Goal: Task Accomplishment & Management: Manage account settings

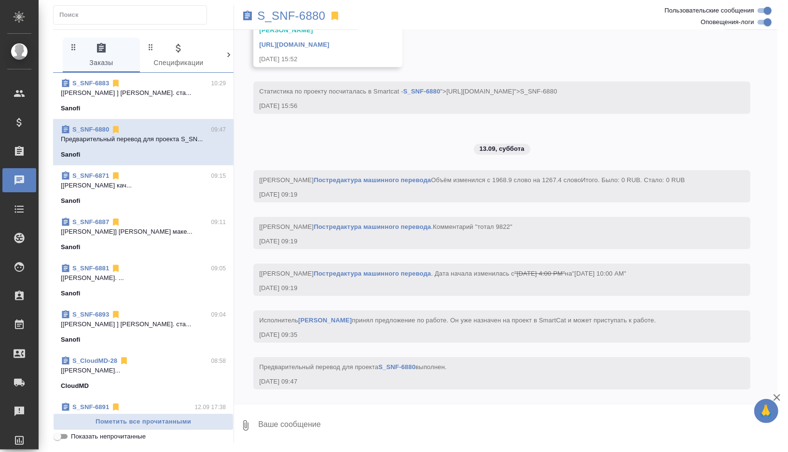
scroll to position [4513, 0]
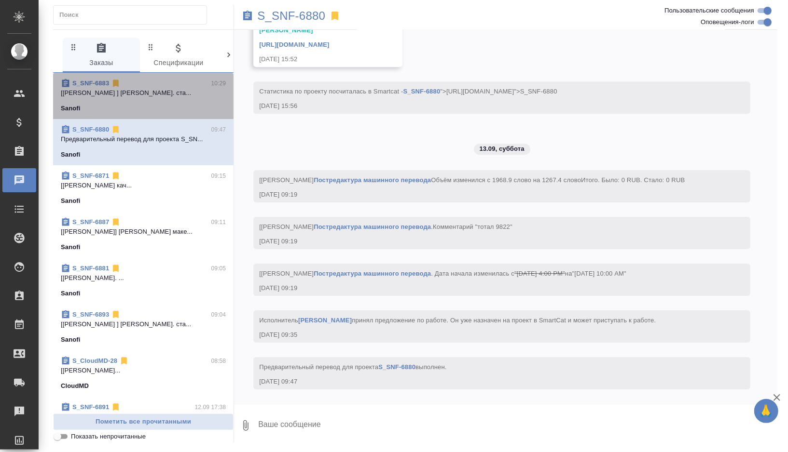
click at [166, 91] on p "[Лебедева Юлия ] Работа Корректура. ста..." at bounding box center [143, 93] width 165 height 10
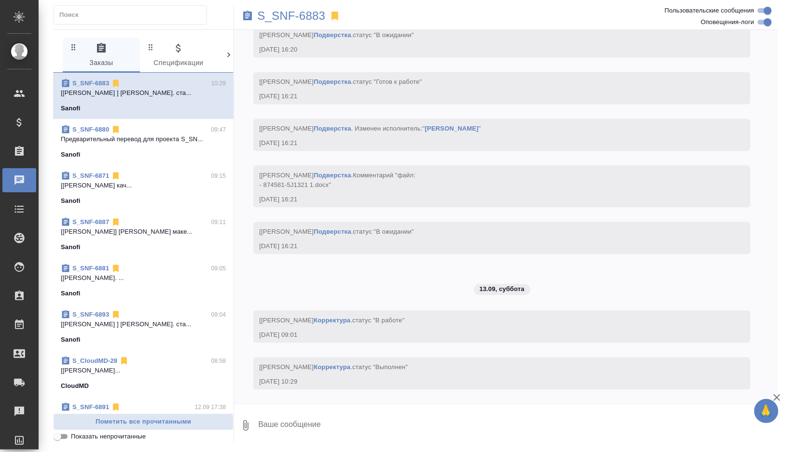
scroll to position [6388, 0]
click at [306, 14] on p "S_SNF-6883" at bounding box center [291, 16] width 68 height 10
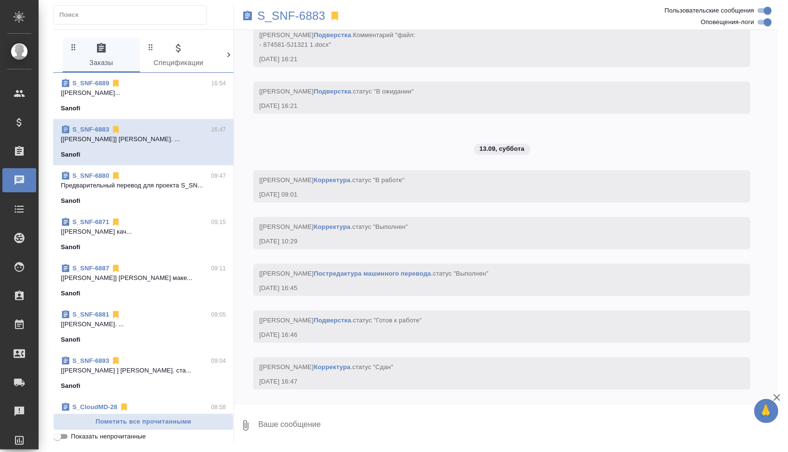
scroll to position [6528, 0]
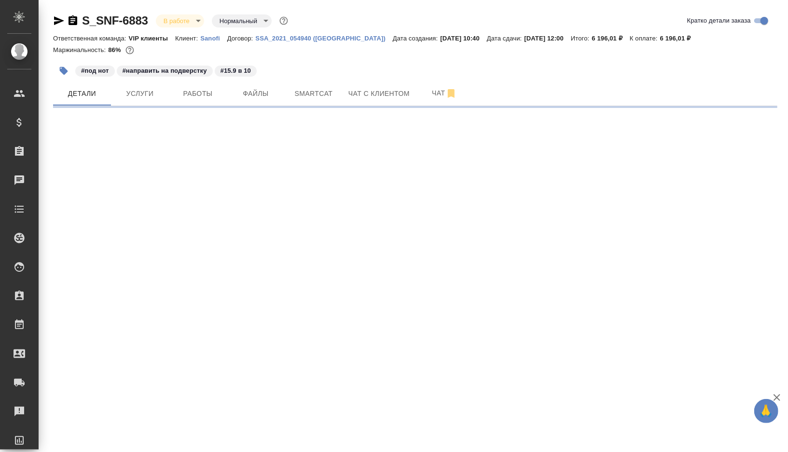
select select "RU"
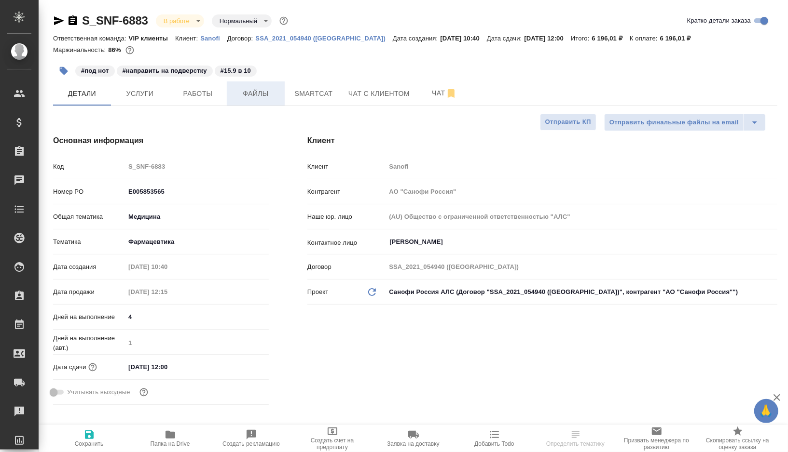
type input "[PERSON_NAME]"
type textarea "x"
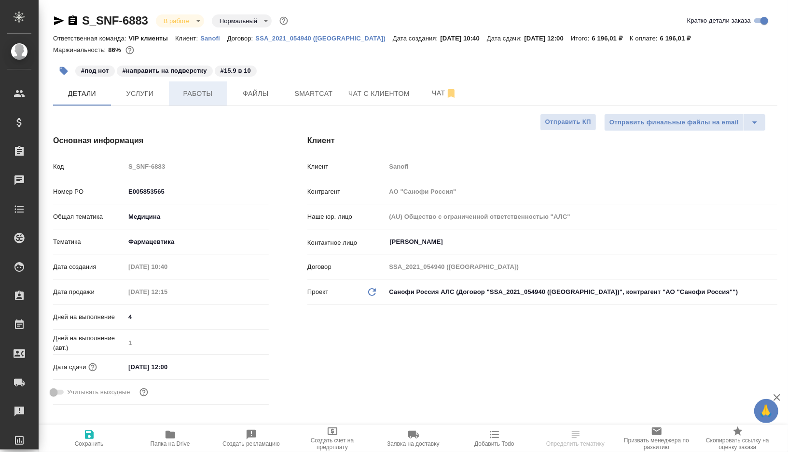
click at [191, 93] on span "Работы" at bounding box center [198, 94] width 46 height 12
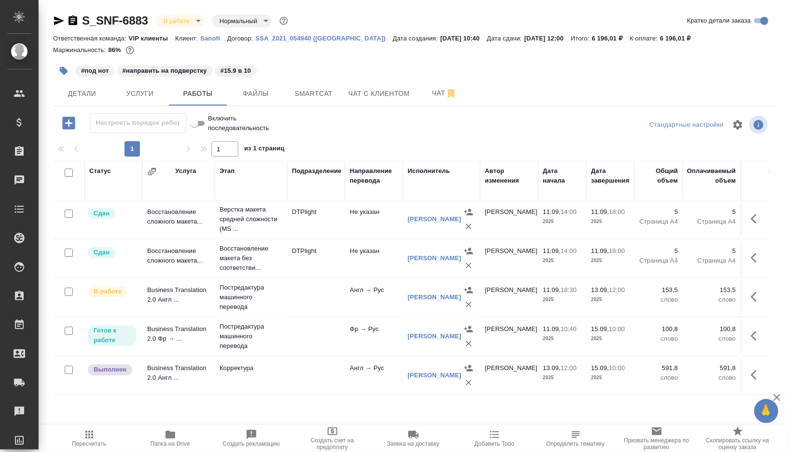
scroll to position [57, 0]
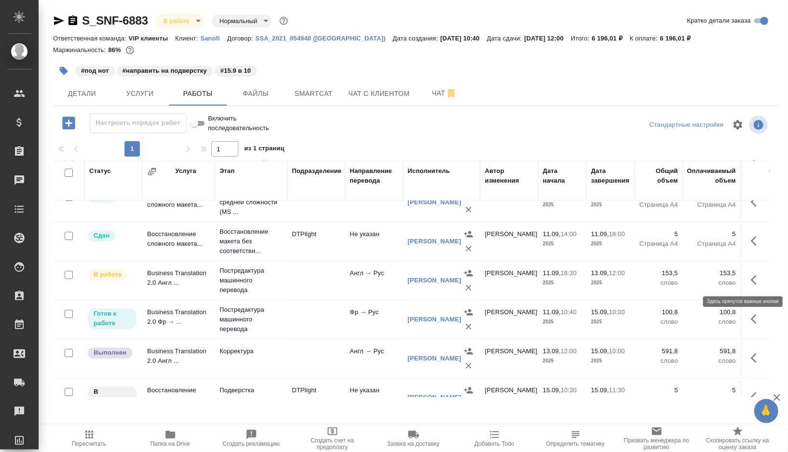
click at [757, 279] on icon "button" at bounding box center [756, 280] width 12 height 12
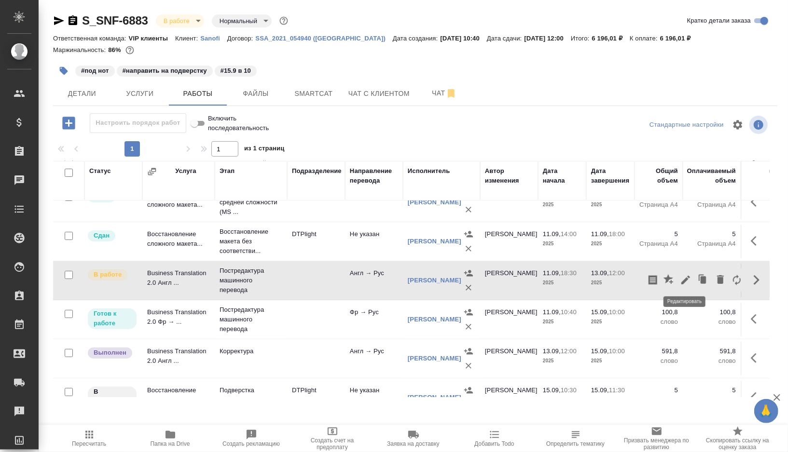
click at [683, 277] on icon "button" at bounding box center [686, 280] width 12 height 12
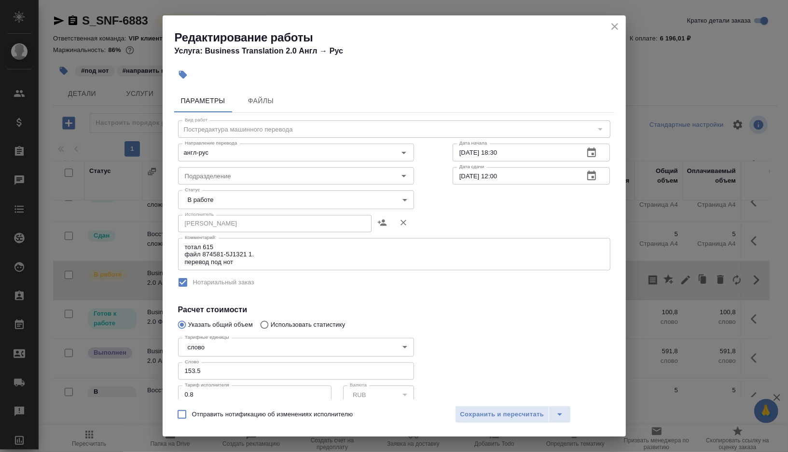
click at [345, 194] on body "🙏 .cls-1 fill:#fff; AWATERA Gorshkova Valentina Клиенты Спецификации Заказы 0 Ч…" at bounding box center [394, 226] width 788 height 452
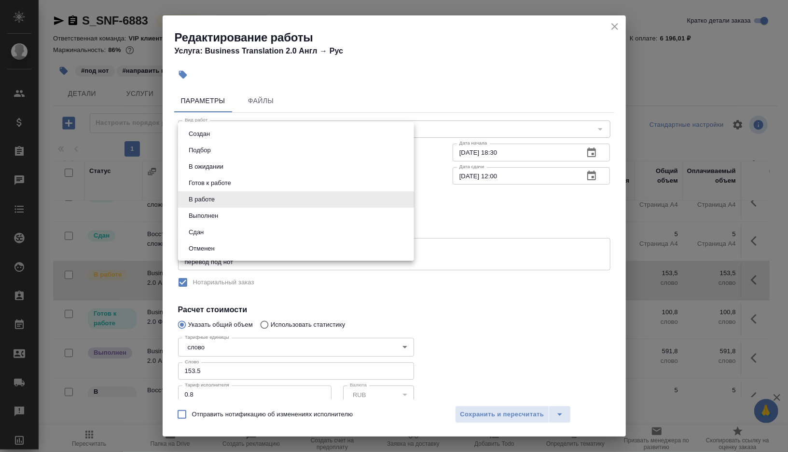
click at [223, 215] on li "Выполнен" at bounding box center [296, 216] width 236 height 16
type input "completed"
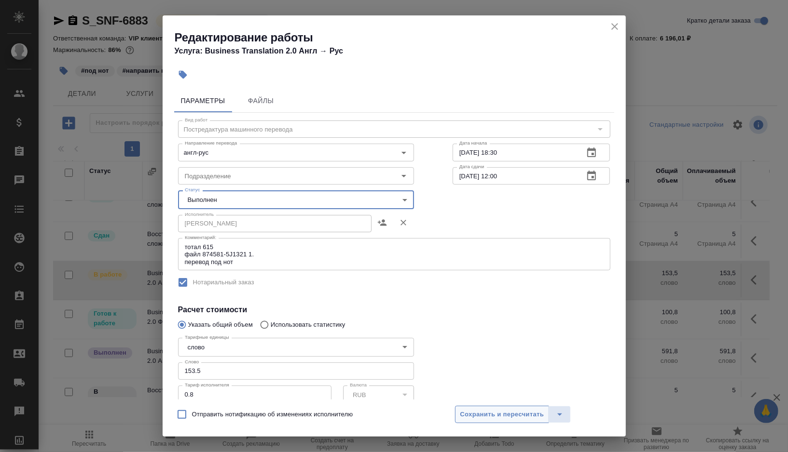
click at [498, 419] on span "Сохранить и пересчитать" at bounding box center [502, 414] width 84 height 11
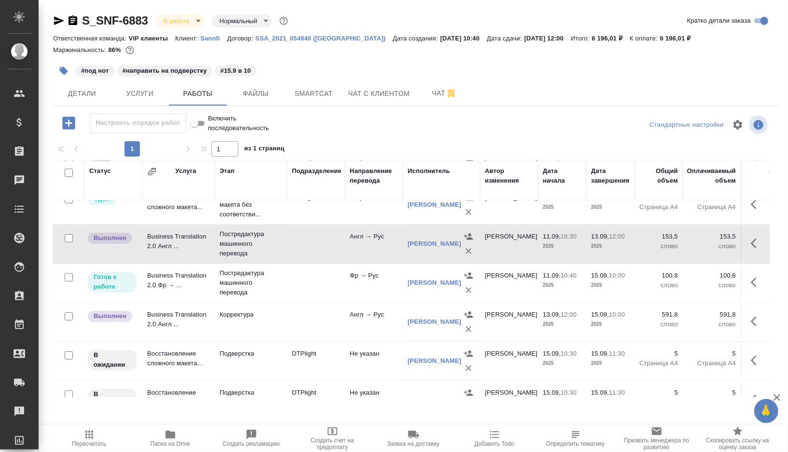
scroll to position [122, 0]
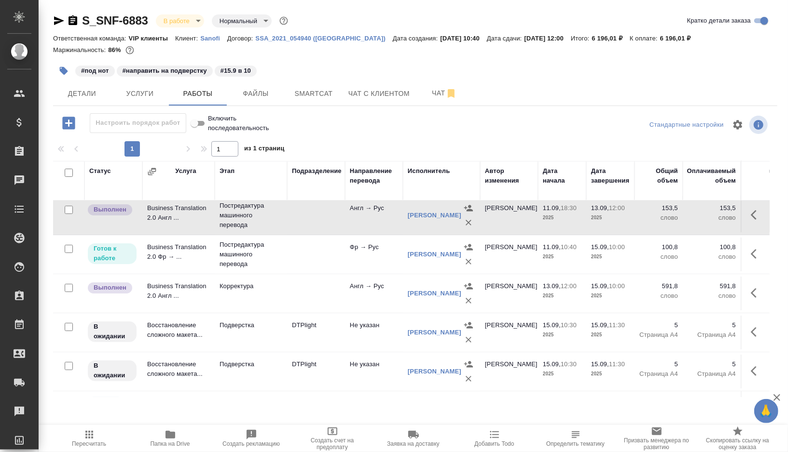
click at [324, 299] on td at bounding box center [316, 294] width 58 height 34
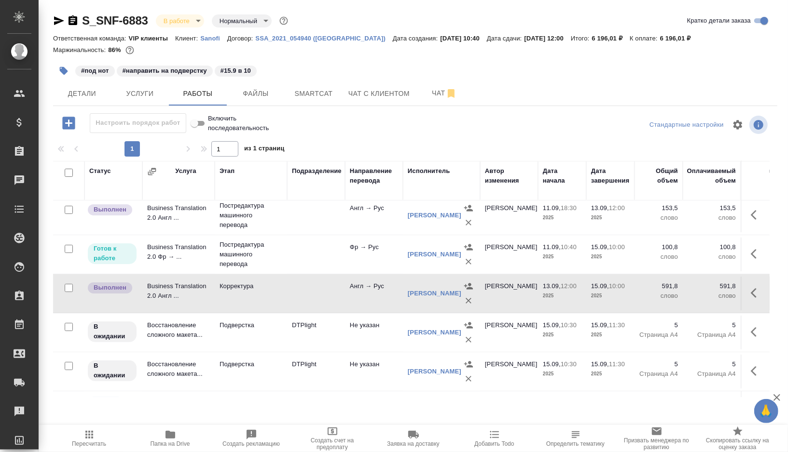
click at [324, 299] on td at bounding box center [316, 294] width 58 height 34
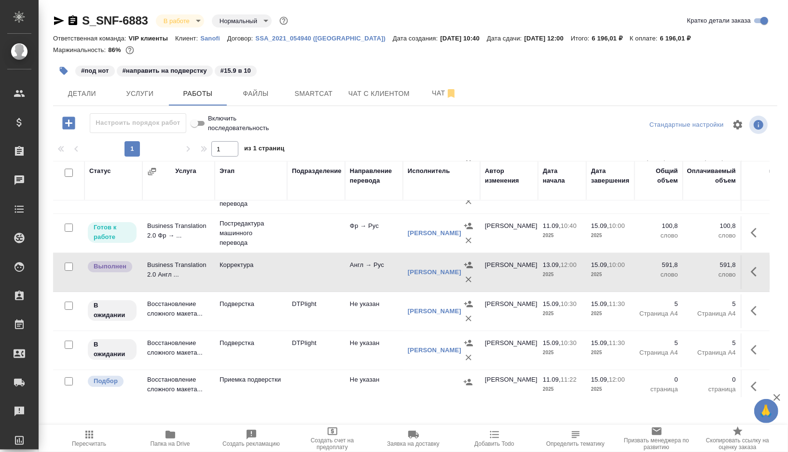
scroll to position [161, 0]
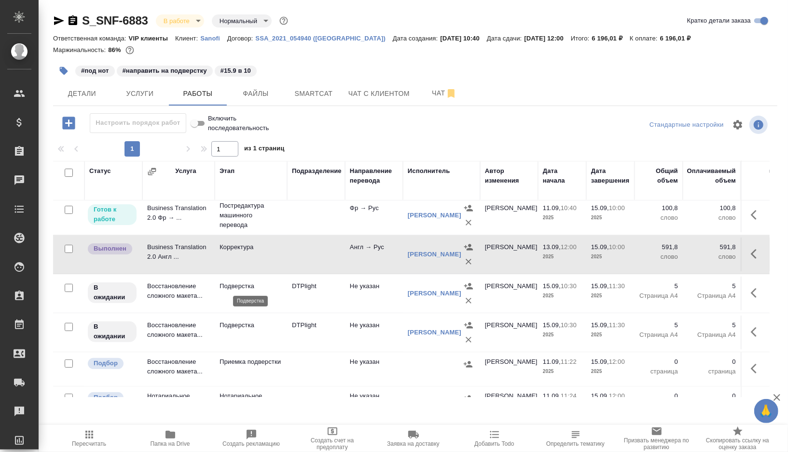
click at [269, 286] on p "Подверстка" at bounding box center [250, 287] width 63 height 10
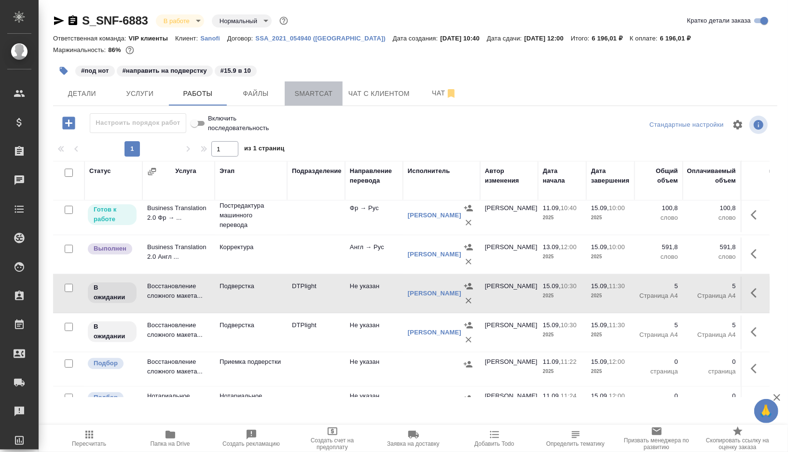
click at [305, 90] on span "Smartcat" at bounding box center [313, 94] width 46 height 12
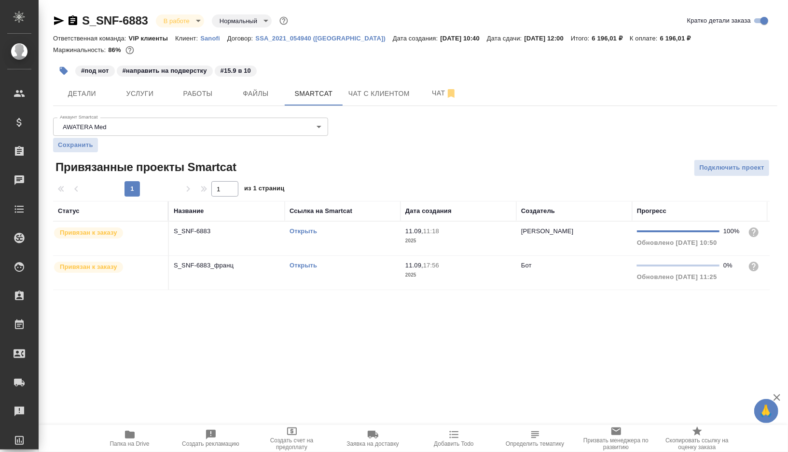
click at [358, 244] on td "Открыть" at bounding box center [343, 239] width 116 height 34
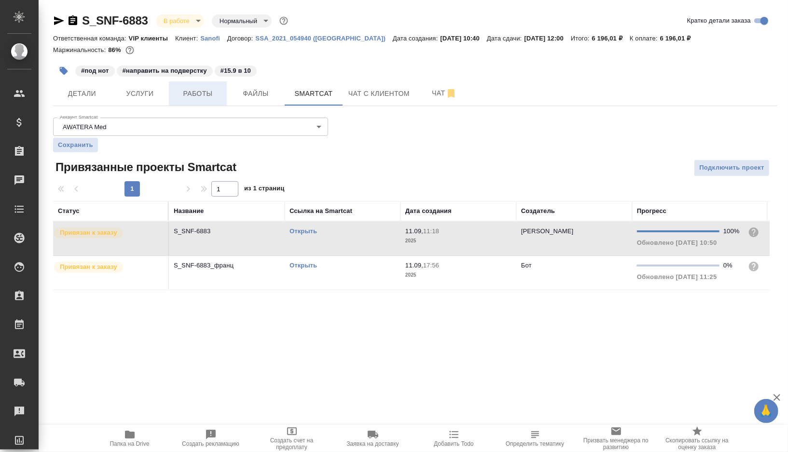
click at [194, 95] on span "Работы" at bounding box center [198, 94] width 46 height 12
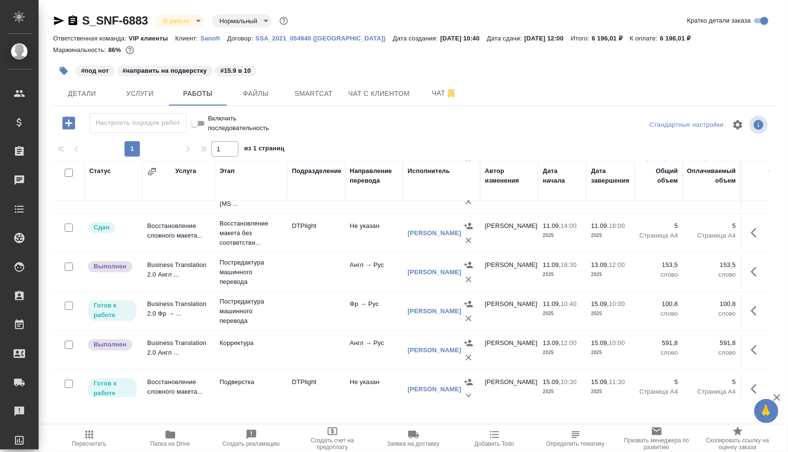
scroll to position [91, 0]
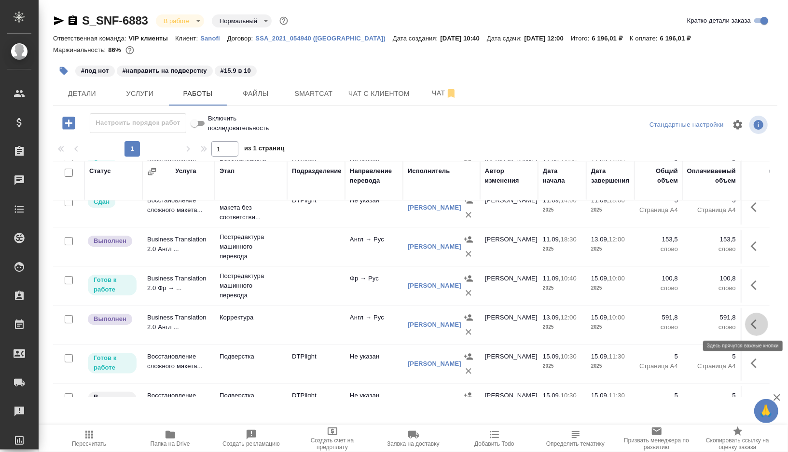
click at [761, 326] on icon "button" at bounding box center [756, 325] width 12 height 12
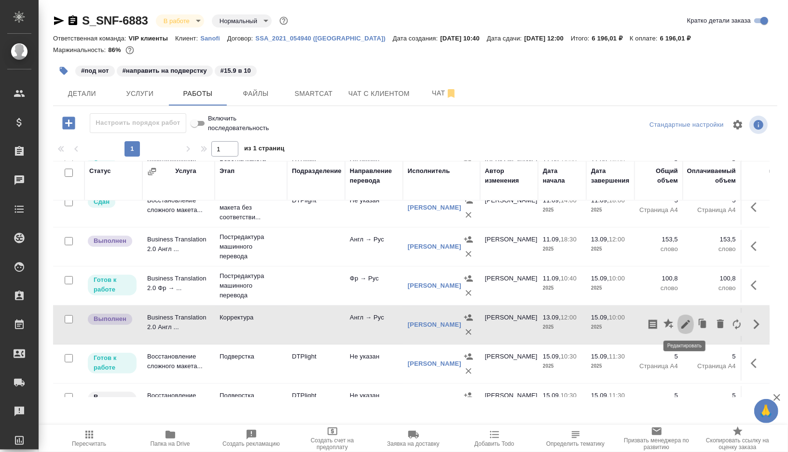
click at [679, 320] on button "button" at bounding box center [685, 324] width 16 height 23
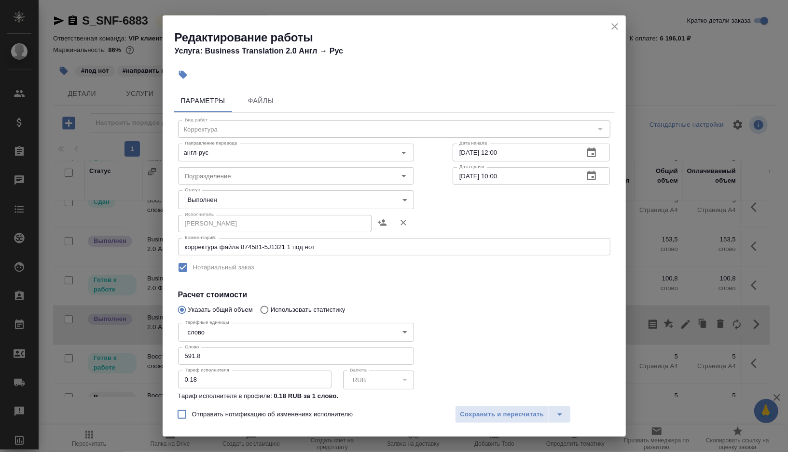
click at [277, 202] on body "🙏 .cls-1 fill:#fff; AWATERA Gorshkova Valentina Клиенты Спецификации Заказы 0 Ч…" at bounding box center [394, 226] width 788 height 452
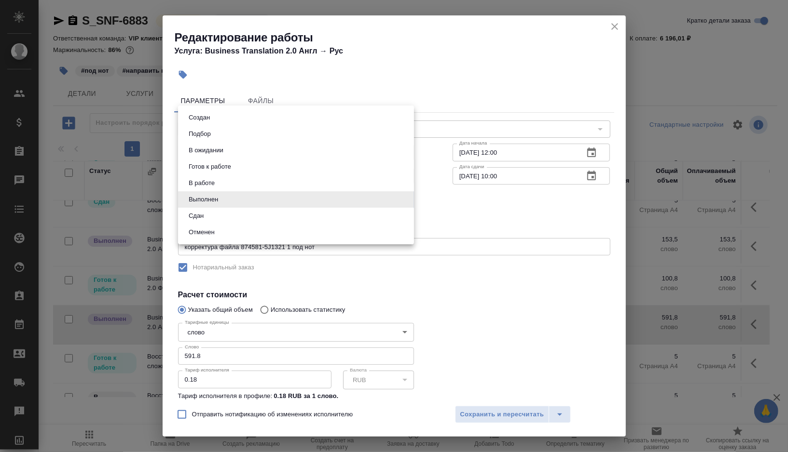
click at [226, 220] on li "Сдан" at bounding box center [296, 216] width 236 height 16
type input "closed"
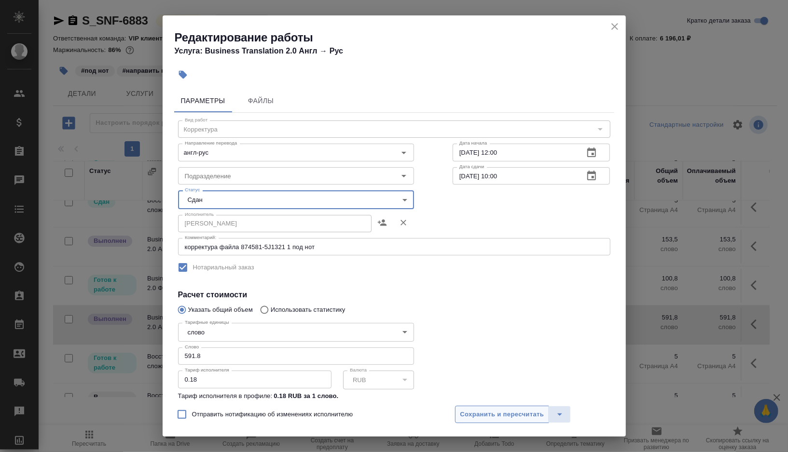
click at [481, 413] on span "Сохранить и пересчитать" at bounding box center [502, 414] width 84 height 11
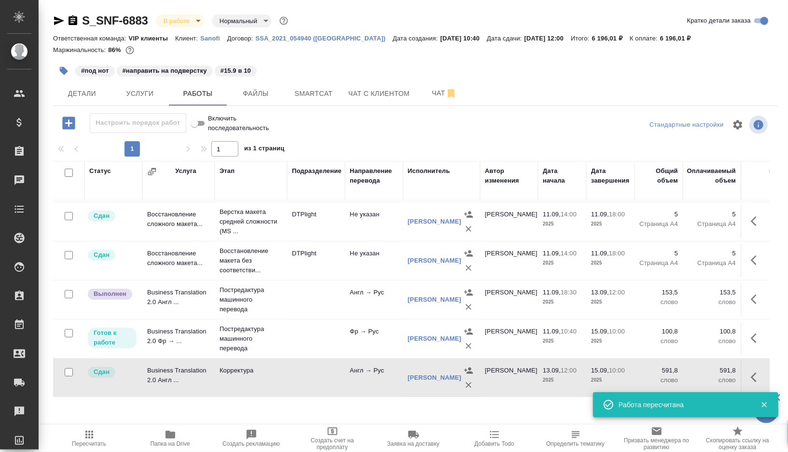
scroll to position [0, 0]
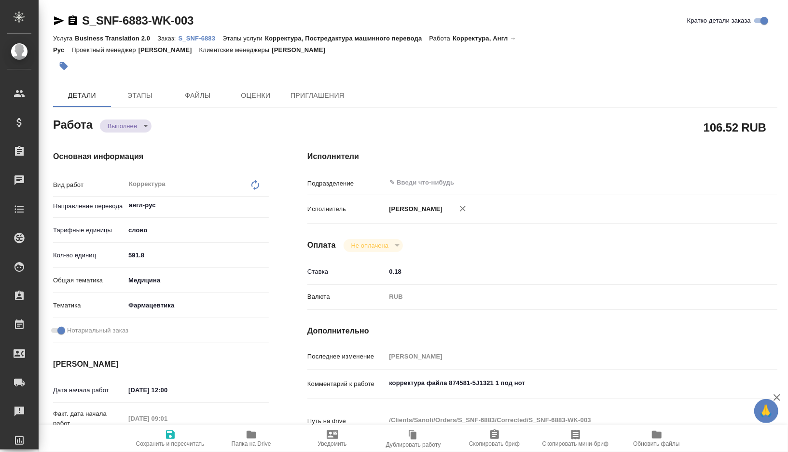
type textarea "x"
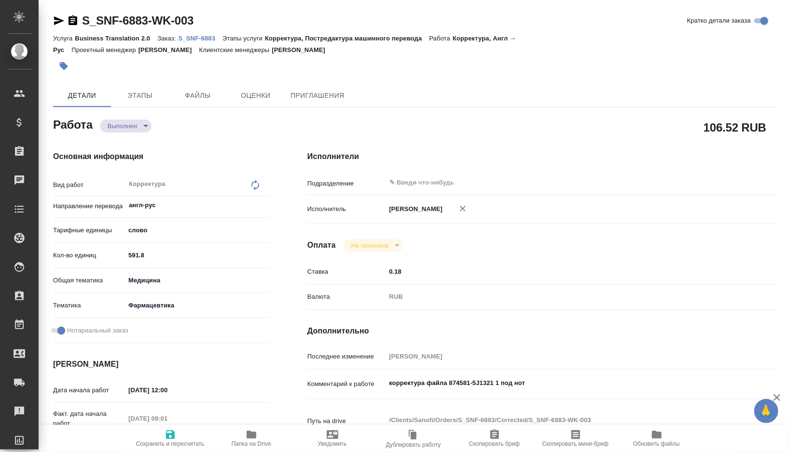
type textarea "x"
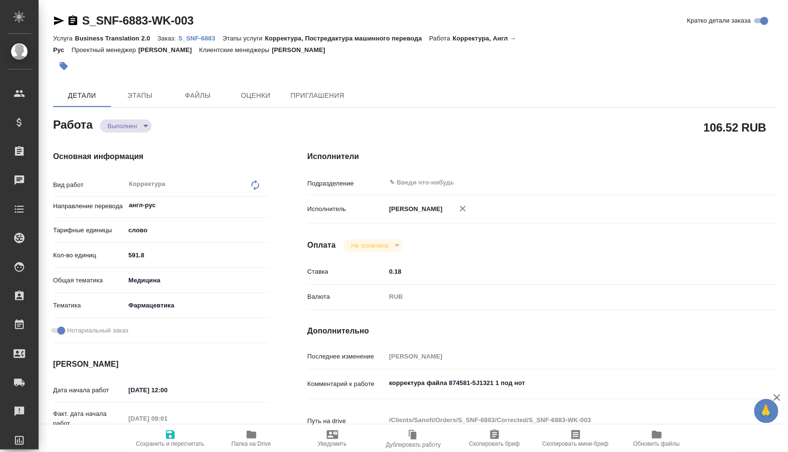
type textarea "x"
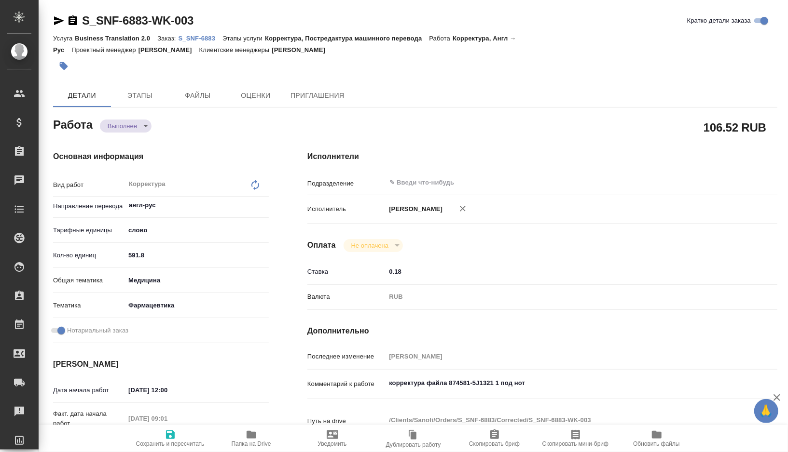
type textarea "x"
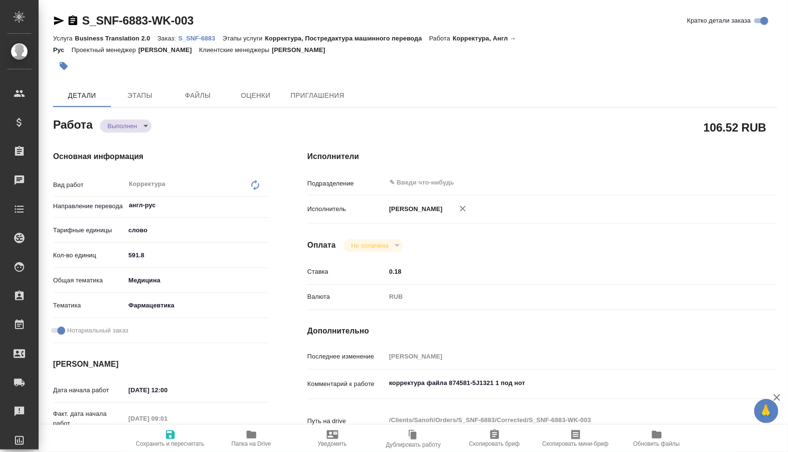
type textarea "x"
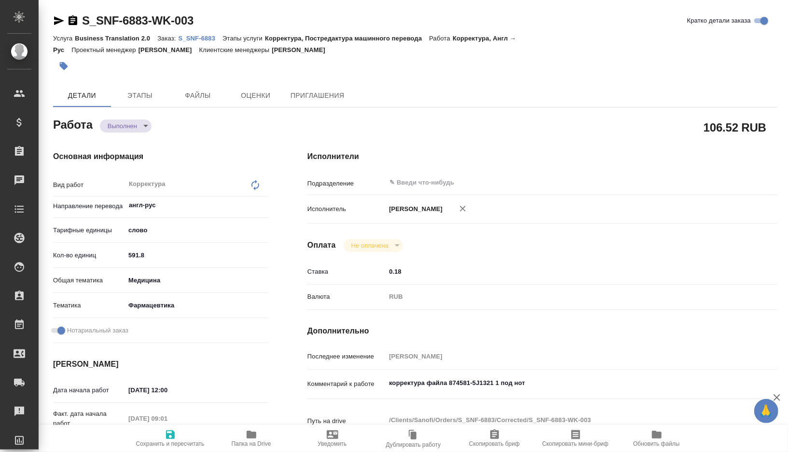
type textarea "x"
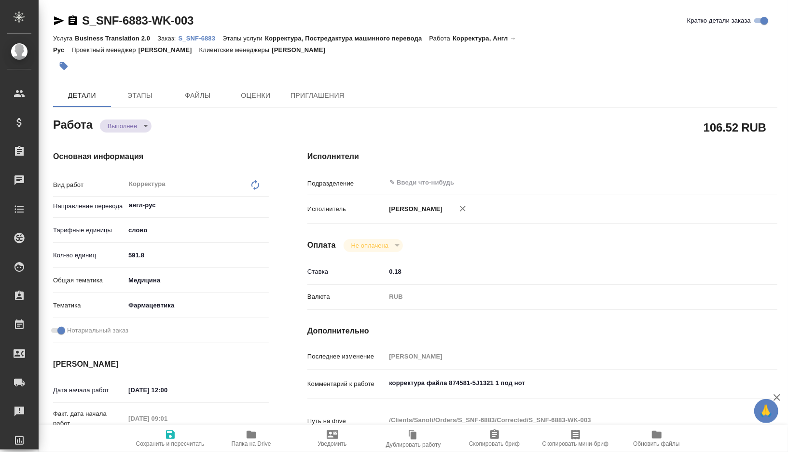
type textarea "x"
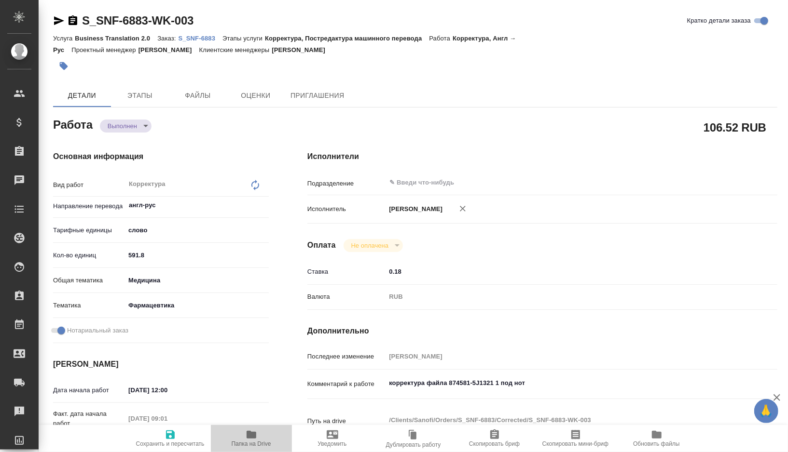
click at [246, 438] on icon "button" at bounding box center [251, 435] width 10 height 8
type textarea "x"
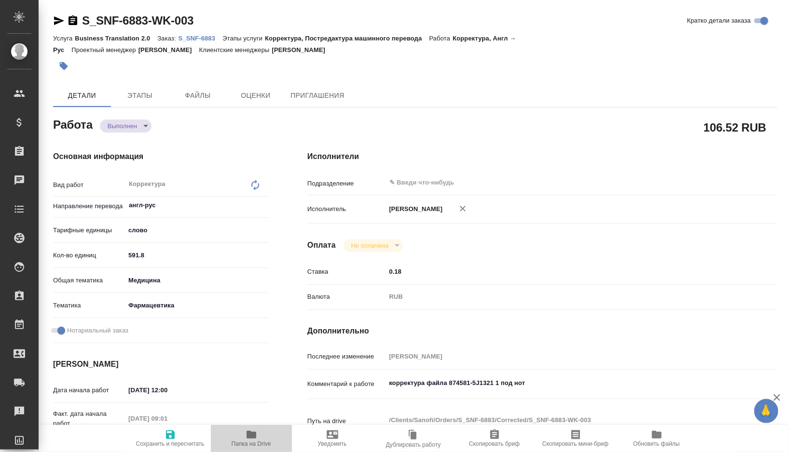
type textarea "x"
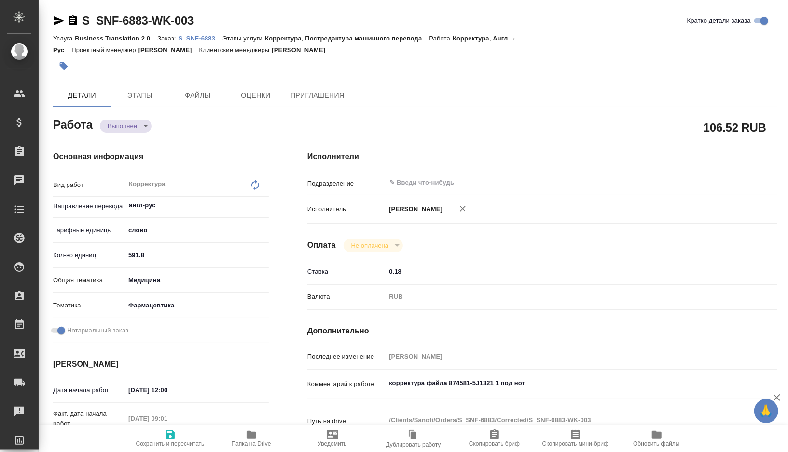
type textarea "x"
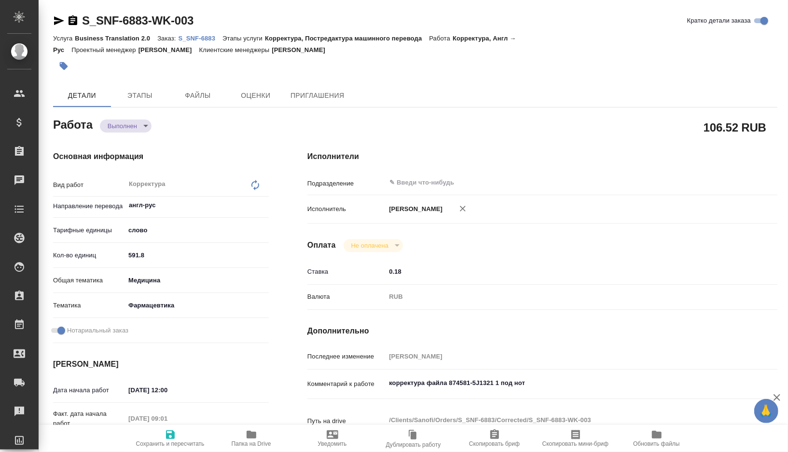
type textarea "x"
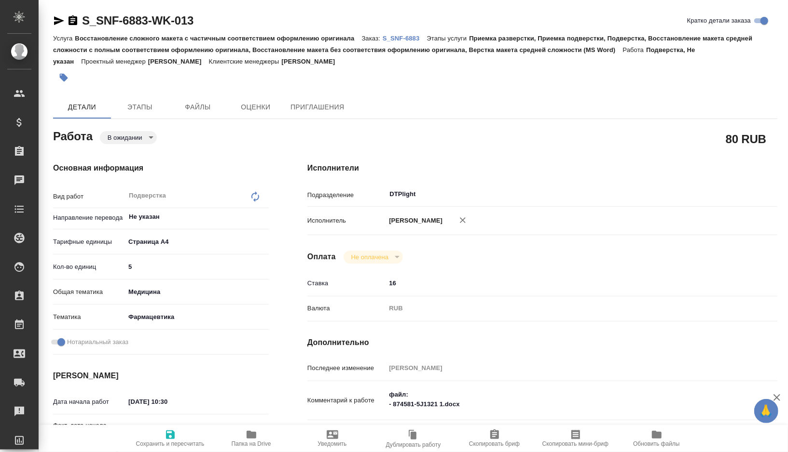
type textarea "x"
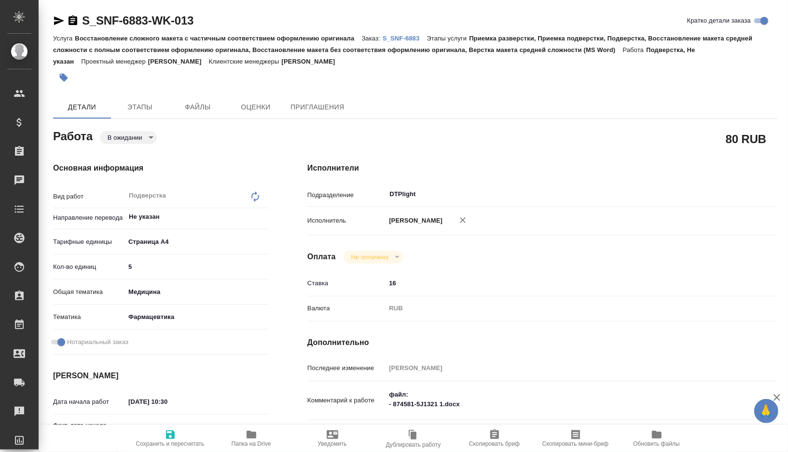
type textarea "x"
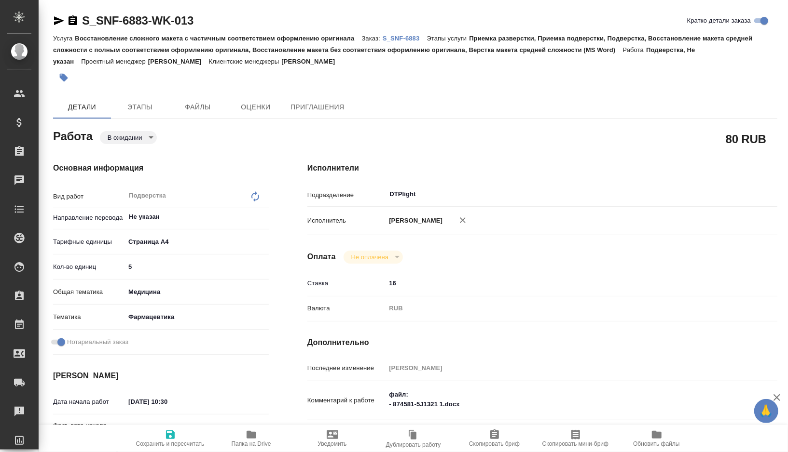
type textarea "x"
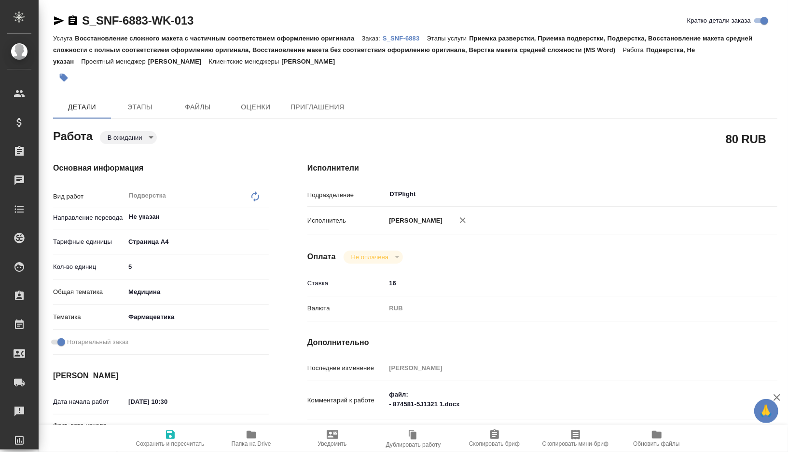
type textarea "x"
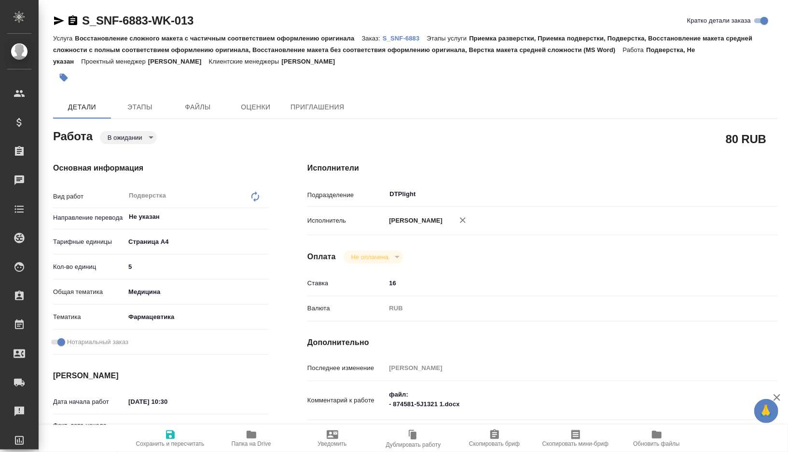
type textarea "x"
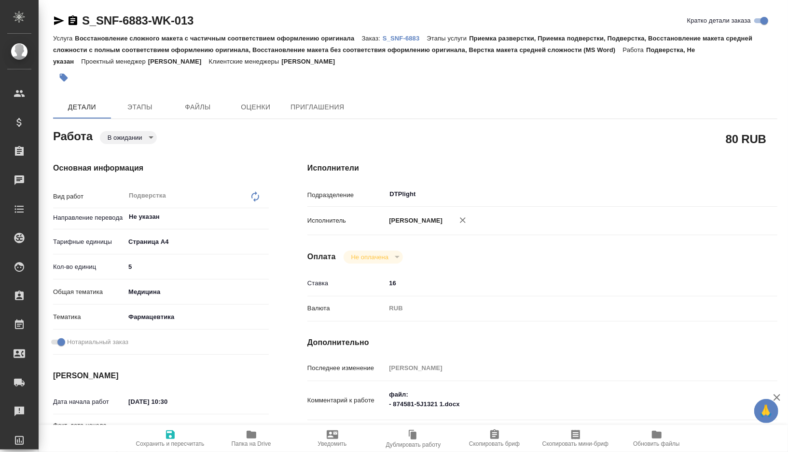
type textarea "x"
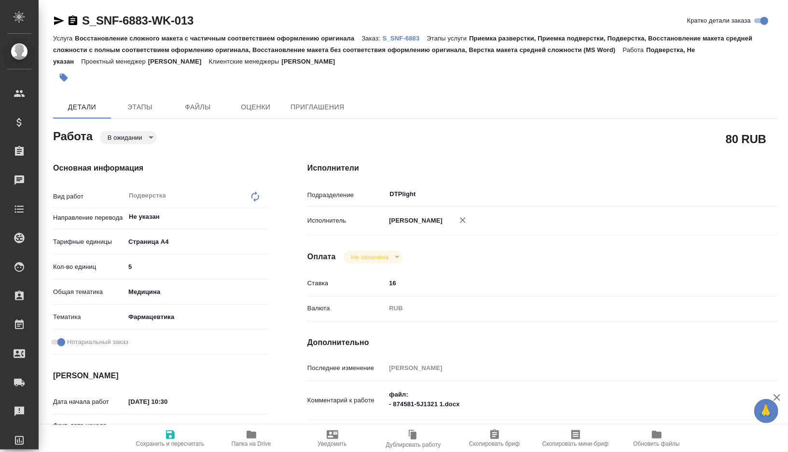
type textarea "x"
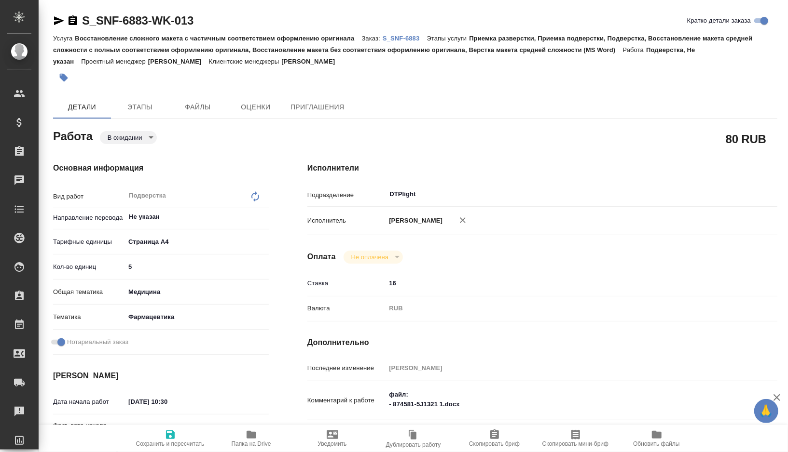
type textarea "x"
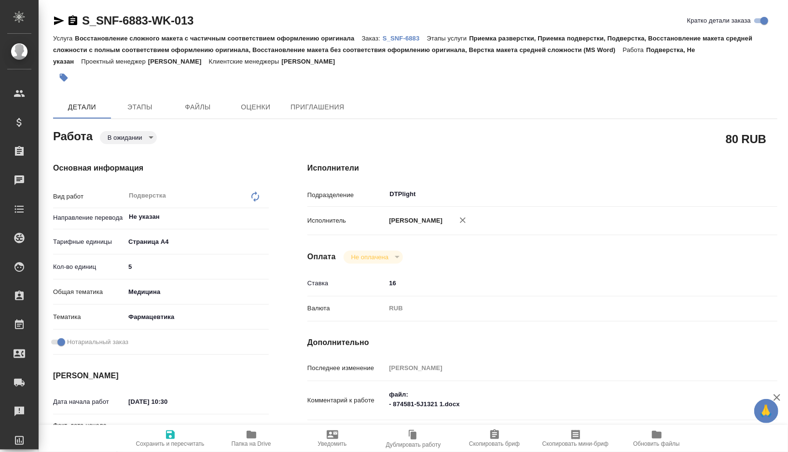
type textarea "x"
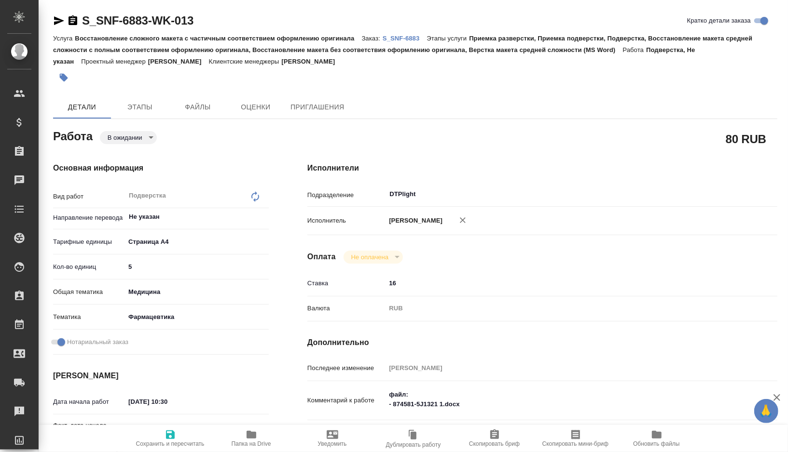
click at [253, 446] on span "Папка на Drive" at bounding box center [252, 444] width 40 height 7
click at [146, 136] on body "🙏 .cls-1 fill:#fff; AWATERA Gorshkova Valentina Клиенты Спецификации Заказы 0 Ч…" at bounding box center [394, 226] width 788 height 452
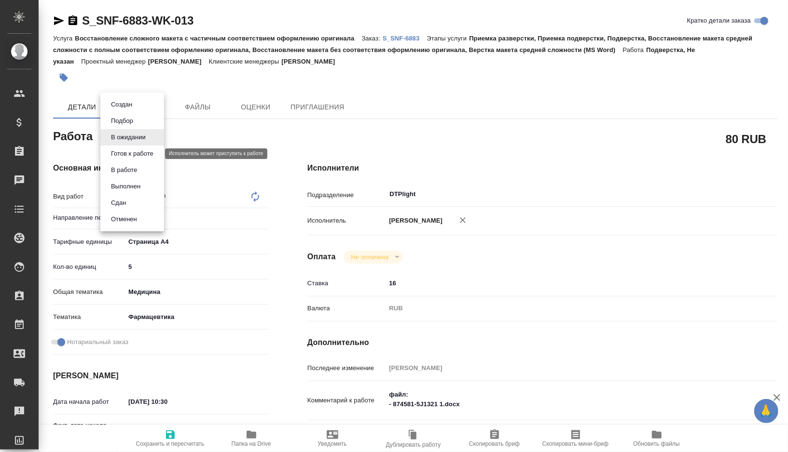
click at [144, 156] on button "Готов к работе" at bounding box center [132, 154] width 48 height 11
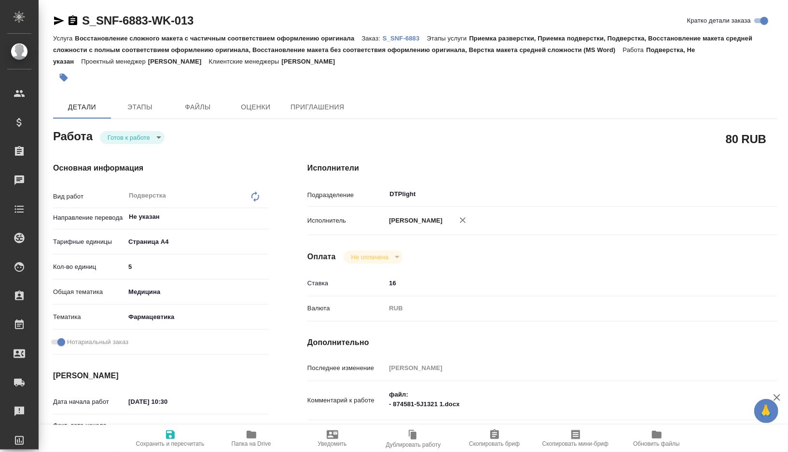
type textarea "x"
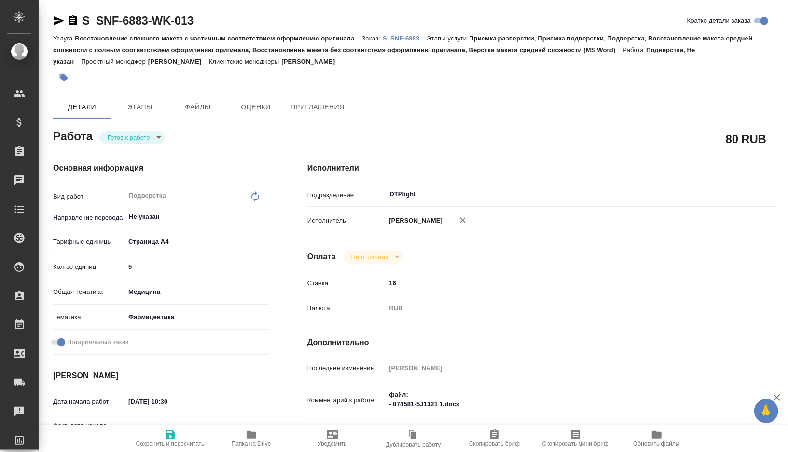
type textarea "x"
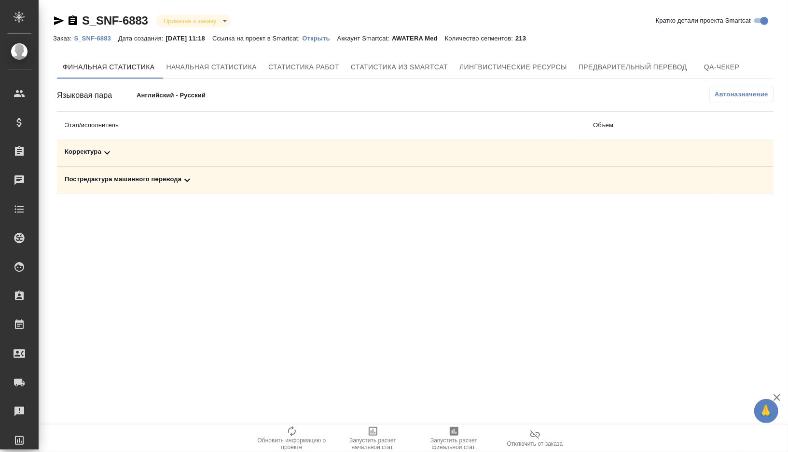
click at [225, 182] on div "Постредактура машинного перевода" at bounding box center [321, 181] width 513 height 12
click at [457, 432] on icon "button" at bounding box center [454, 431] width 9 height 9
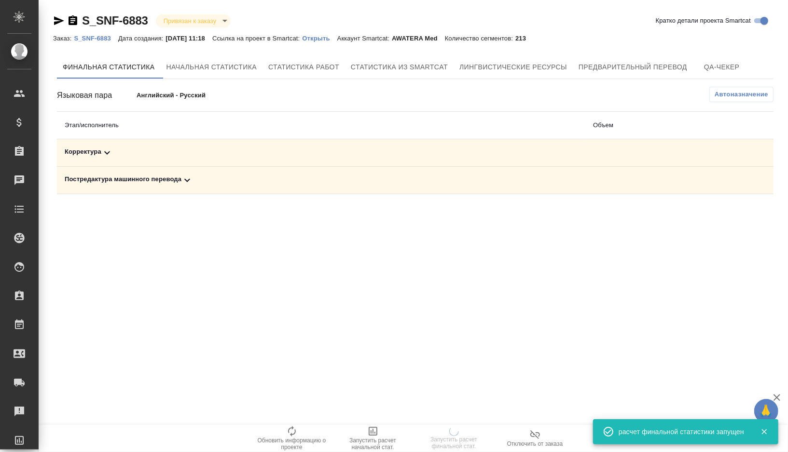
click at [328, 37] on p "Открыть" at bounding box center [319, 38] width 35 height 7
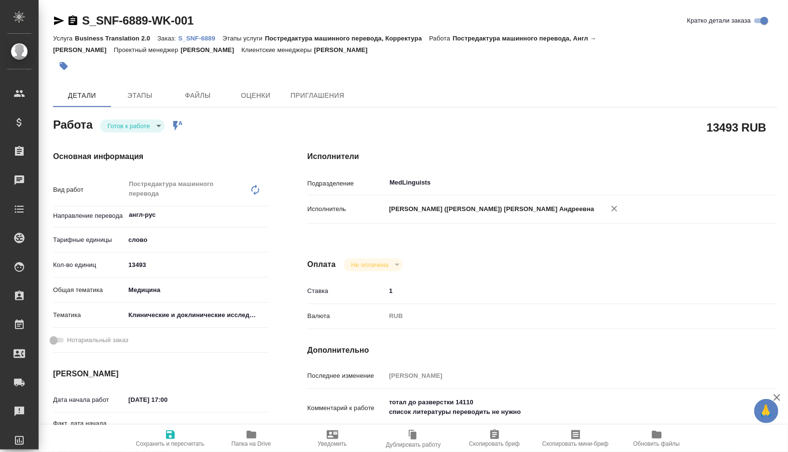
type textarea "x"
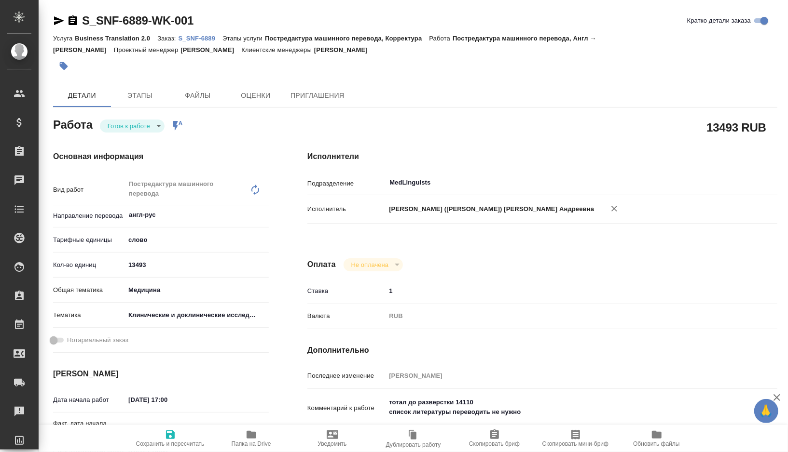
type textarea "x"
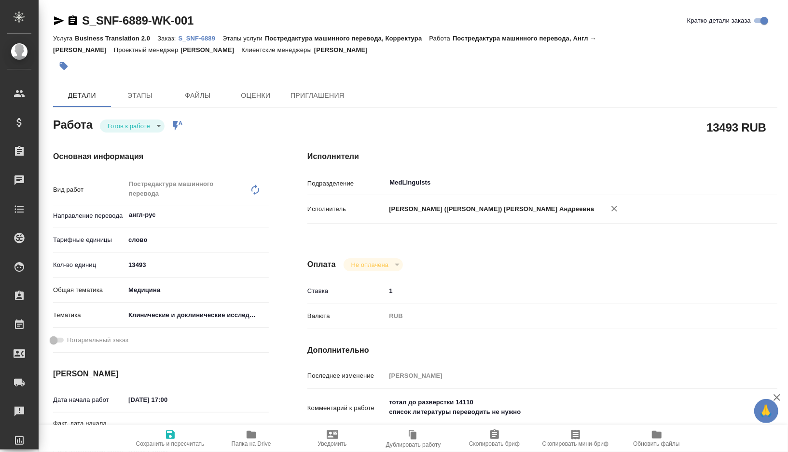
type textarea "x"
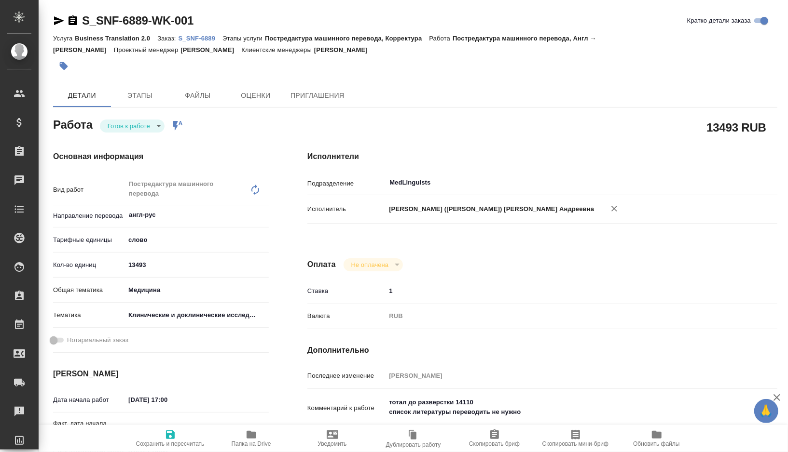
type textarea "x"
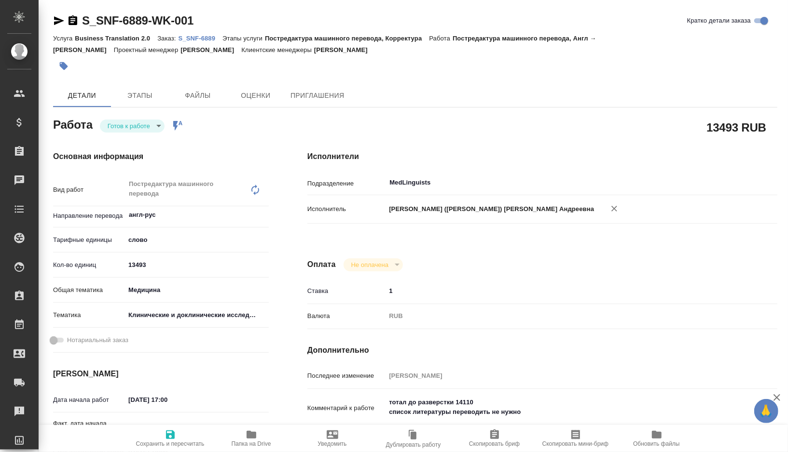
click at [204, 37] on p "S_SNF-6889" at bounding box center [200, 38] width 44 height 7
type textarea "x"
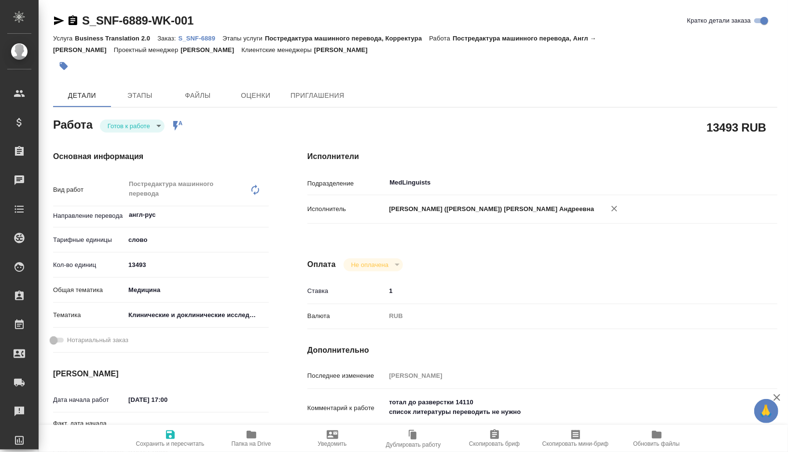
type textarea "x"
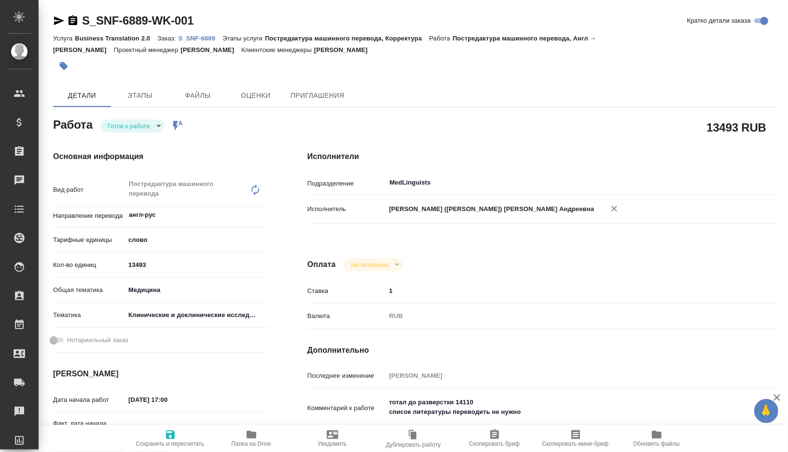
type textarea "x"
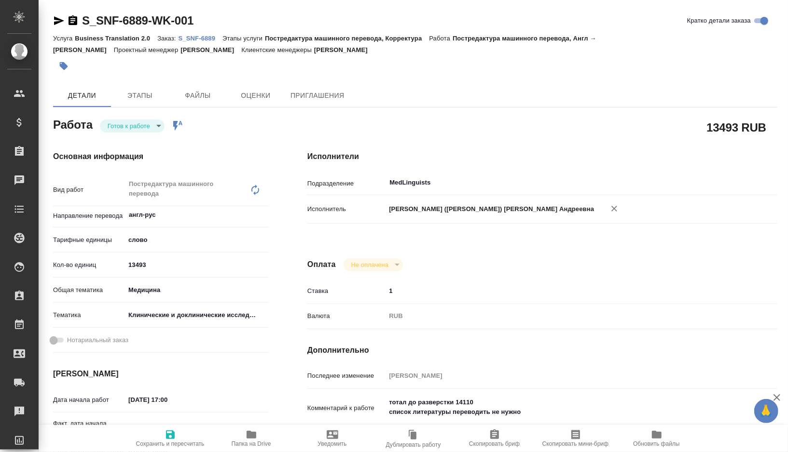
type textarea "x"
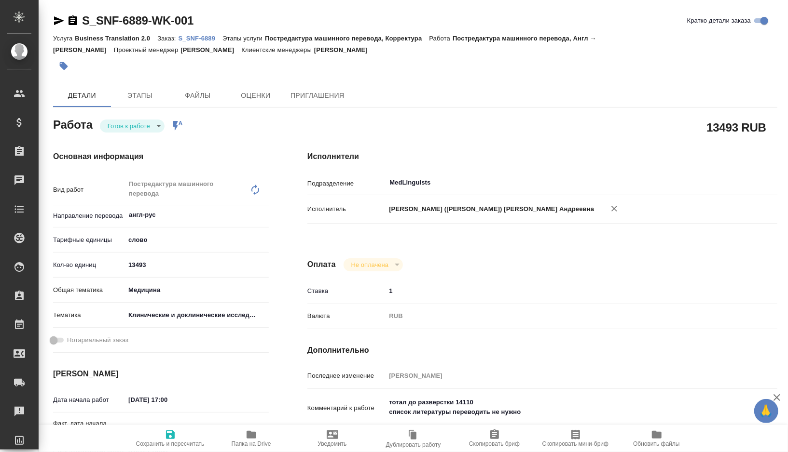
type textarea "x"
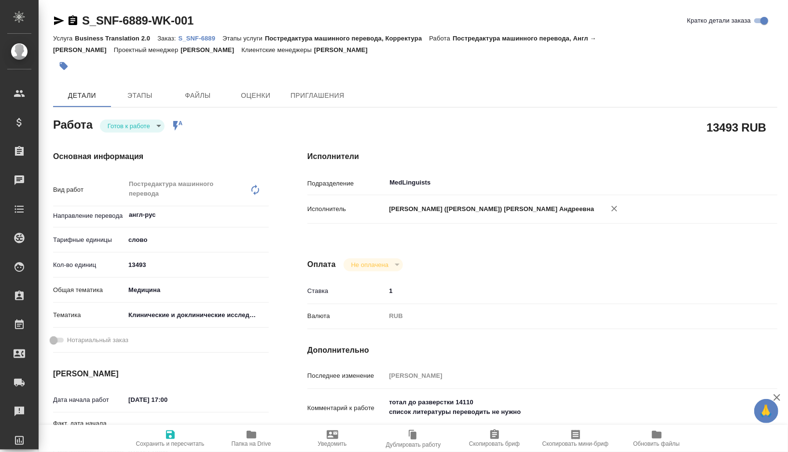
type textarea "x"
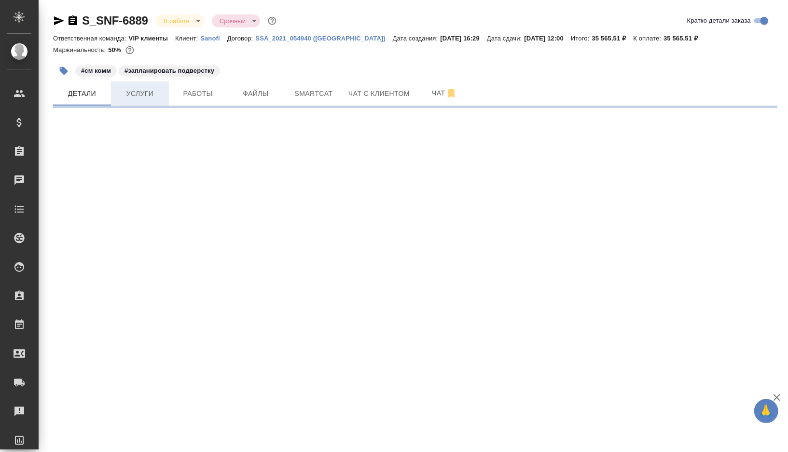
select select "RU"
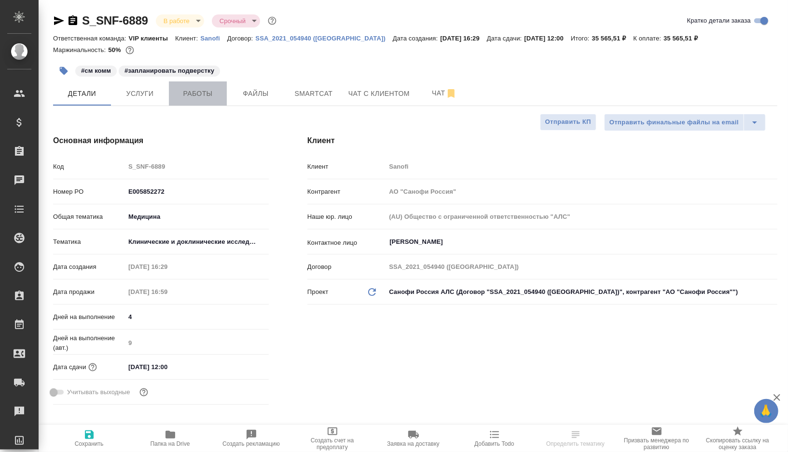
click at [214, 98] on span "Работы" at bounding box center [198, 94] width 46 height 12
type textarea "x"
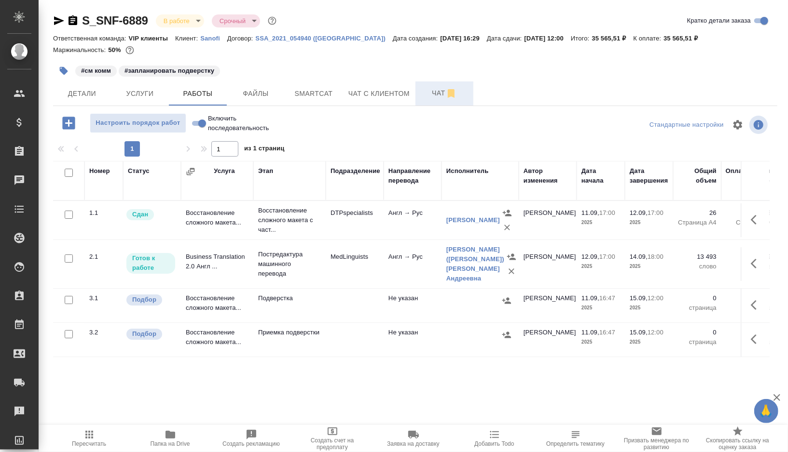
click at [434, 95] on span "Чат" at bounding box center [444, 93] width 46 height 12
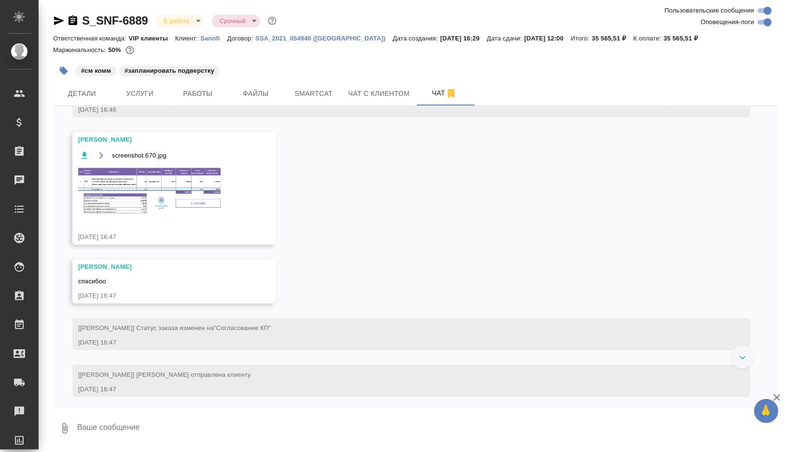
scroll to position [603, 0]
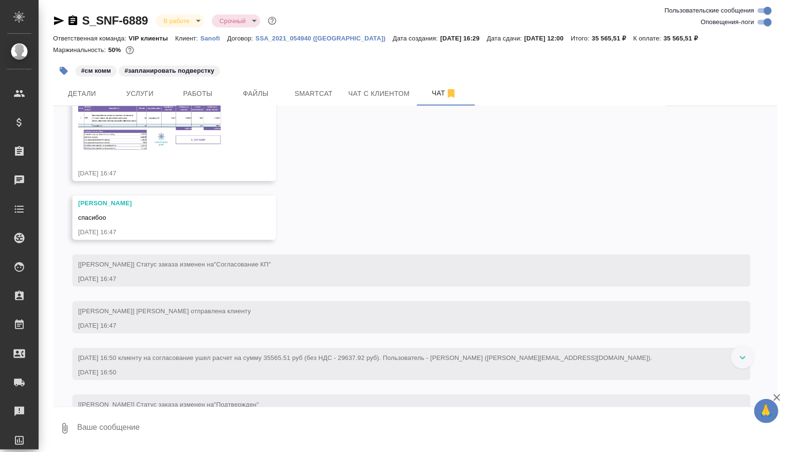
click at [148, 152] on img at bounding box center [150, 127] width 145 height 49
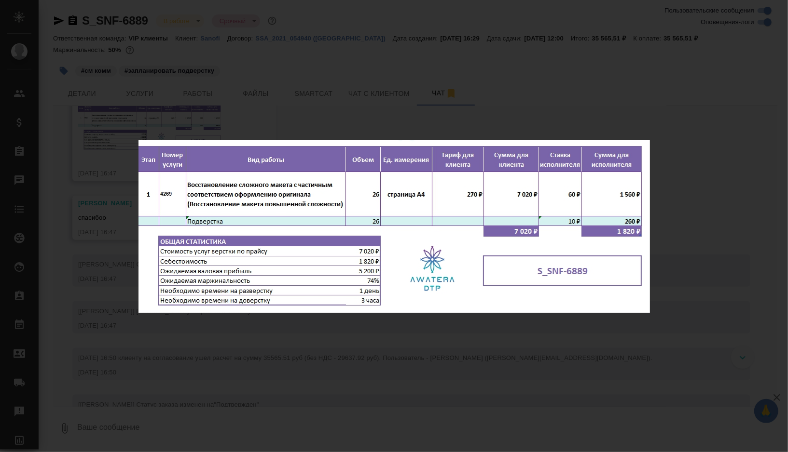
click at [371, 356] on div "screenshot.670.jpg 1 of 1" at bounding box center [394, 226] width 788 height 452
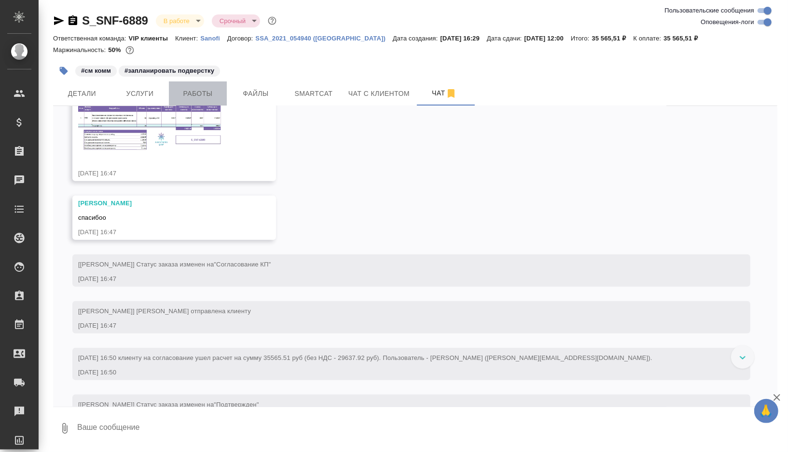
click at [195, 95] on span "Работы" at bounding box center [198, 94] width 46 height 12
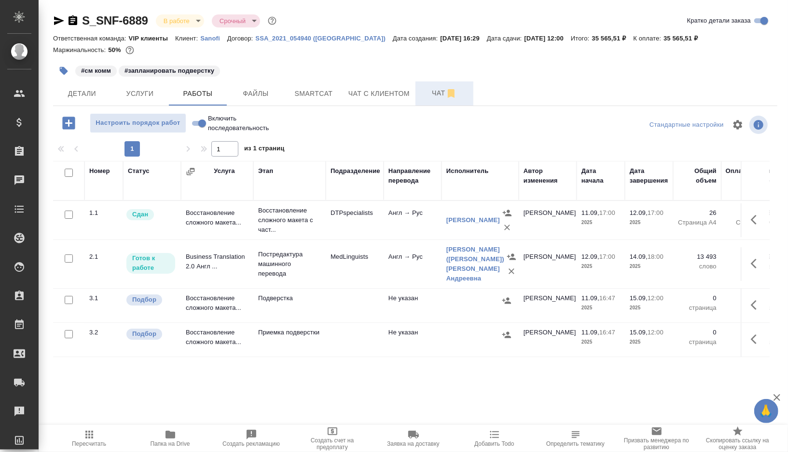
click at [425, 92] on span "Чат" at bounding box center [444, 93] width 46 height 12
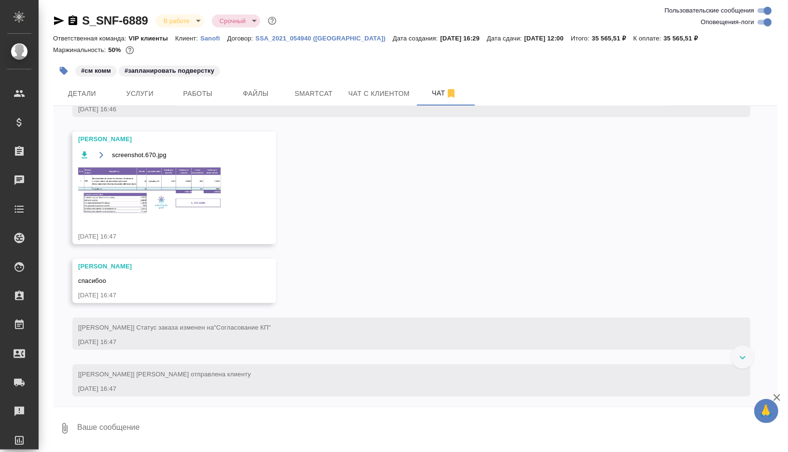
scroll to position [500, 0]
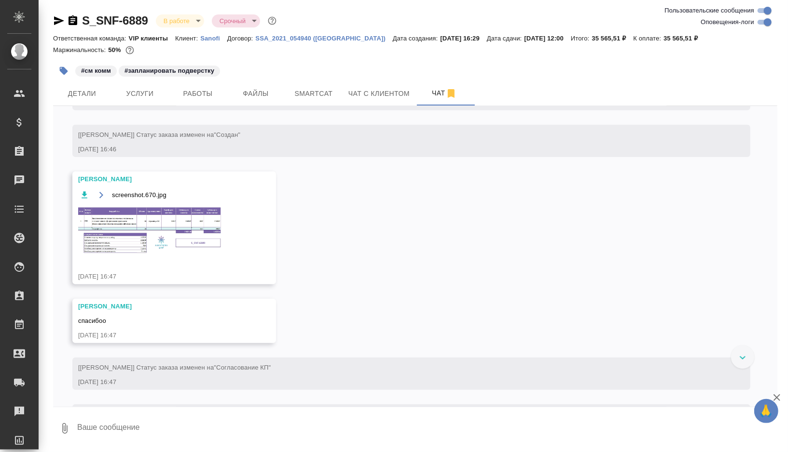
click at [176, 255] on img at bounding box center [150, 230] width 145 height 49
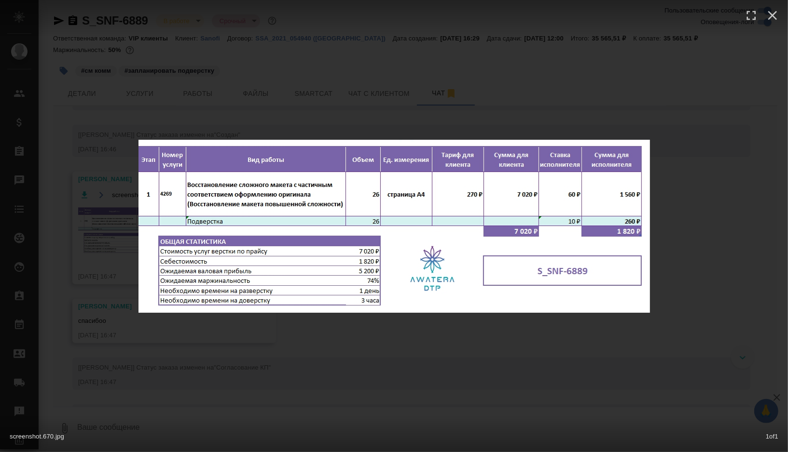
click at [395, 339] on div "screenshot.670.jpg 1 of 1" at bounding box center [394, 226] width 788 height 452
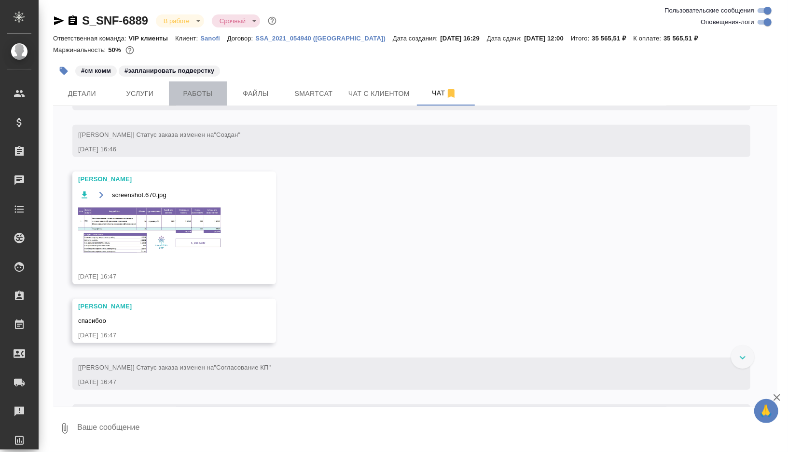
click at [210, 93] on span "Работы" at bounding box center [198, 94] width 46 height 12
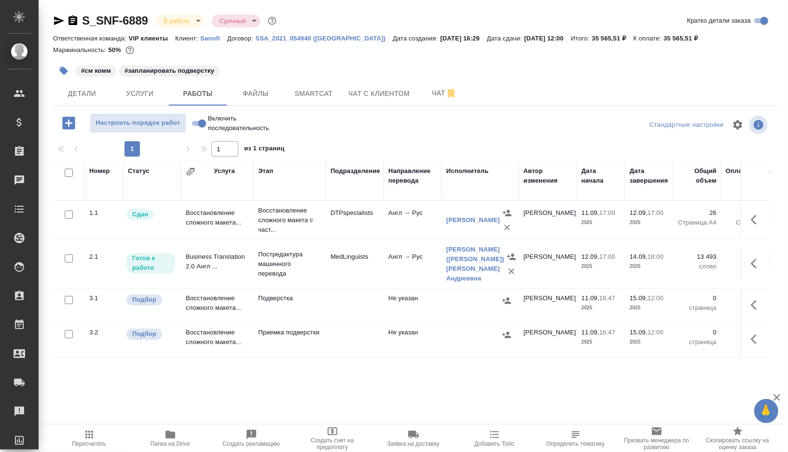
click at [348, 306] on td at bounding box center [355, 306] width 58 height 34
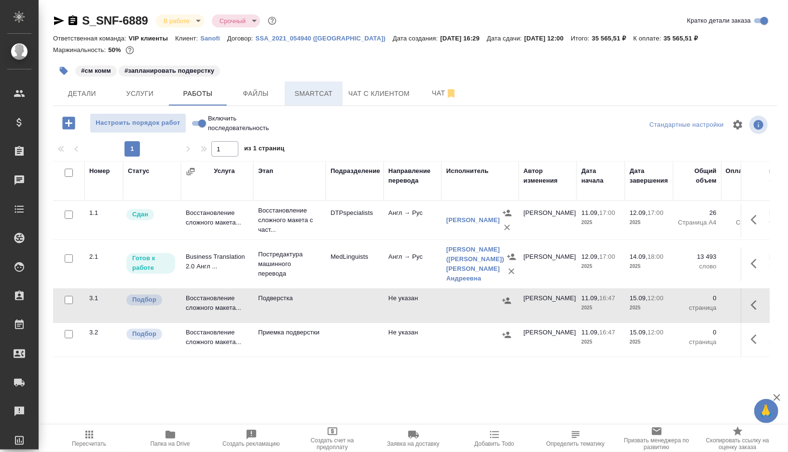
click at [323, 103] on button "Smartcat" at bounding box center [314, 94] width 58 height 24
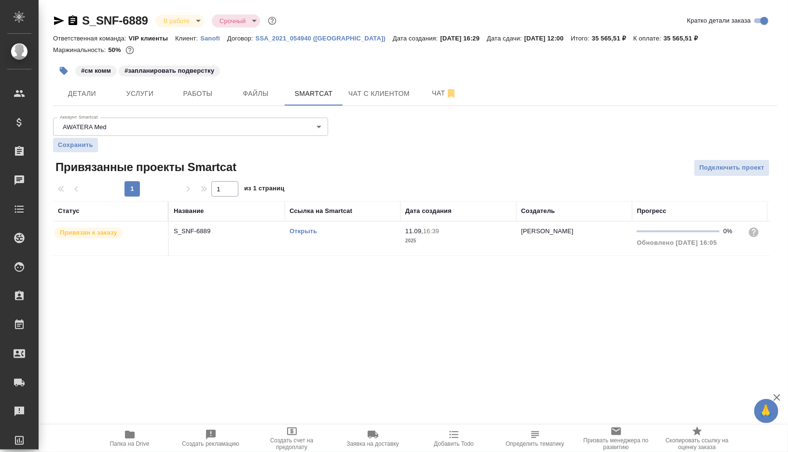
click at [307, 230] on link "Открыть" at bounding box center [302, 231] width 27 height 7
click at [129, 439] on icon "button" at bounding box center [130, 435] width 12 height 12
click at [208, 97] on span "Работы" at bounding box center [198, 94] width 46 height 12
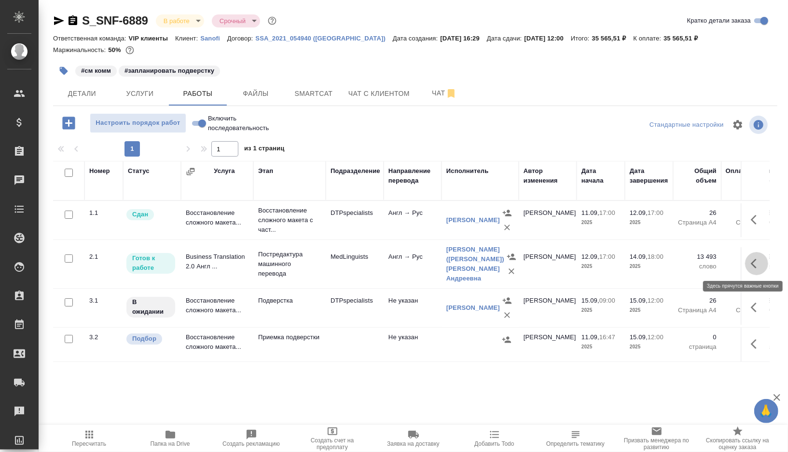
click at [756, 267] on icon "button" at bounding box center [756, 264] width 12 height 12
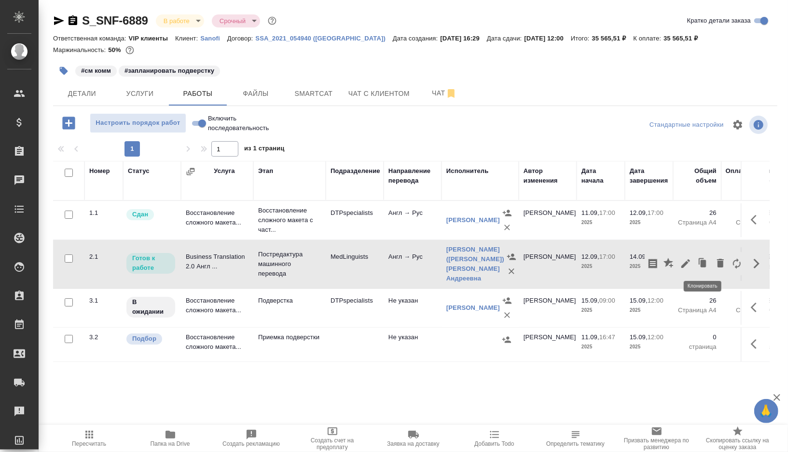
click at [706, 269] on icon "button" at bounding box center [703, 264] width 14 height 14
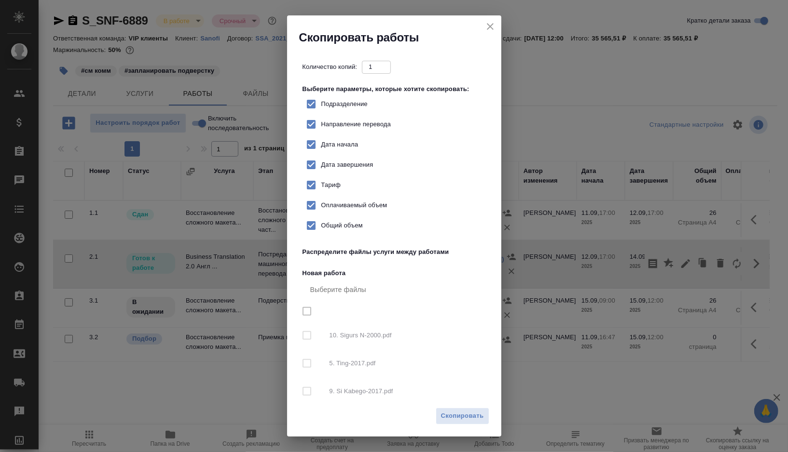
checkbox input "true"
click at [353, 111] on label "Подразделение" at bounding box center [334, 104] width 67 height 20
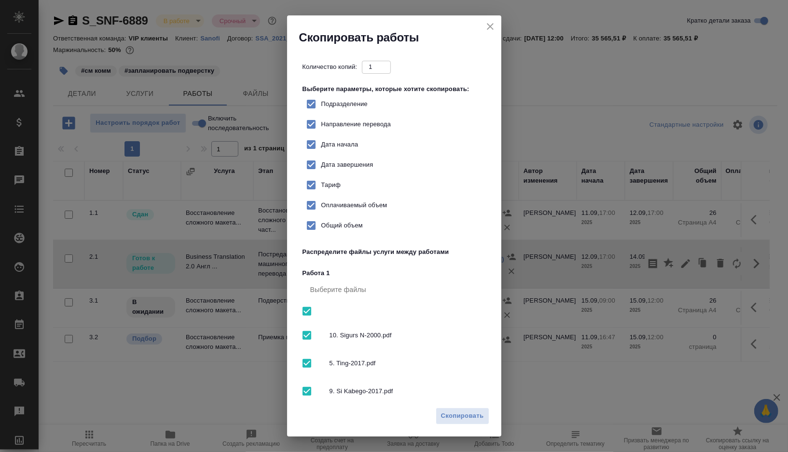
click at [321, 111] on input "Подразделение" at bounding box center [311, 104] width 20 height 20
checkbox input "false"
click at [451, 414] on span "Скопировать" at bounding box center [462, 416] width 43 height 11
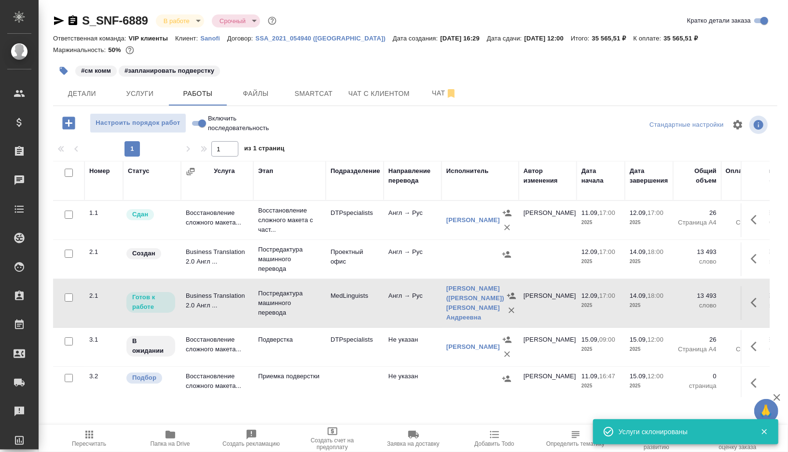
click at [464, 258] on div at bounding box center [480, 254] width 68 height 14
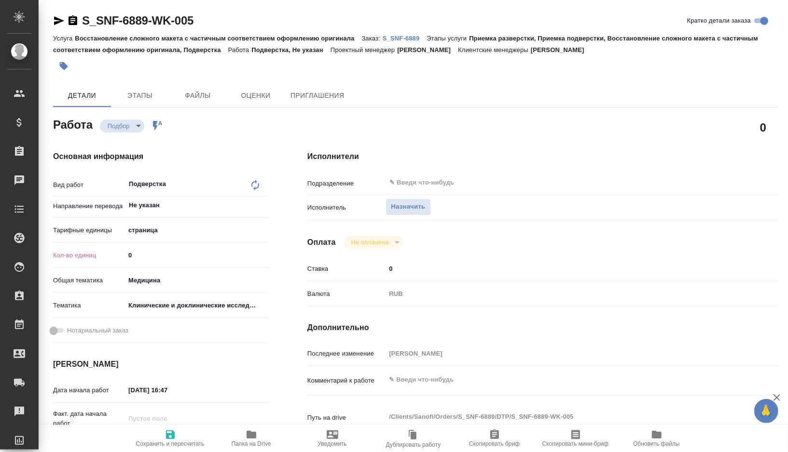
type textarea "x"
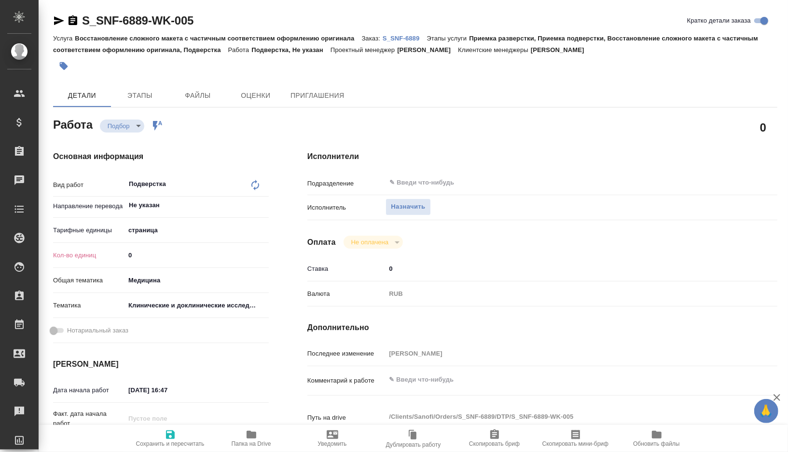
type textarea "x"
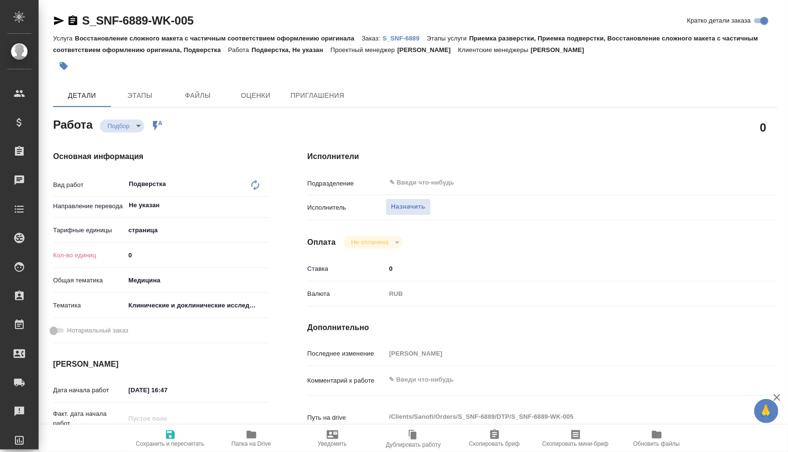
type textarea "x"
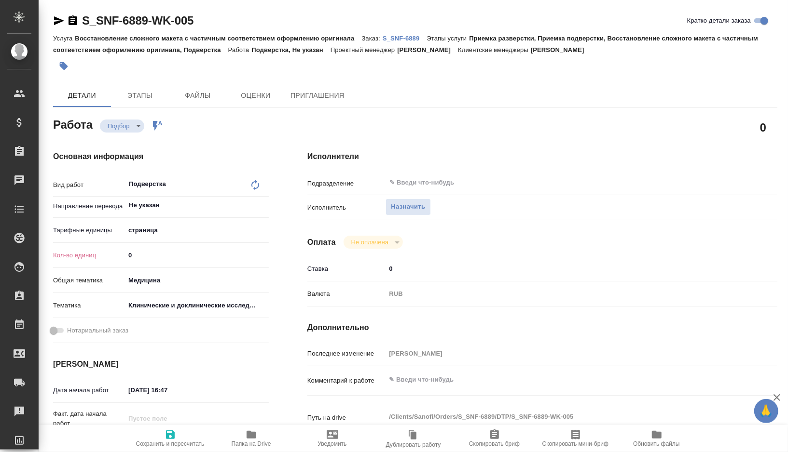
type textarea "x"
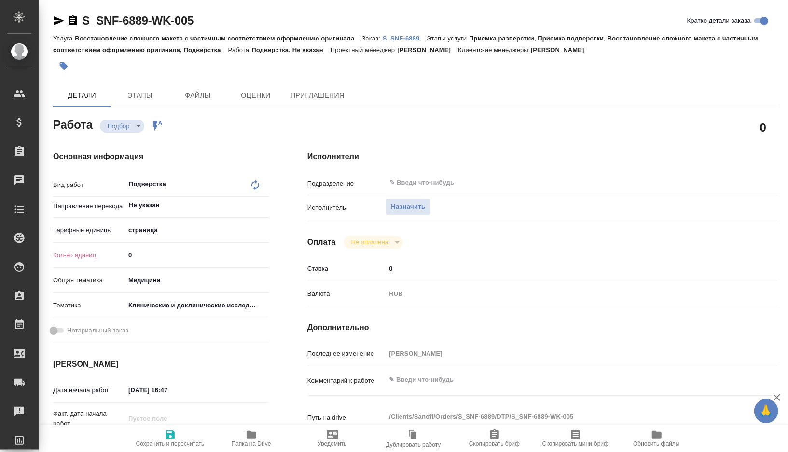
type textarea "x"
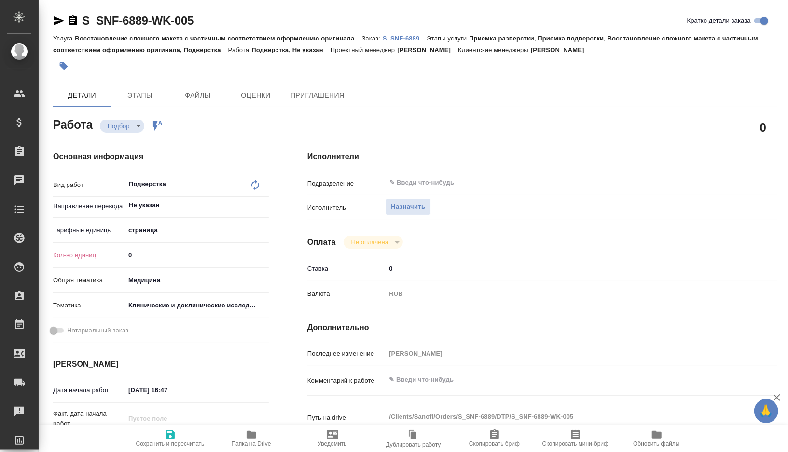
type textarea "x"
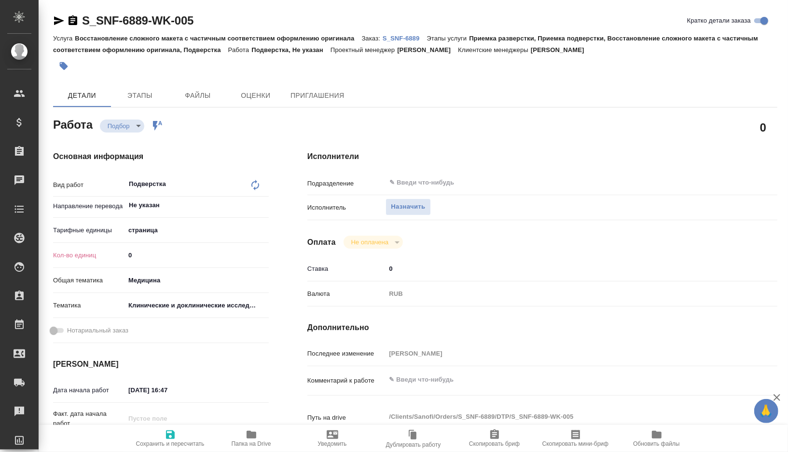
click at [176, 228] on body "🙏 .cls-1 fill:#fff; AWATERA [PERSON_NAME] Спецификации Заказы Чаты Todo Проекты…" at bounding box center [394, 226] width 788 height 452
type textarea "x"
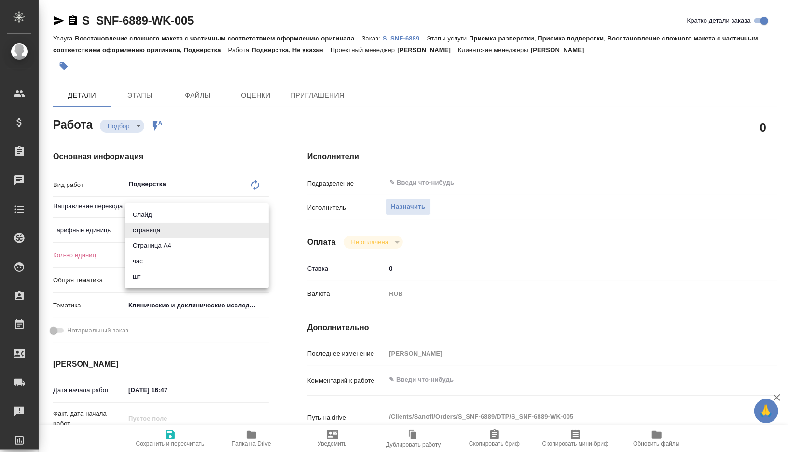
type textarea "x"
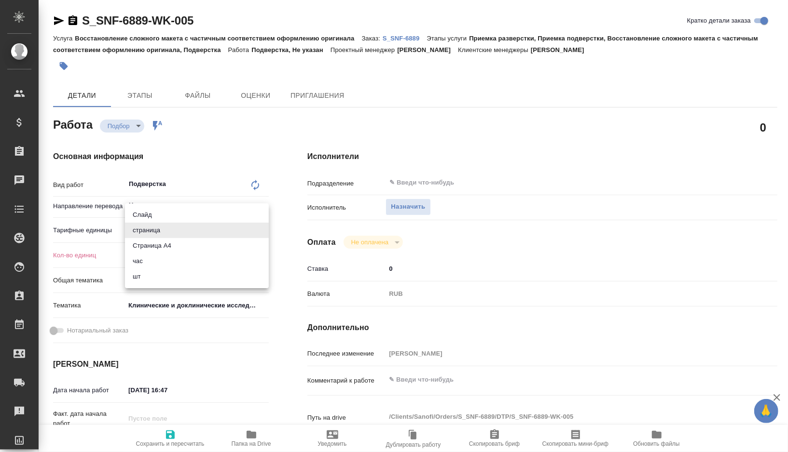
type textarea "x"
click at [172, 249] on li "Страница А4" at bounding box center [197, 245] width 144 height 15
type textarea "x"
type input "5f036ec4e16dec2d6b59c8ff"
type textarea "x"
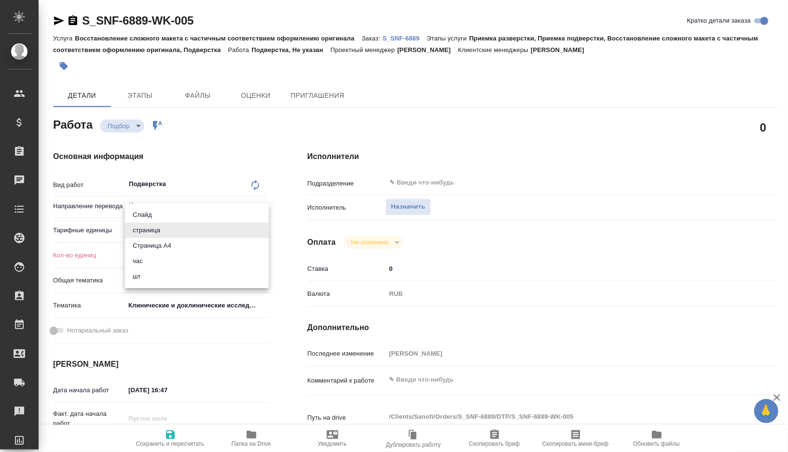
type textarea "x"
click at [149, 256] on input "0" at bounding box center [196, 255] width 143 height 14
type textarea "x"
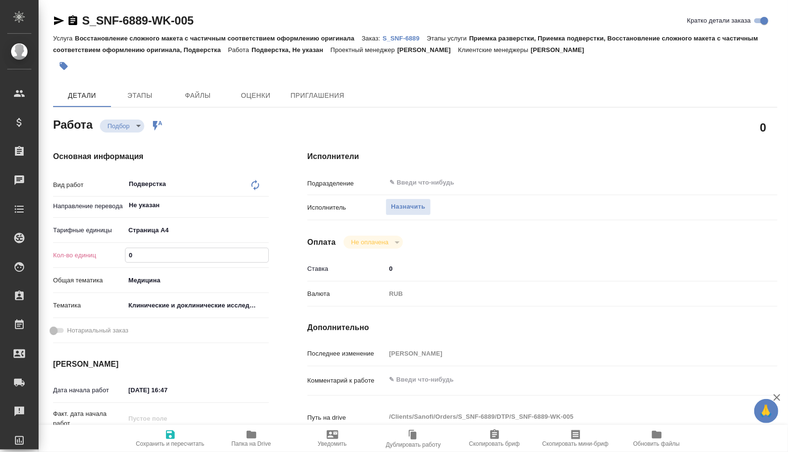
type textarea "x"
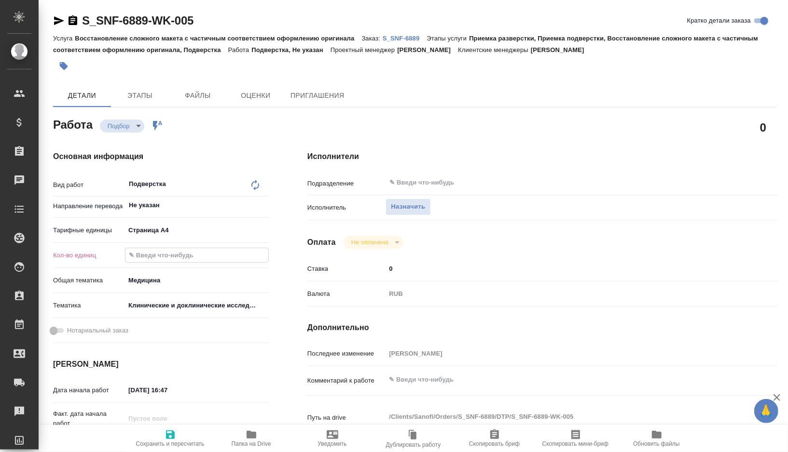
type textarea "x"
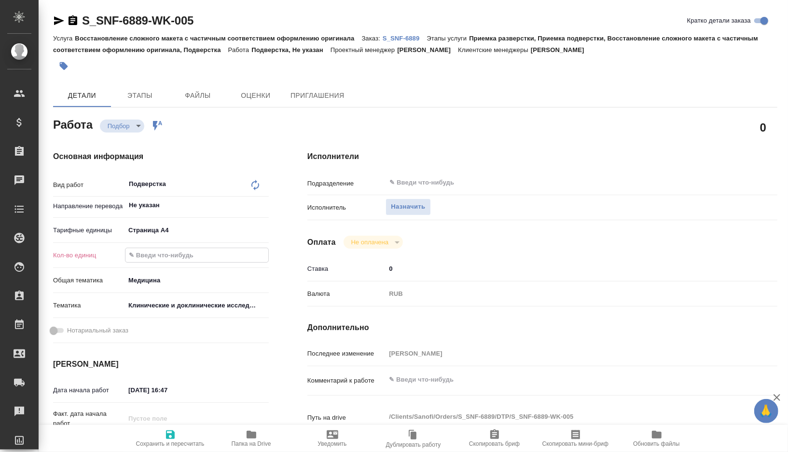
type input "2"
type textarea "x"
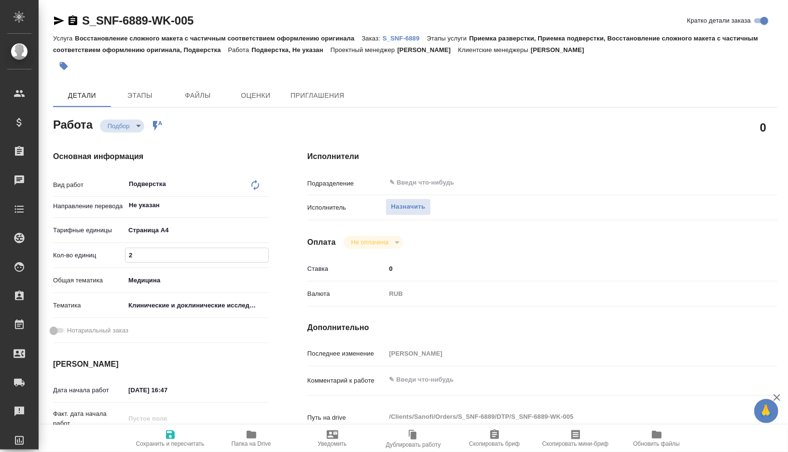
type textarea "x"
type input "26"
type textarea "x"
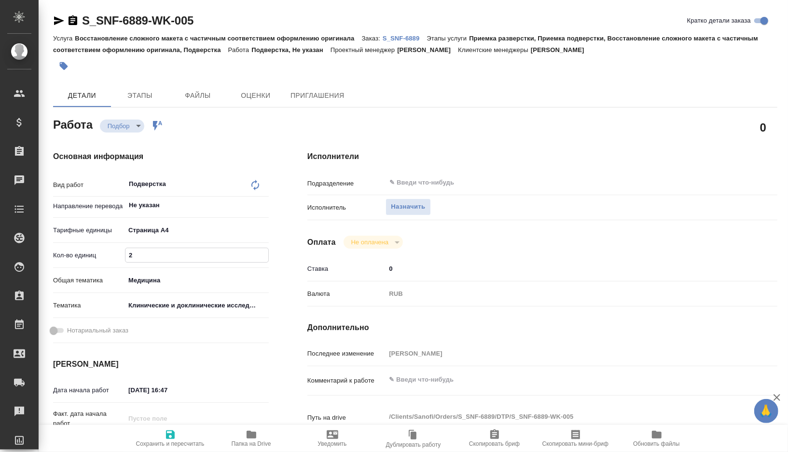
type textarea "x"
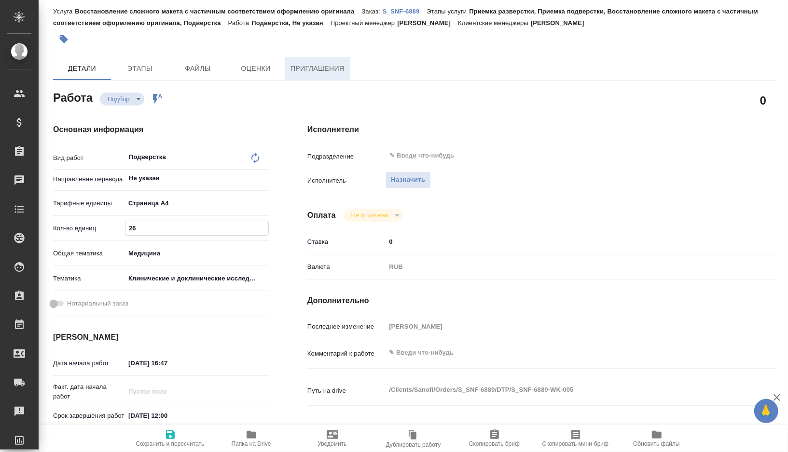
scroll to position [35, 0]
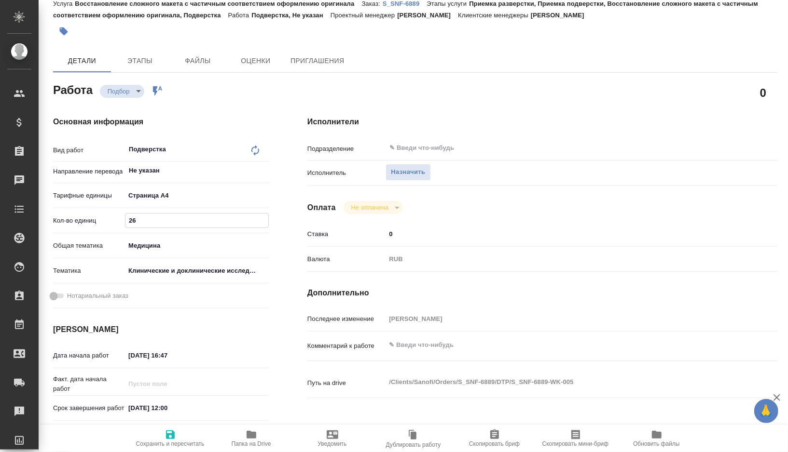
type input "26"
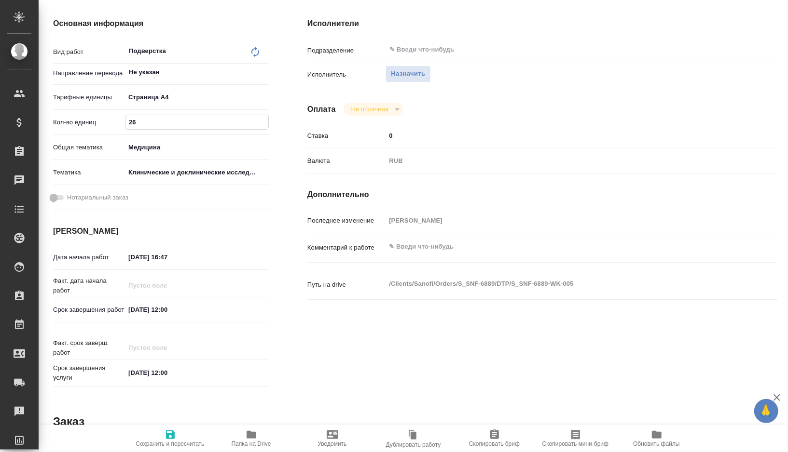
scroll to position [150, 0]
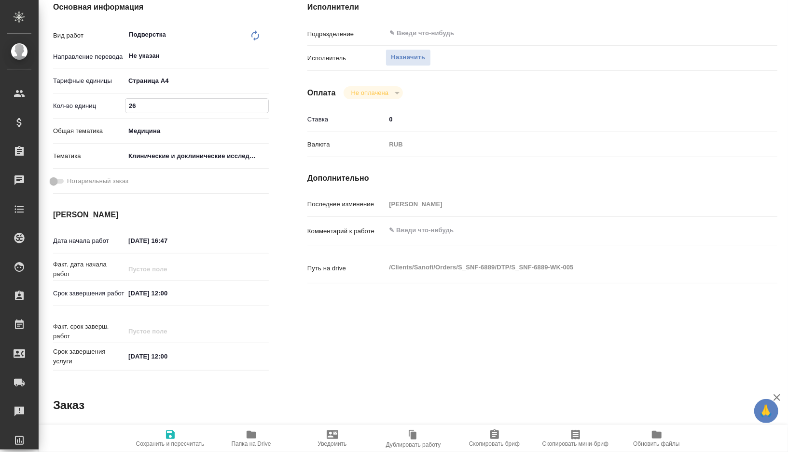
click at [135, 236] on input "11.09.2025 16:47" at bounding box center [167, 241] width 84 height 14
type input "10.92.0251 64:7_"
type textarea "x"
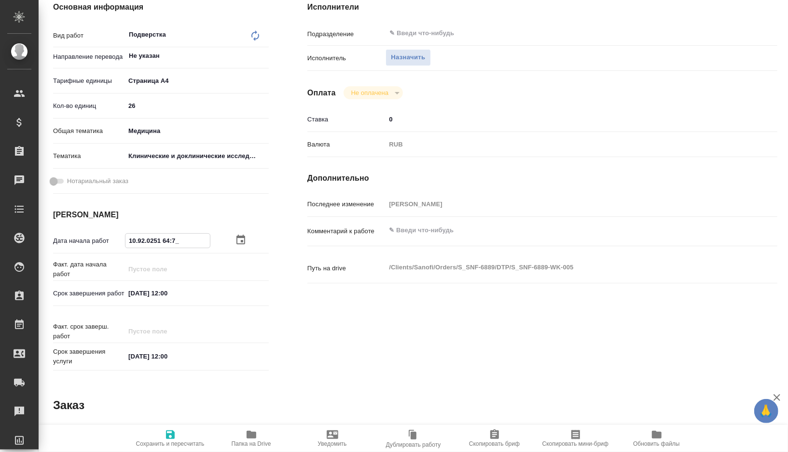
type textarea "x"
type input "15.09.2025 16:47"
type textarea "x"
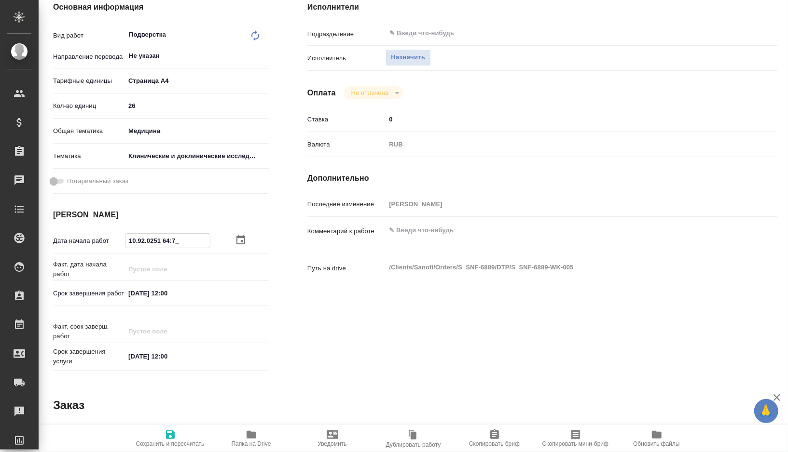
type textarea "x"
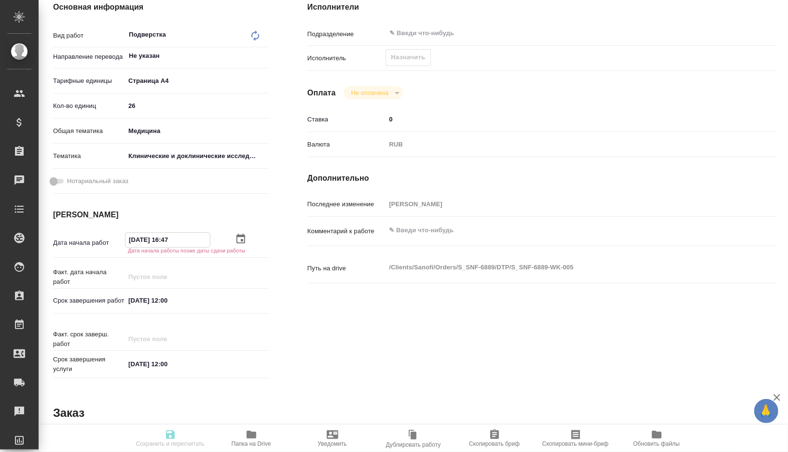
click at [191, 243] on input "15.09.2025 16:47" at bounding box center [167, 240] width 84 height 14
type textarea "x"
type input "15.09.2025 16:4_"
type textarea "x"
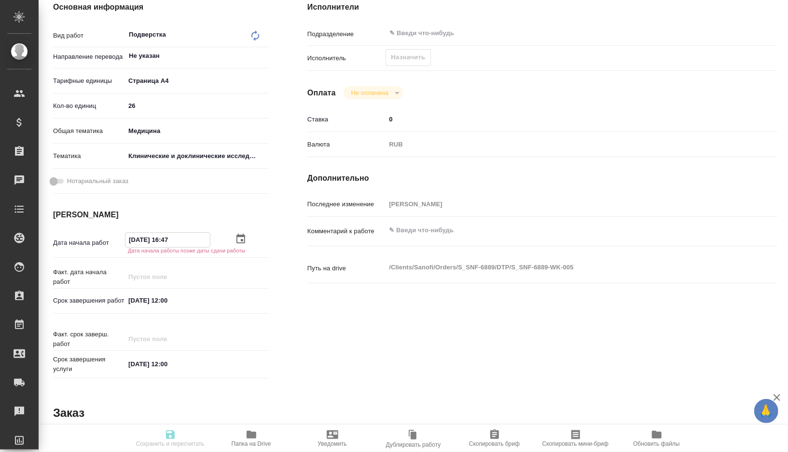
type textarea "x"
type input "15.09.2025 16:__"
type textarea "x"
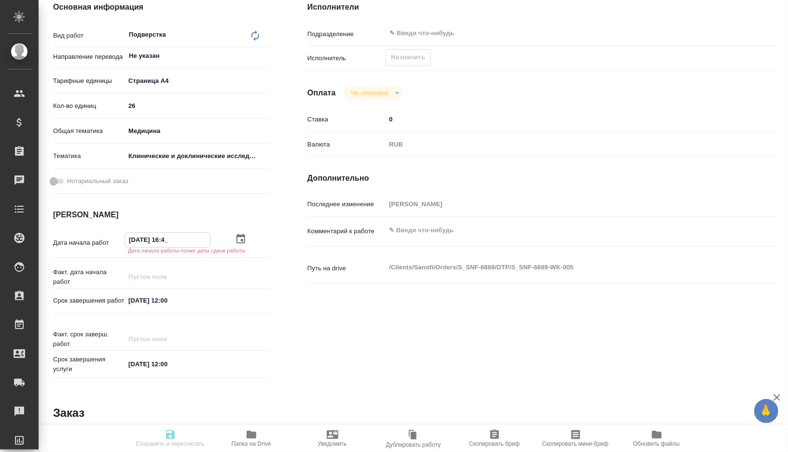
type textarea "x"
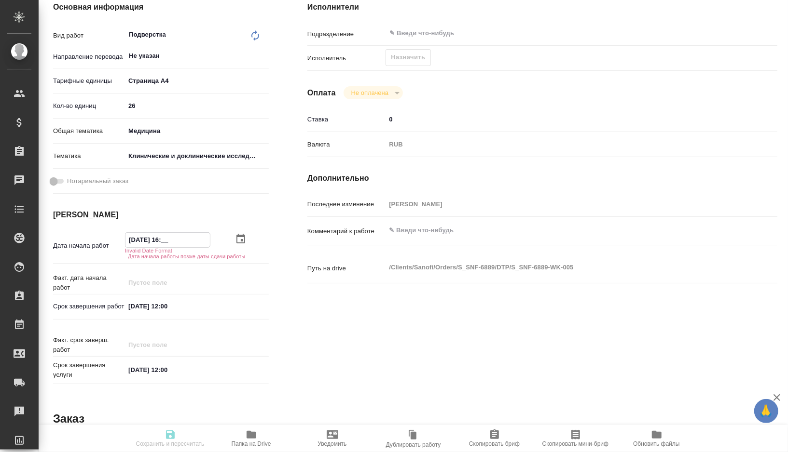
type textarea "x"
type input "15.09.2025 1_:__"
type textarea "x"
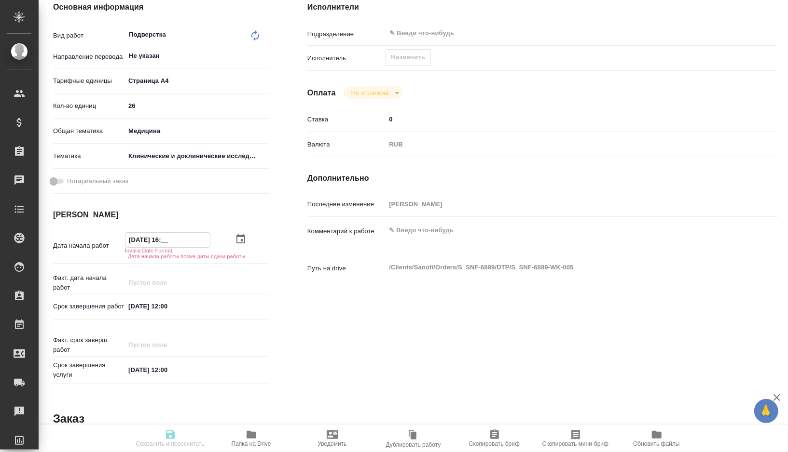
type textarea "x"
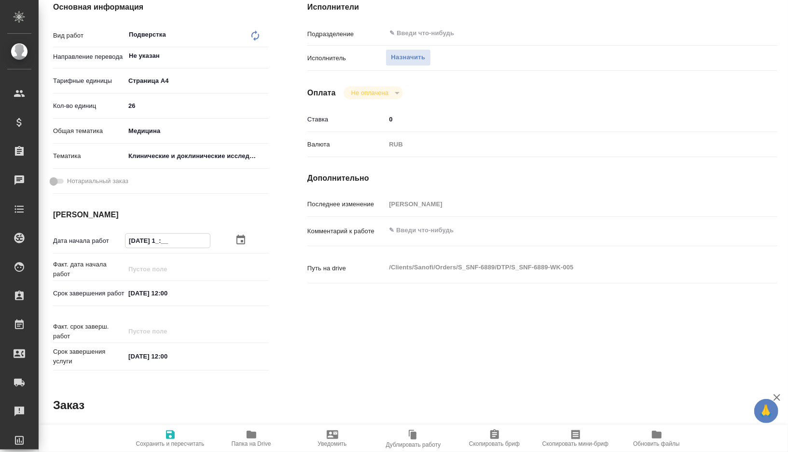
type textarea "x"
type input "15.09.2025 __:__"
type textarea "x"
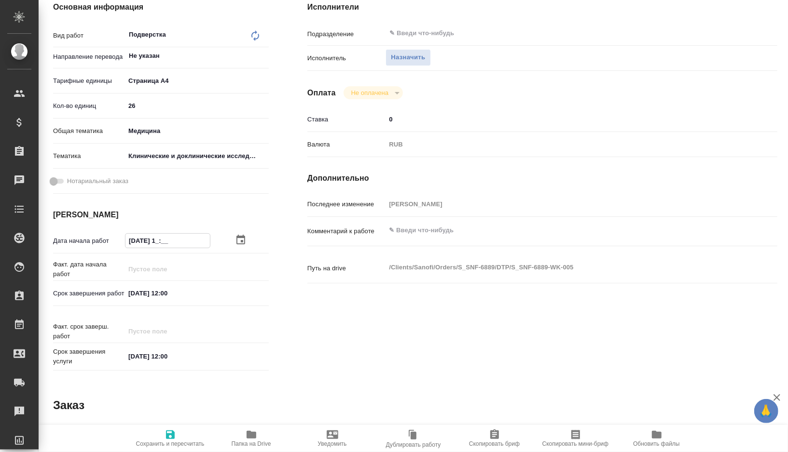
type textarea "x"
type input "15.09.2025 0_:__"
type textarea "x"
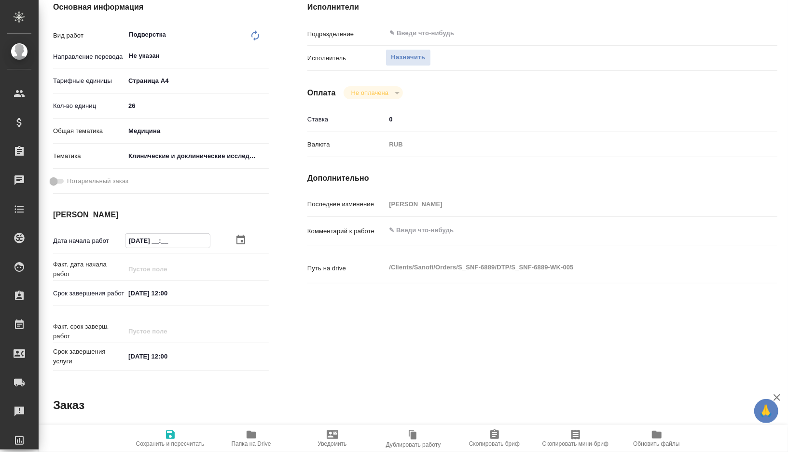
type textarea "x"
type input "15.09.2025 09:__"
type textarea "x"
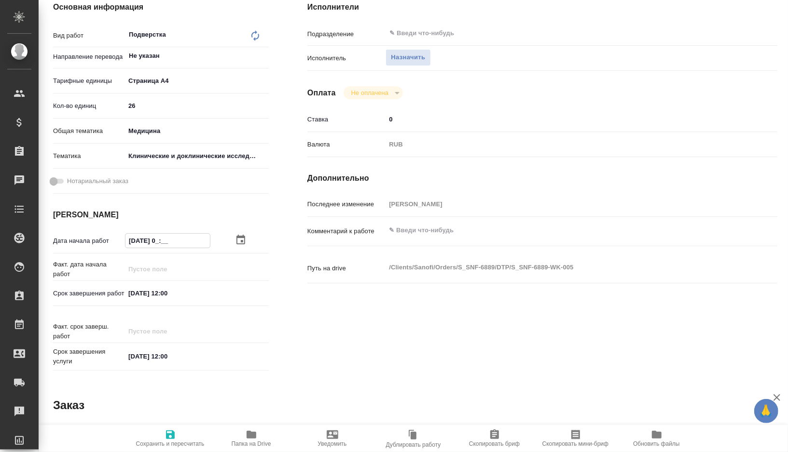
type textarea "x"
type input "15.09.2025 09:0_"
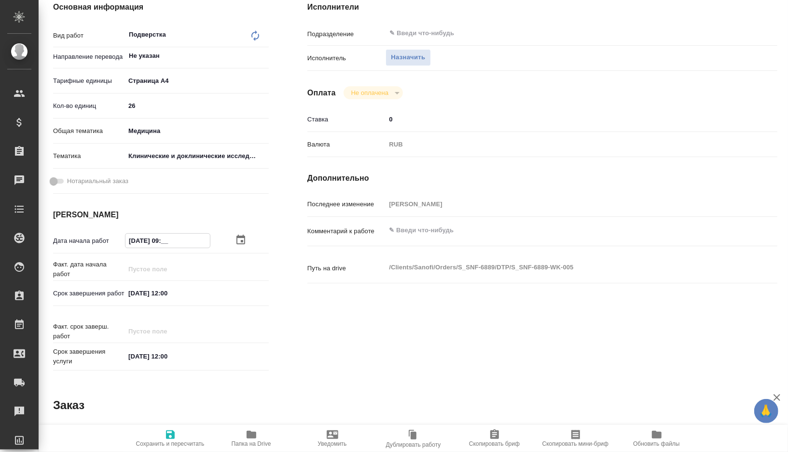
type textarea "x"
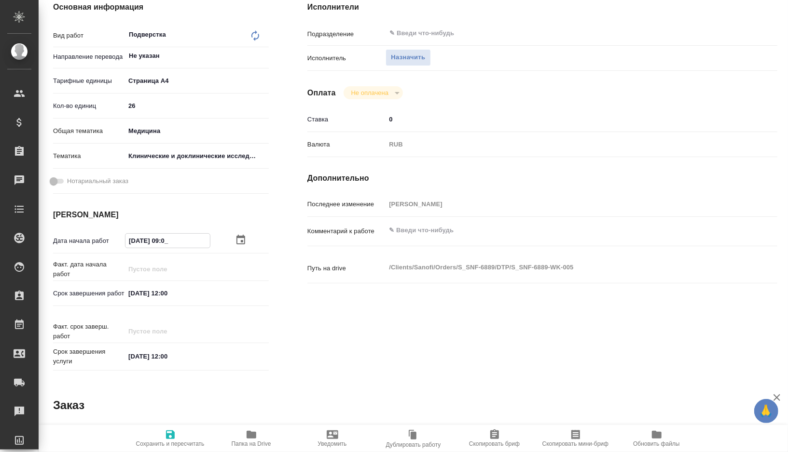
type input "[DATE] 09:00"
type textarea "x"
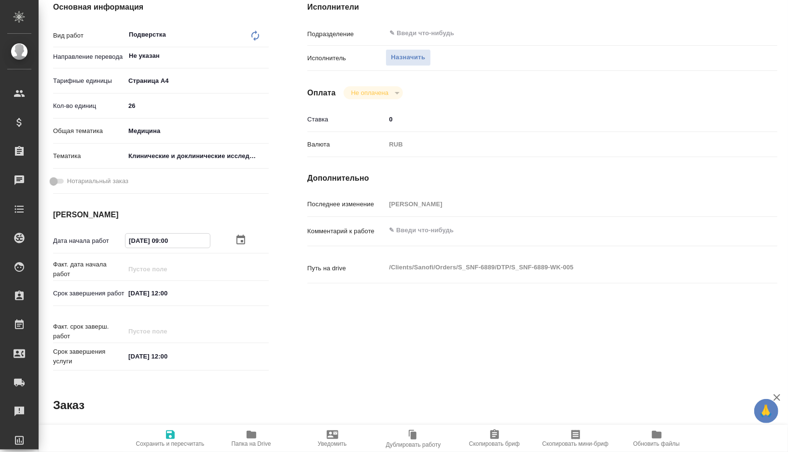
type input "[DATE] 09:00"
click at [174, 432] on icon "button" at bounding box center [170, 435] width 9 height 9
type textarea "x"
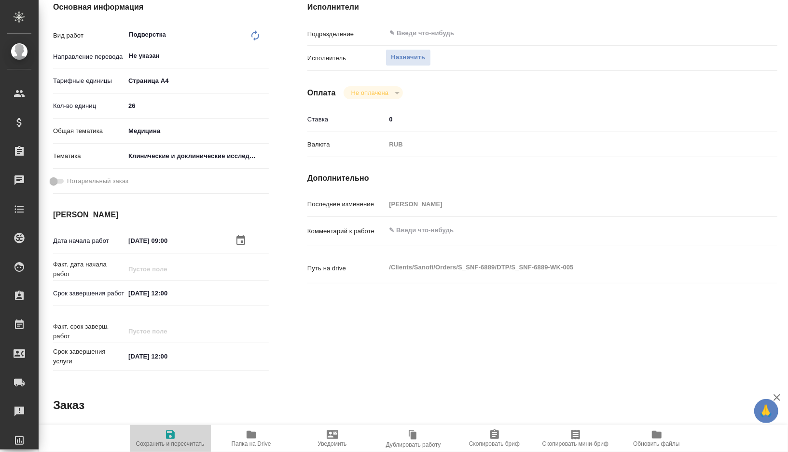
type textarea "x"
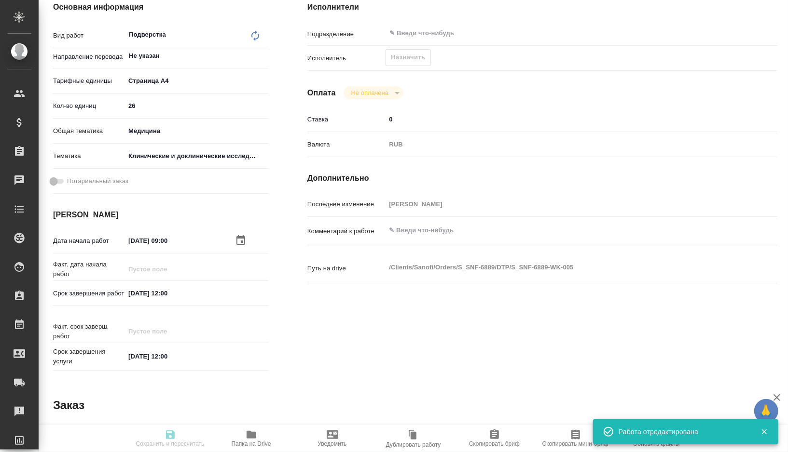
type input "recruiting"
type textarea "Подверстка"
type textarea "x"
type input "Не указан"
type input "5f036ec4e16dec2d6b59c8ff"
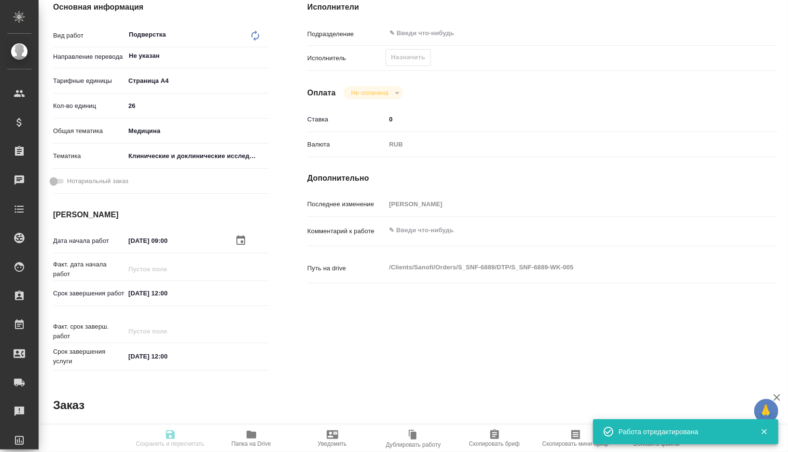
type input "26"
type input "med"
type input "5a8b8b956a9677013d343d9e"
type input "[DATE] 09:00"
type input "[DATE] 12:00"
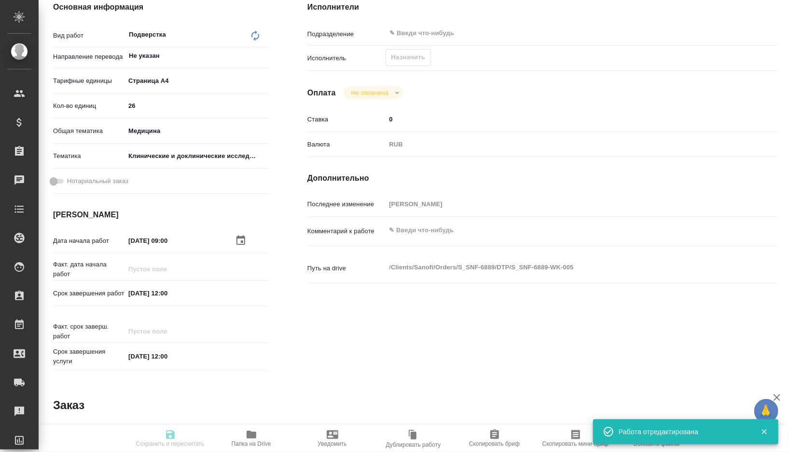
type input "[DATE] 12:00"
type input "notPayed"
type input "0"
type input "RUB"
type input "[PERSON_NAME]"
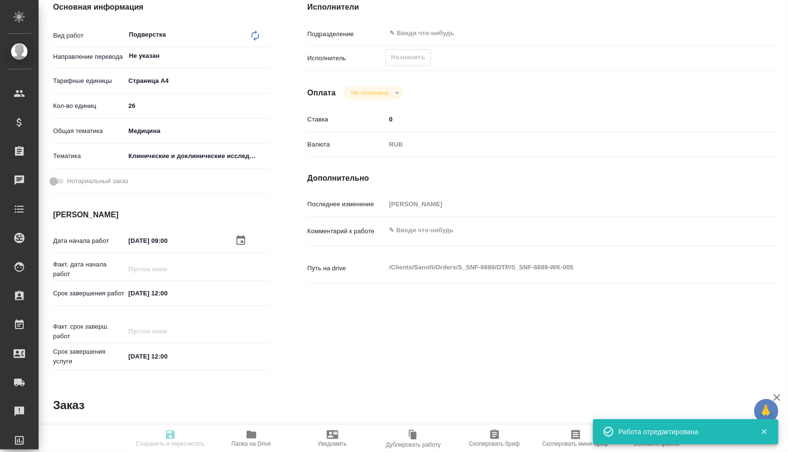
type textarea "x"
type textarea "/Clients/Sanofi/Orders/S_SNF-6889/DTP/S_SNF-6889-WK-005"
type textarea "x"
type input "S_SNF-6889"
type input "E005852272"
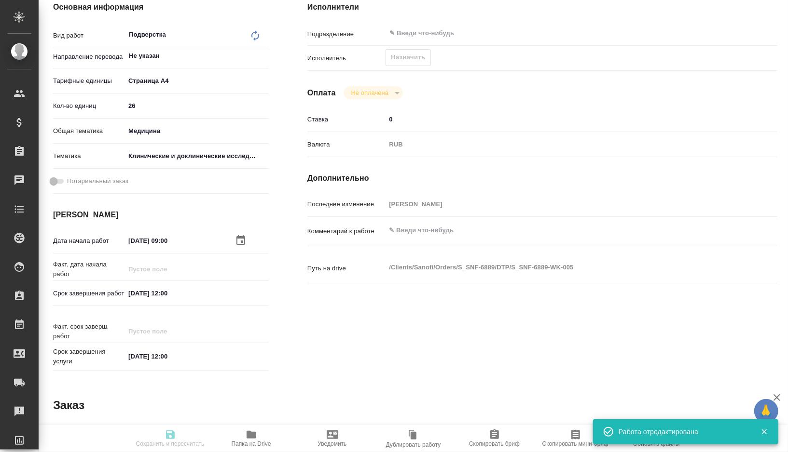
type input "Восстановление сложного макета с частичным соответствием оформлению оригинала"
type input "Приемка разверстки, Приемка подверстки, Восстановление сложного макета с частич…"
type input "[PERSON_NAME]"
type input "/Clients/Sanofi/Orders/S_SNF-6889"
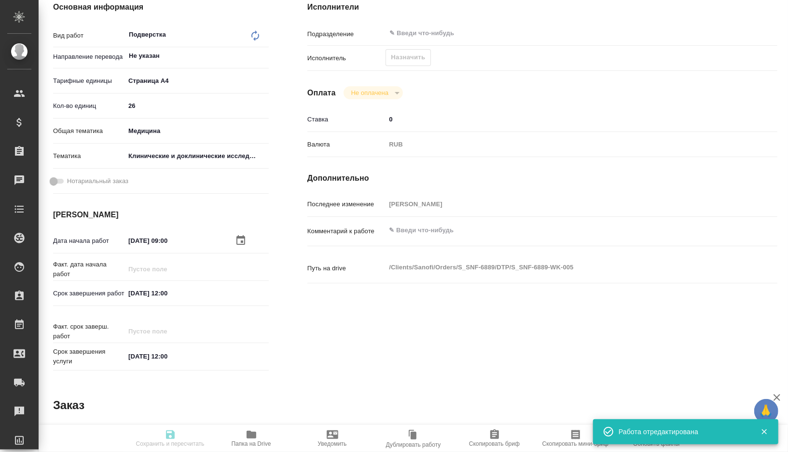
type textarea "x"
type textarea "Список литературы не надо переводить"
type textarea "x"
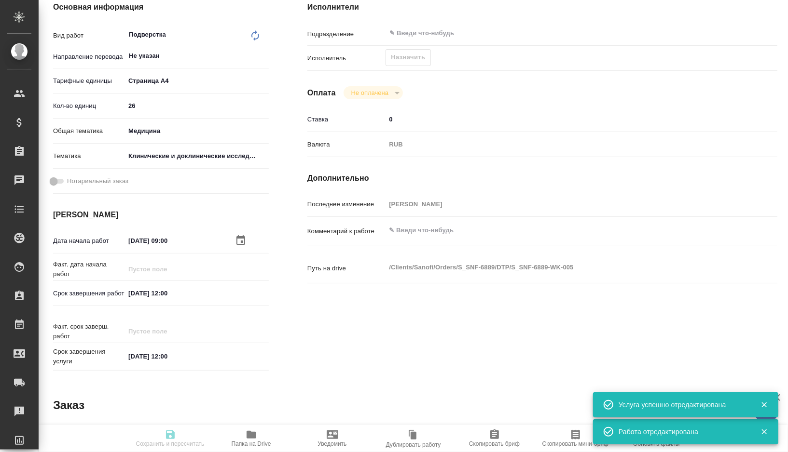
type textarea "x"
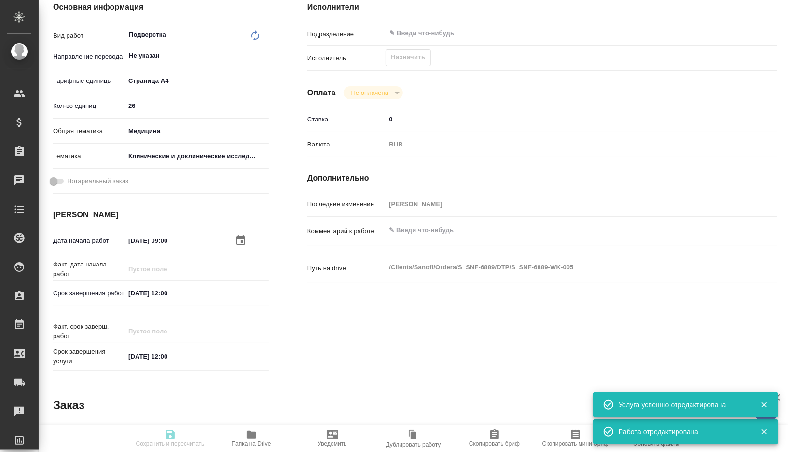
type textarea "x"
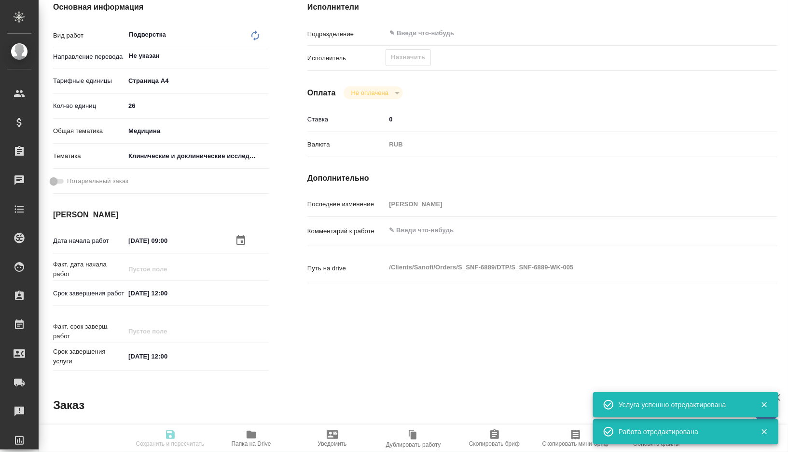
type textarea "x"
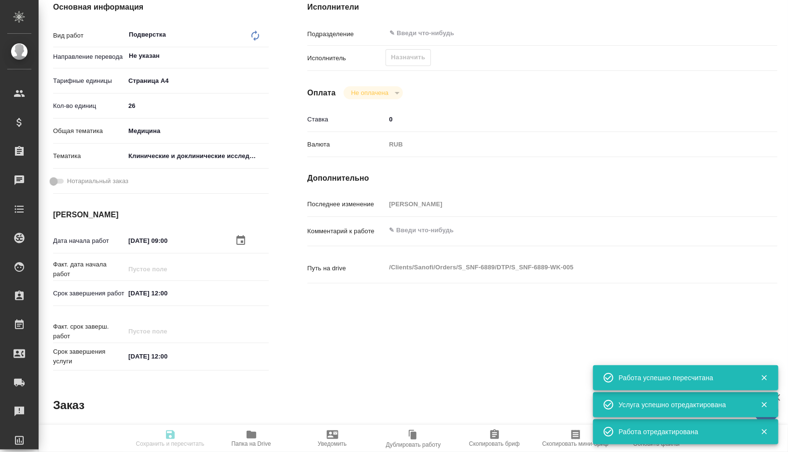
type textarea "x"
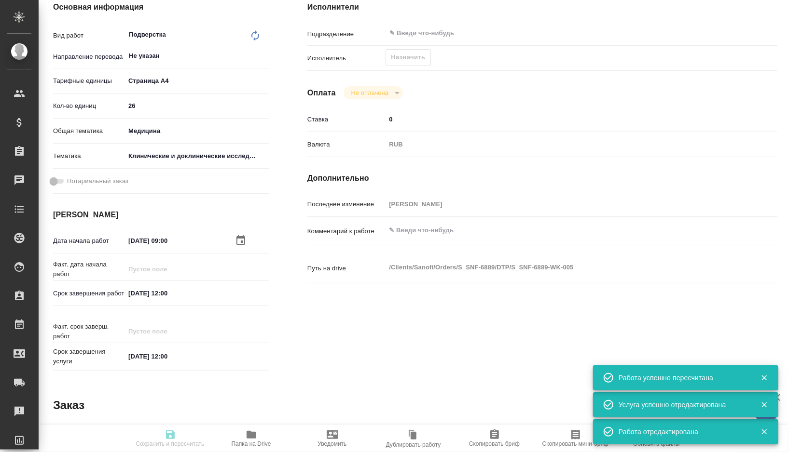
type input "recruiting"
type textarea "Подверстка"
type textarea "x"
type input "Не указан"
type input "5f036ec4e16dec2d6b59c8ff"
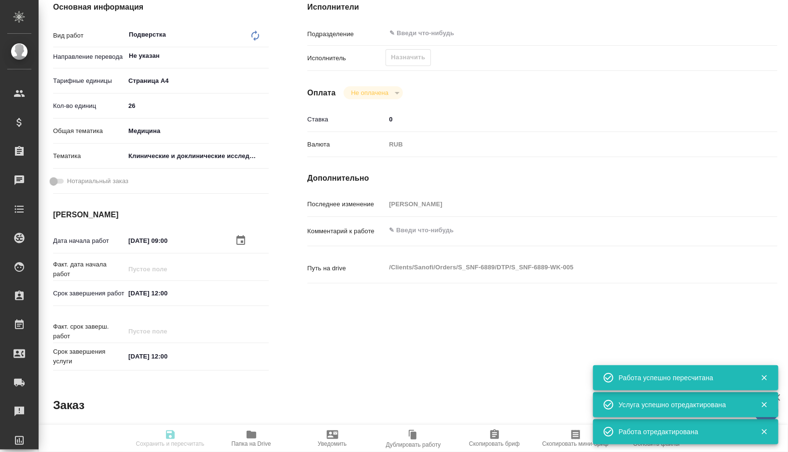
type input "26"
type input "med"
type input "5a8b8b956a9677013d343d9e"
type input "[DATE] 09:00"
type input "[DATE] 12:00"
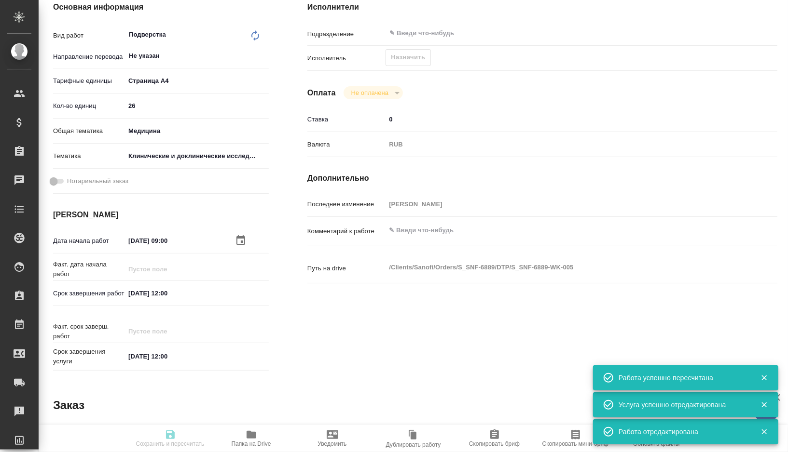
type input "[DATE] 12:00"
type input "notPayed"
type input "0"
type input "RUB"
type input "[PERSON_NAME]"
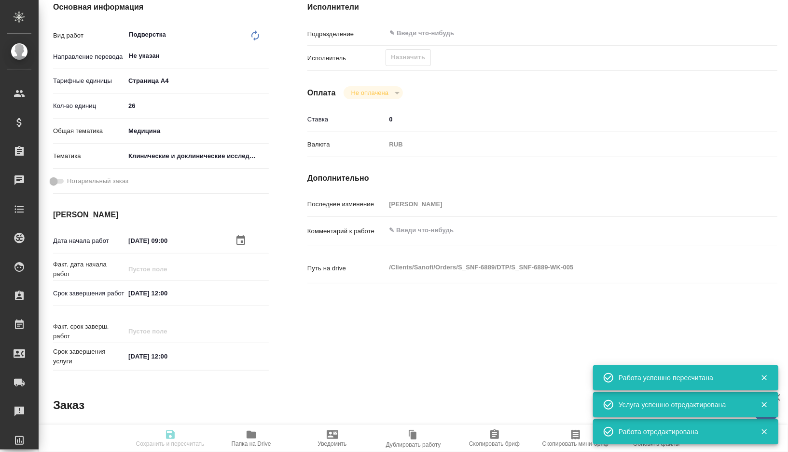
type textarea "x"
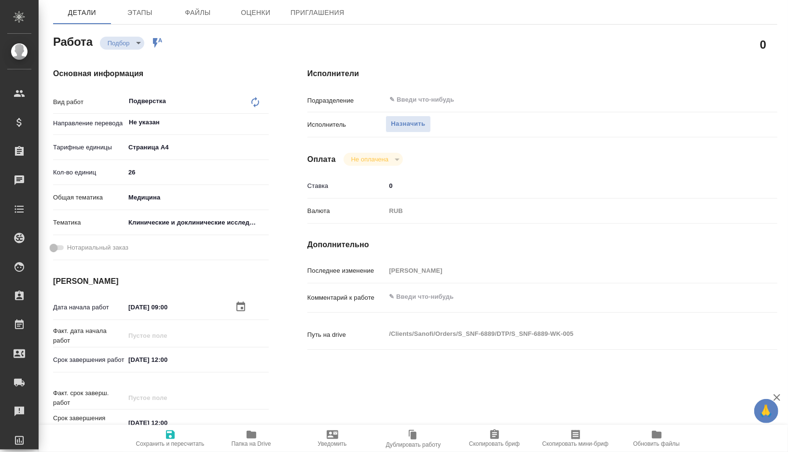
scroll to position [0, 0]
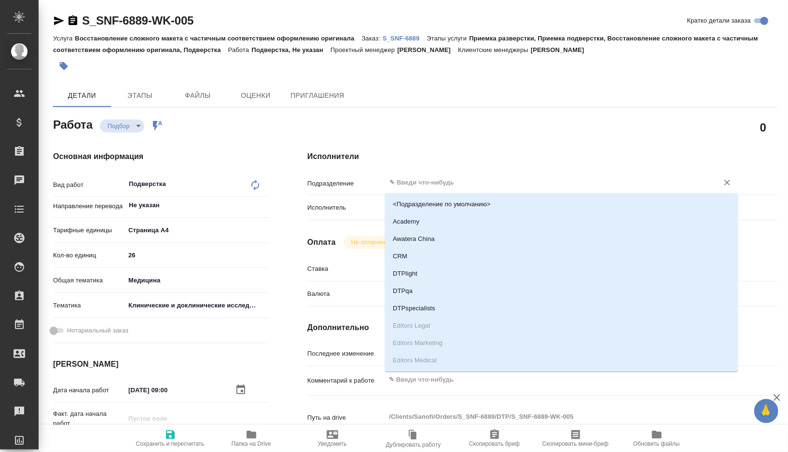
click at [426, 182] on input "text" at bounding box center [545, 183] width 314 height 12
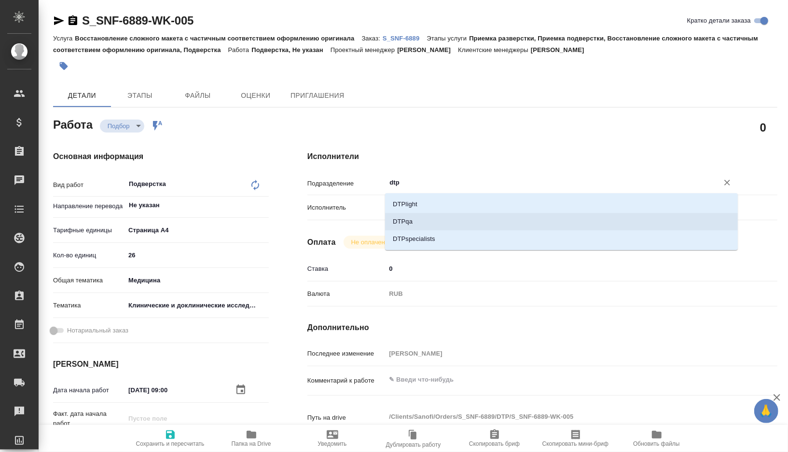
click at [422, 239] on li "DTPspecialists" at bounding box center [561, 239] width 353 height 17
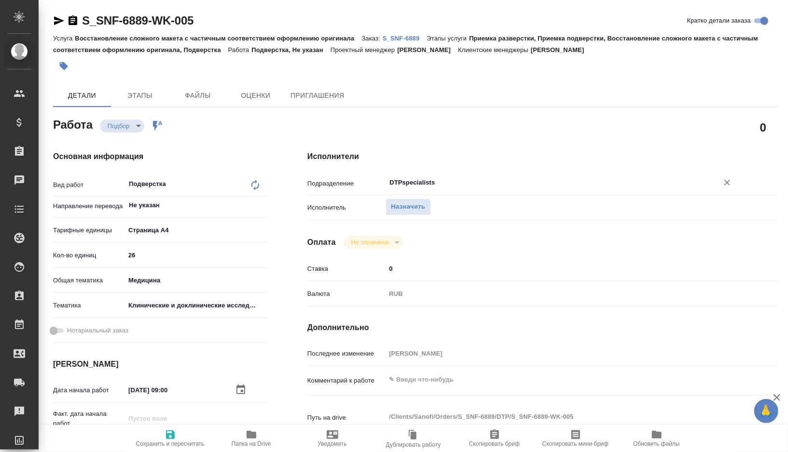
click at [153, 441] on span "Сохранить и пересчитать" at bounding box center [170, 444] width 68 height 7
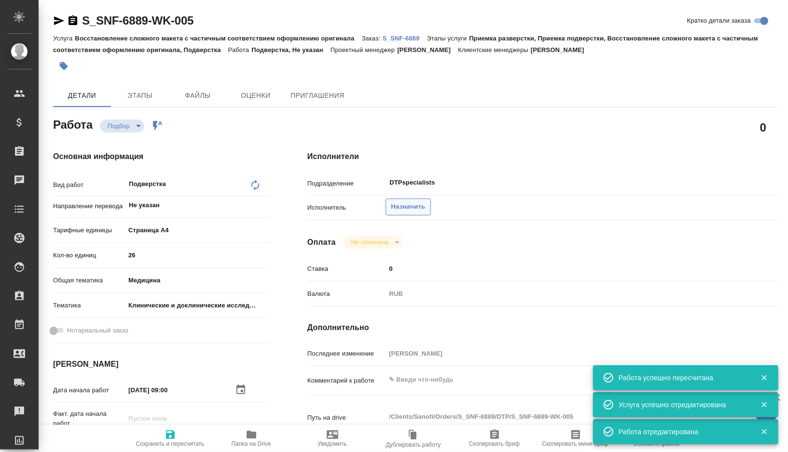
click at [413, 207] on span "Назначить" at bounding box center [408, 207] width 34 height 11
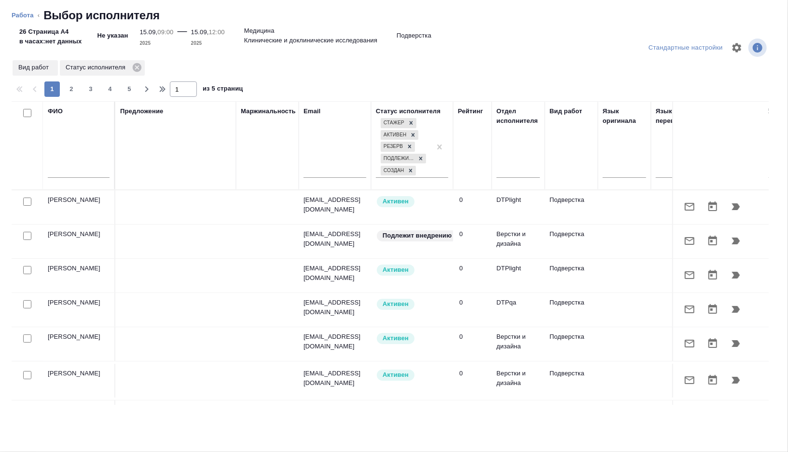
click at [74, 172] on input "text" at bounding box center [79, 172] width 62 height 12
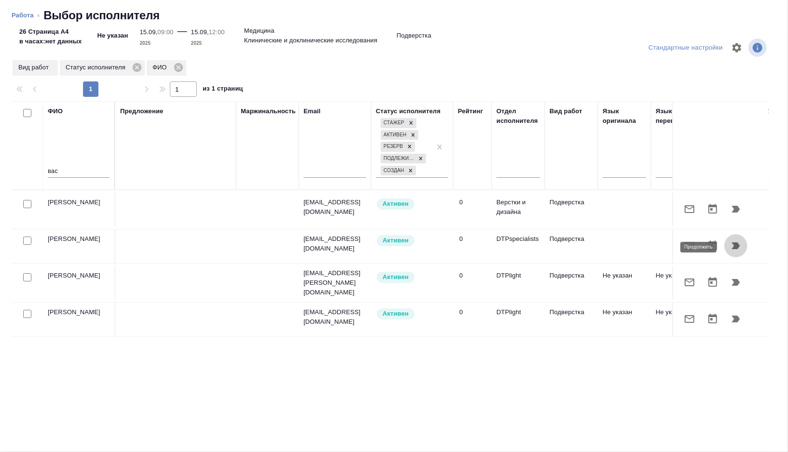
click at [732, 249] on icon "button" at bounding box center [736, 246] width 12 height 12
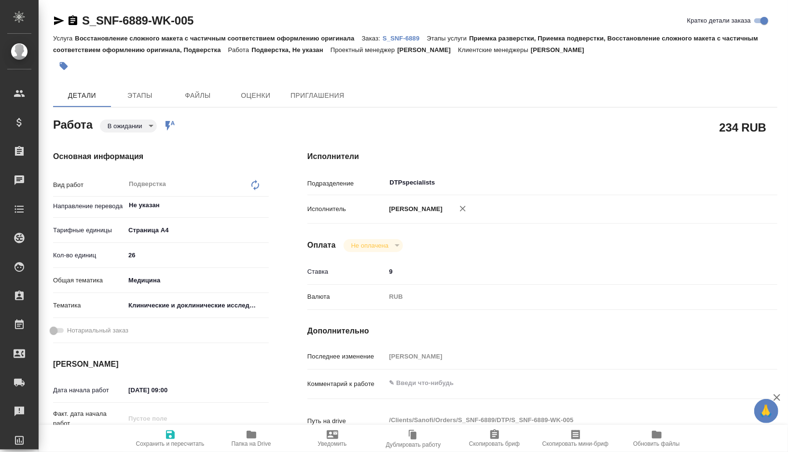
type textarea "x"
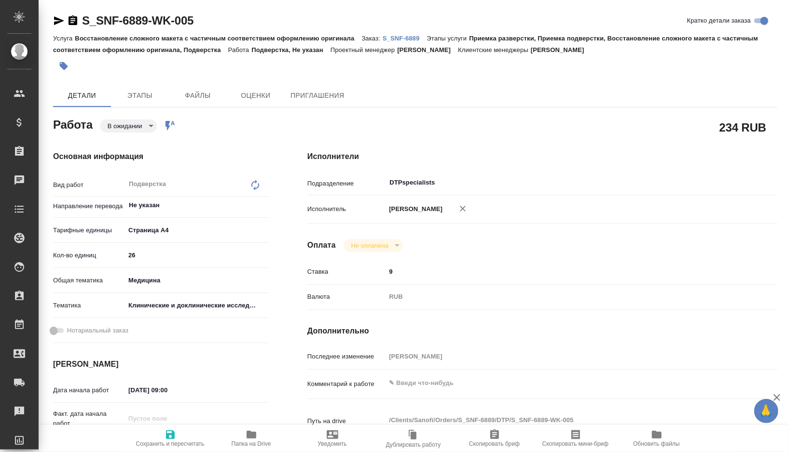
type textarea "x"
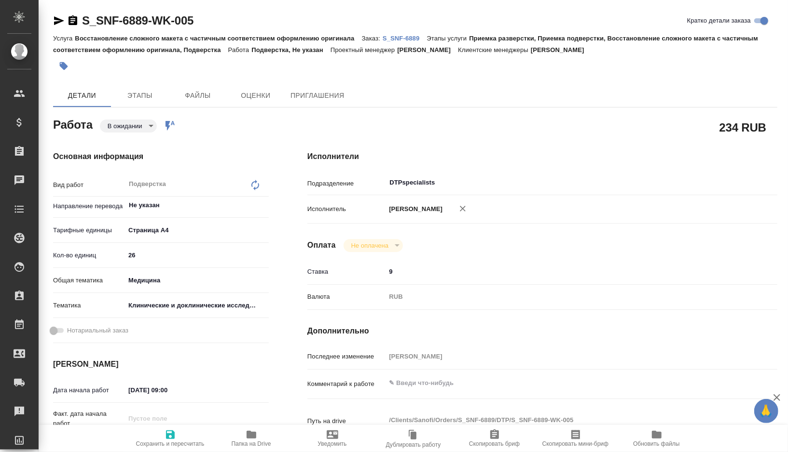
type textarea "x"
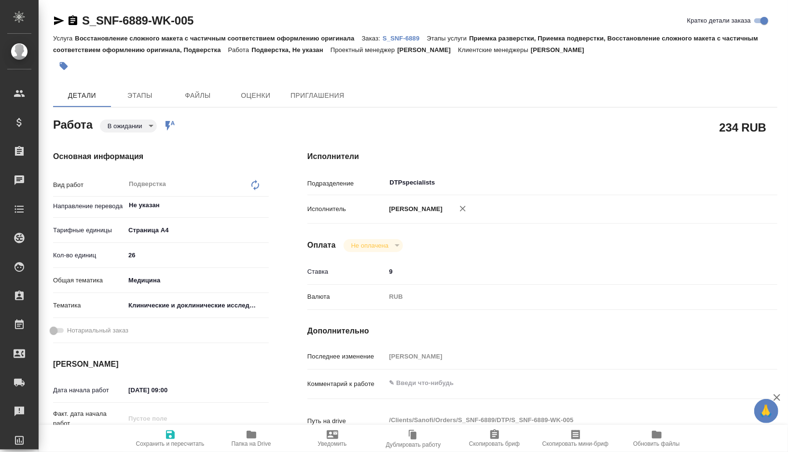
type textarea "x"
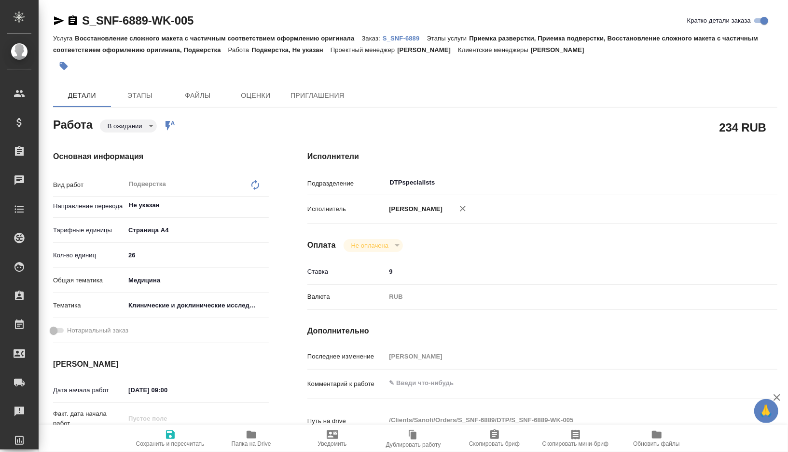
type textarea "x"
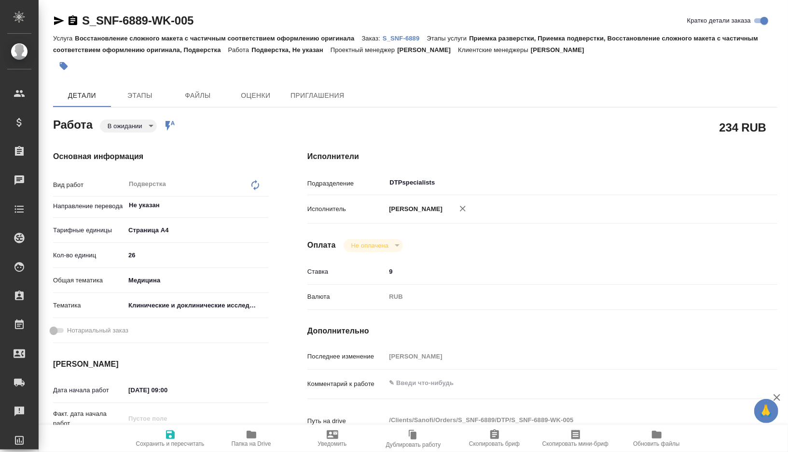
type textarea "x"
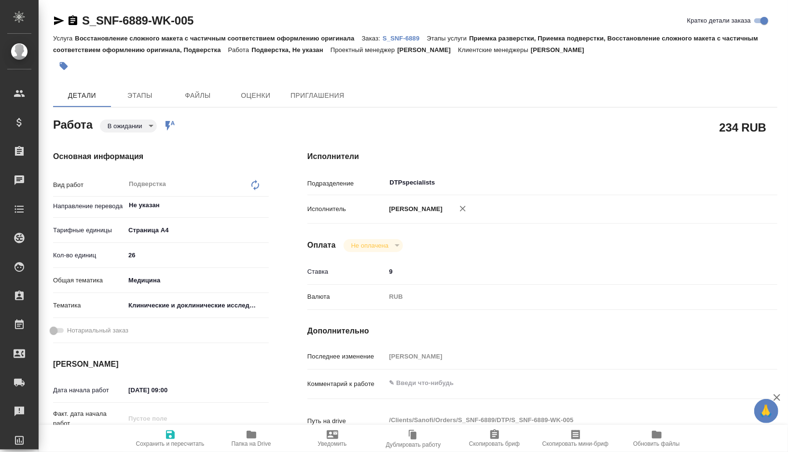
type textarea "x"
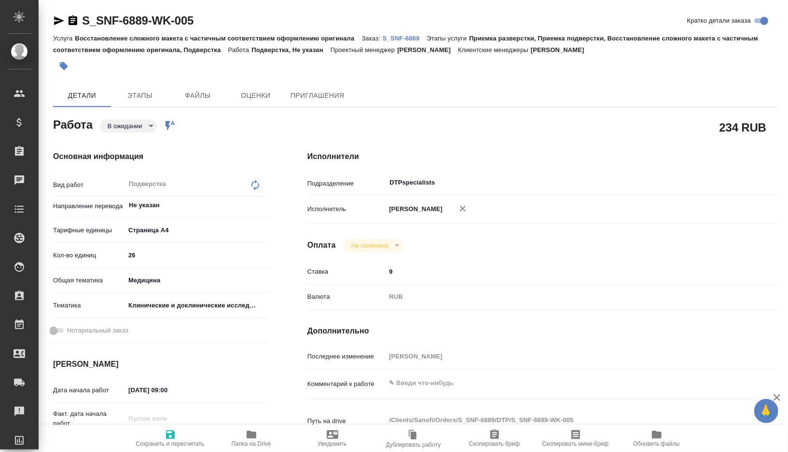
type textarea "x"
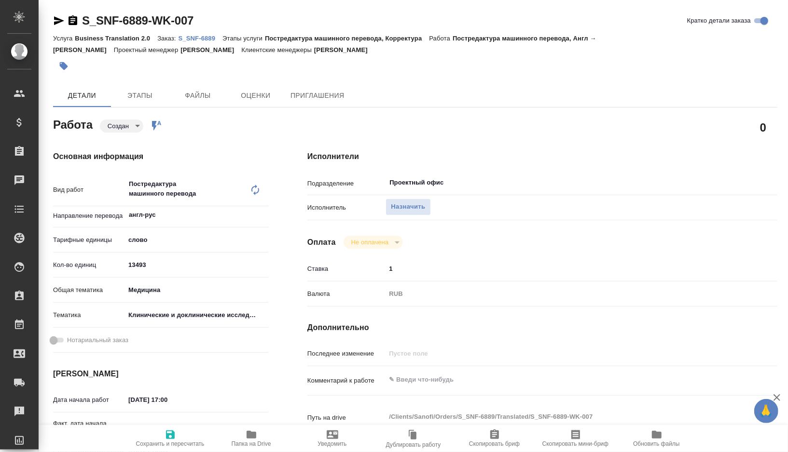
type textarea "x"
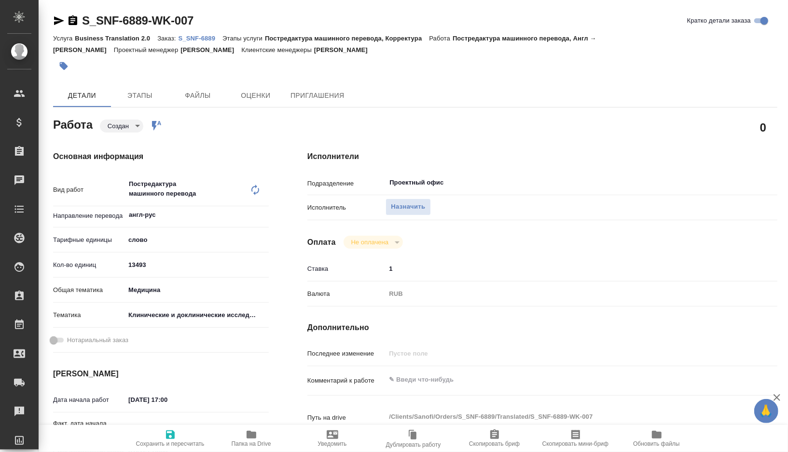
type textarea "x"
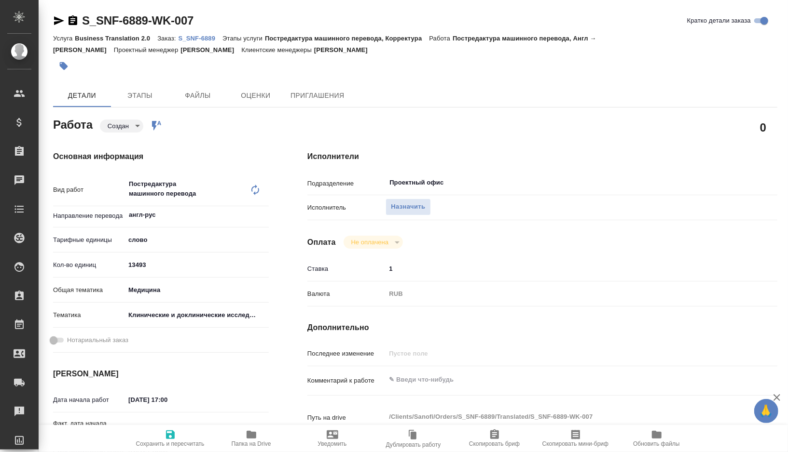
type textarea "x"
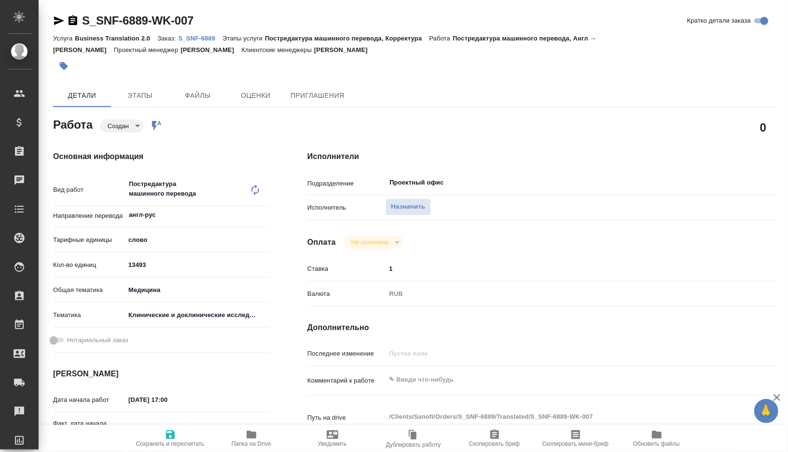
type textarea "x"
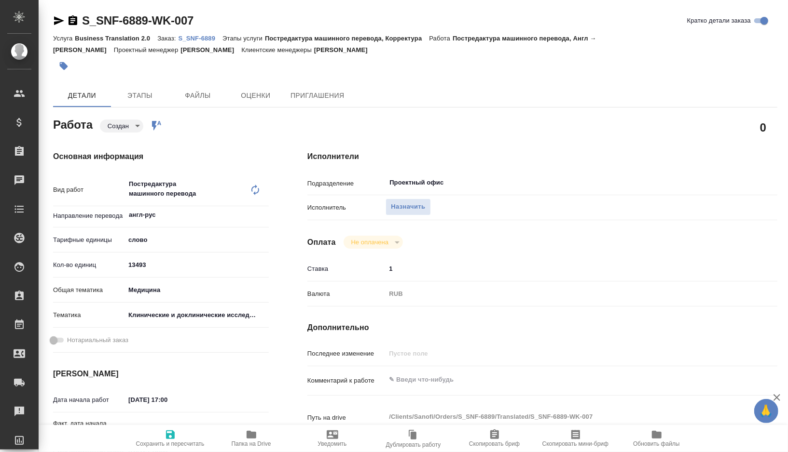
type textarea "x"
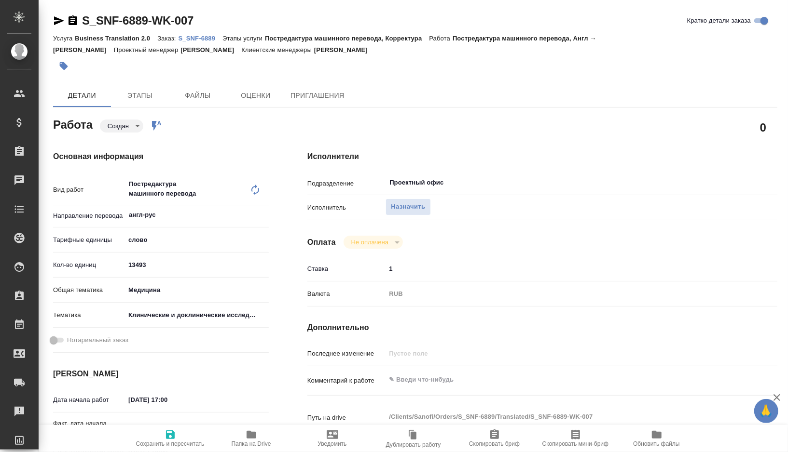
type textarea "x"
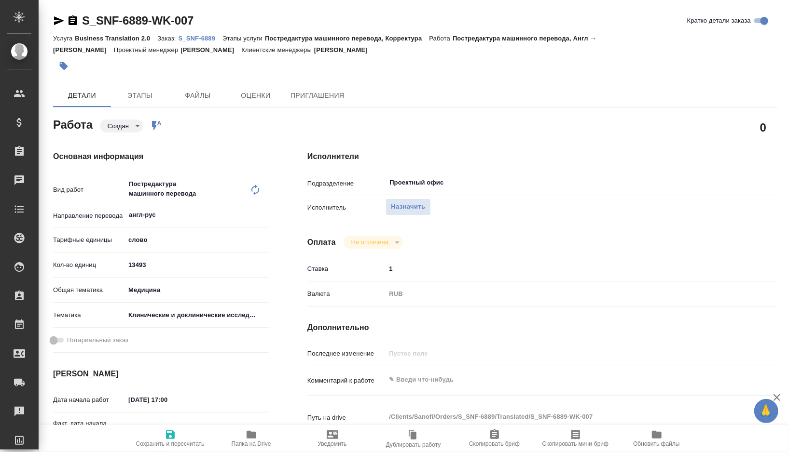
type textarea "x"
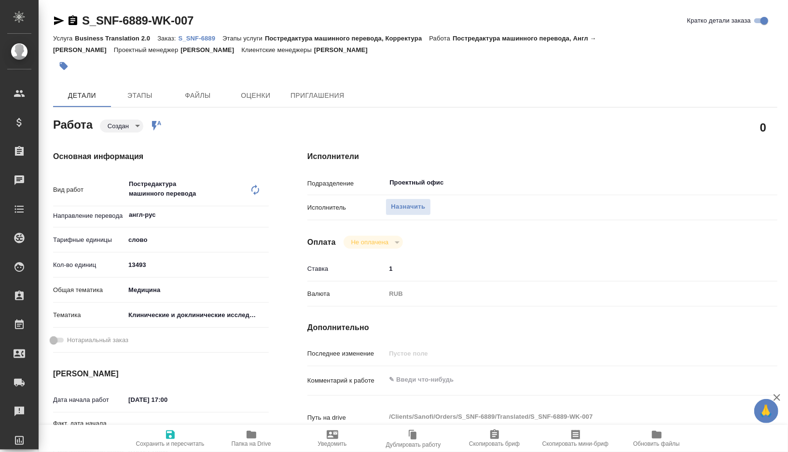
type textarea "x"
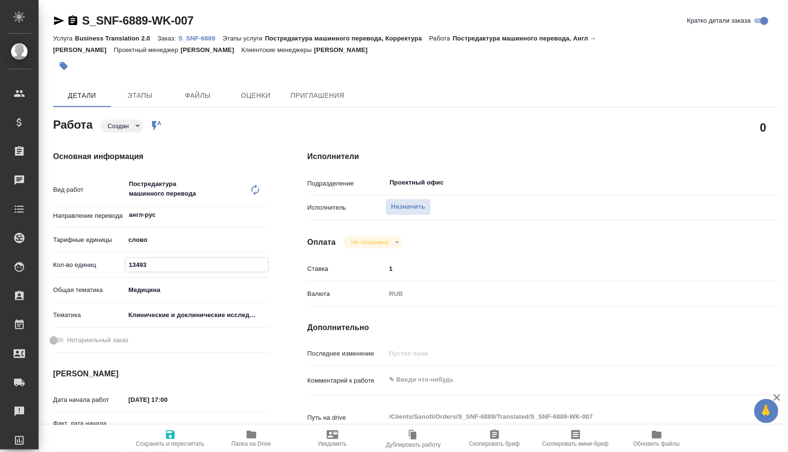
drag, startPoint x: 164, startPoint y: 269, endPoint x: 92, endPoint y: 269, distance: 72.8
click at [92, 269] on div "Кол-во единиц 13493" at bounding box center [161, 265] width 216 height 17
type input "6"
type textarea "x"
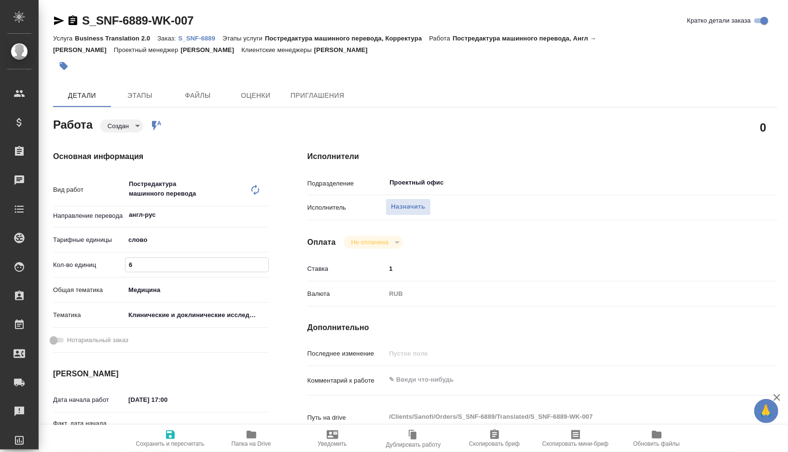
type textarea "x"
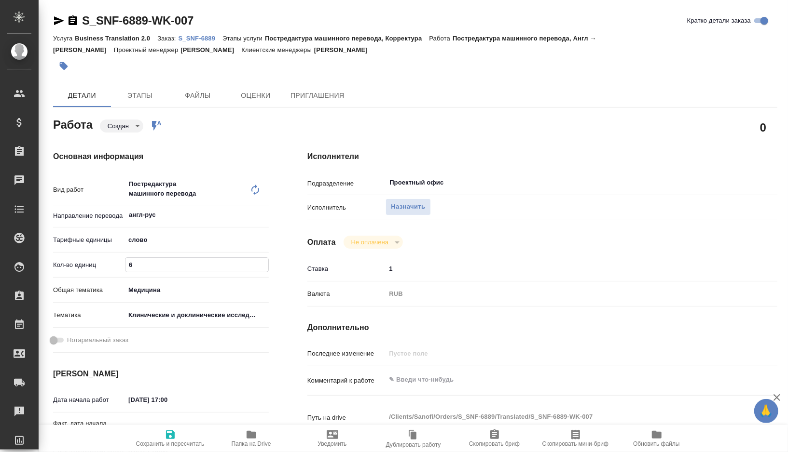
type textarea "x"
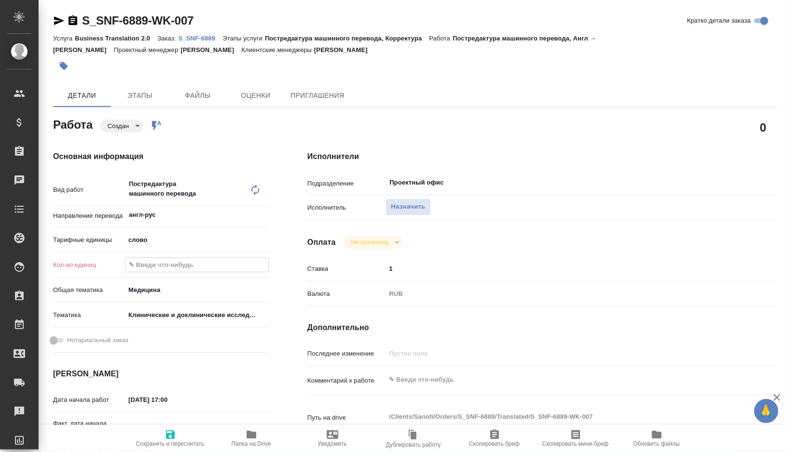
type textarea "x"
type input "5"
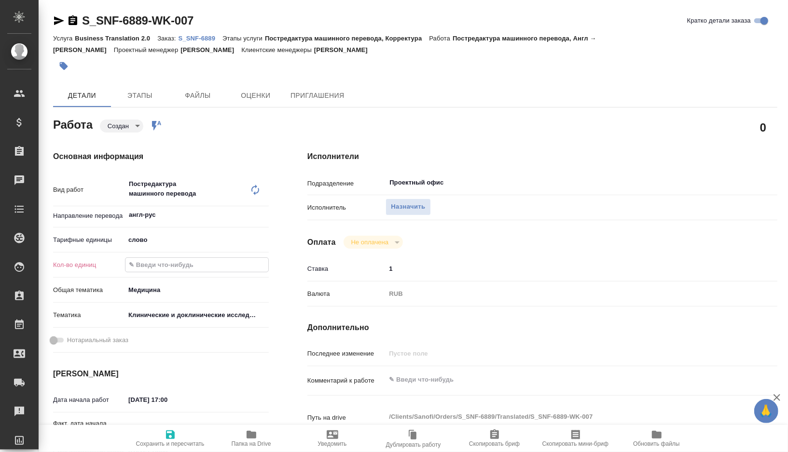
type textarea "x"
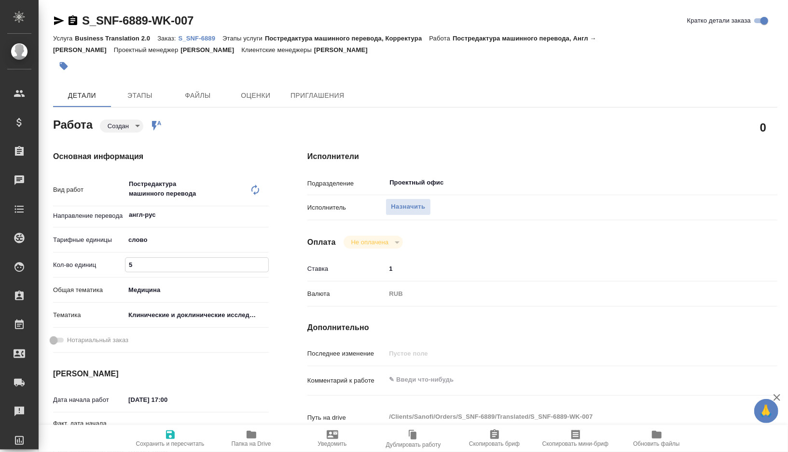
type input "50"
type textarea "x"
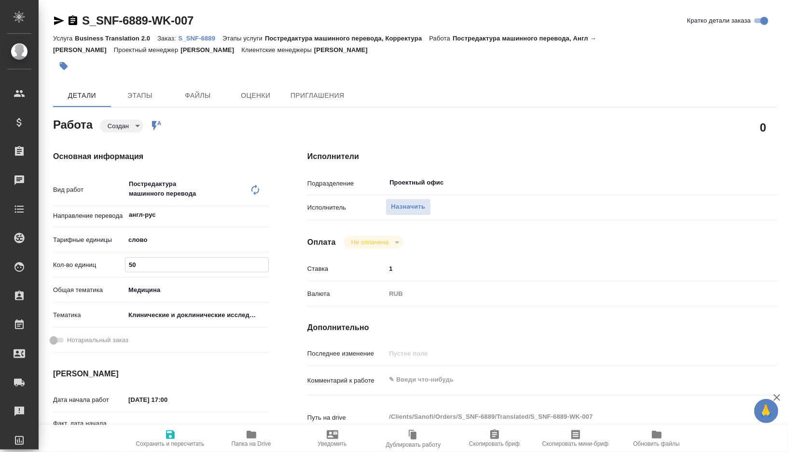
type textarea "x"
type input "500"
type textarea "x"
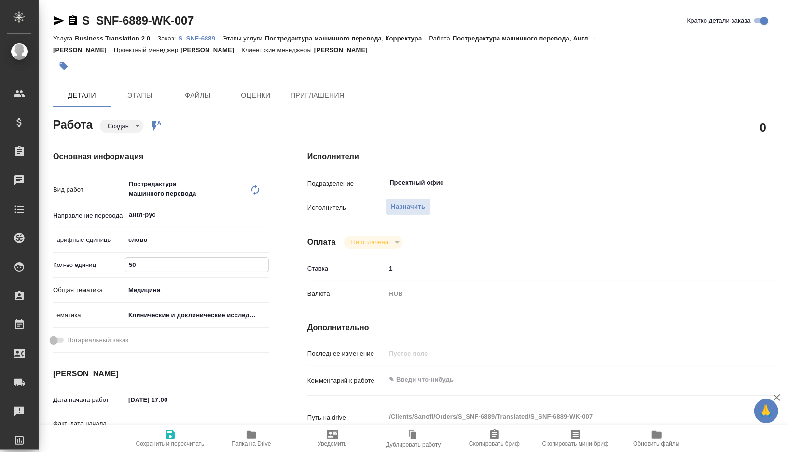
type textarea "x"
type input "5000"
type textarea "x"
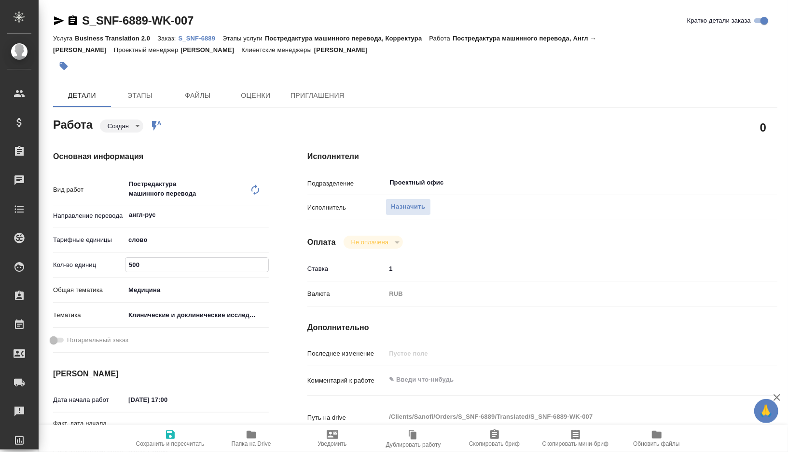
type textarea "x"
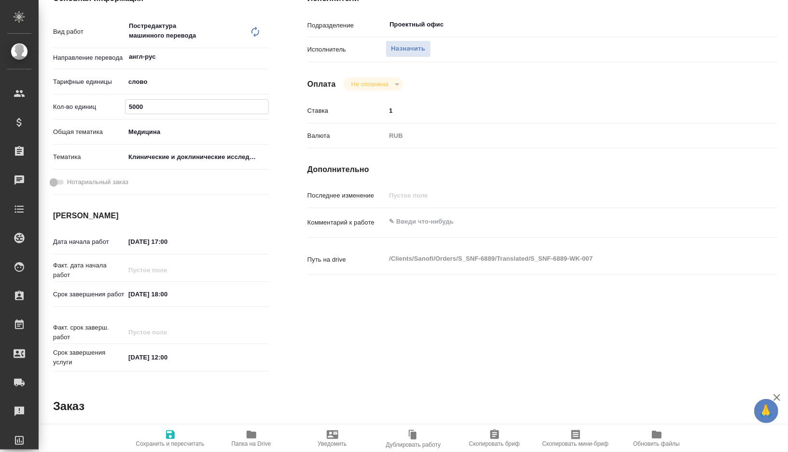
scroll to position [157, 0]
type input "5000"
click at [135, 295] on input "14.09.2025 18:00" at bounding box center [167, 295] width 84 height 14
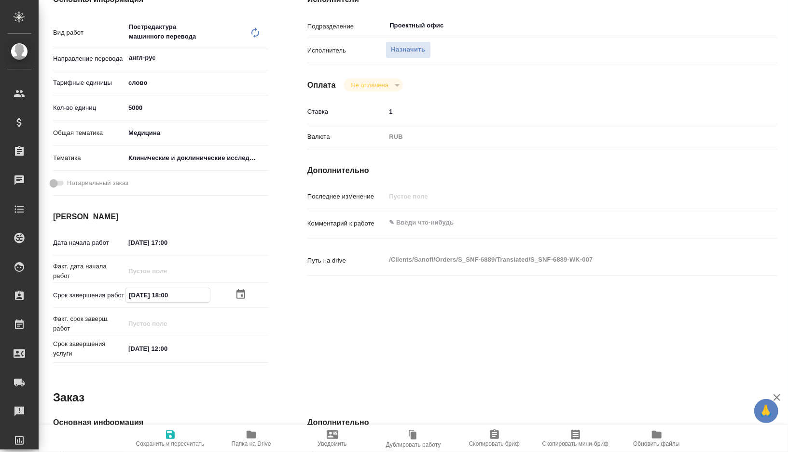
type textarea "x"
type input "10.92.0251 80:0_"
type textarea "x"
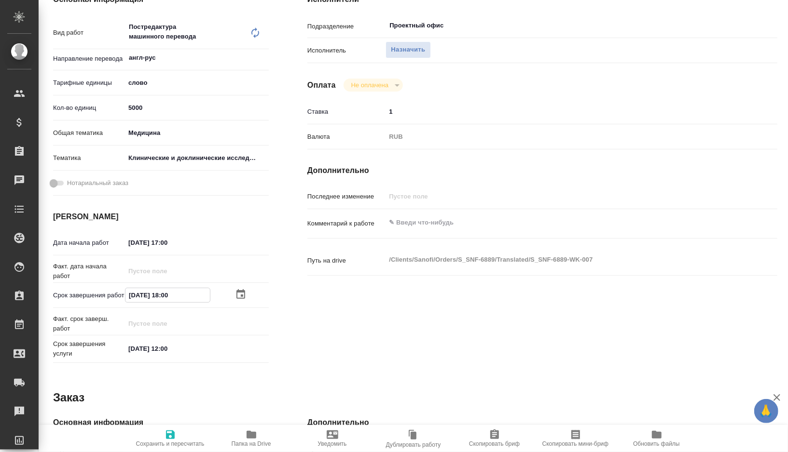
type textarea "x"
type input "15.09.2025 18:00"
type textarea "x"
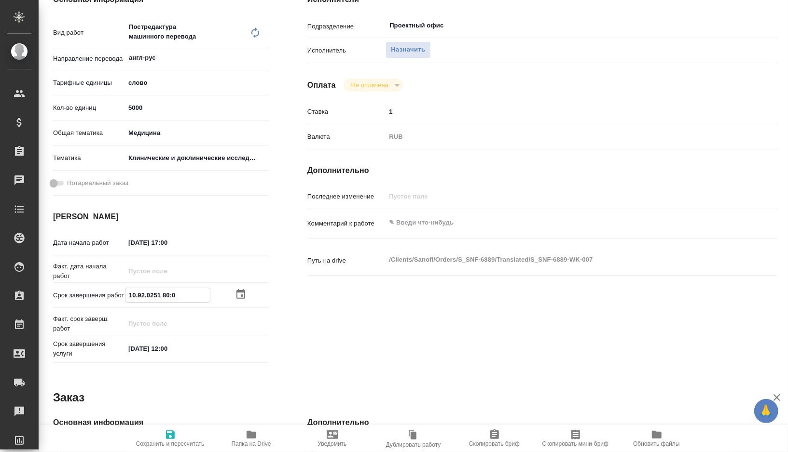
type textarea "x"
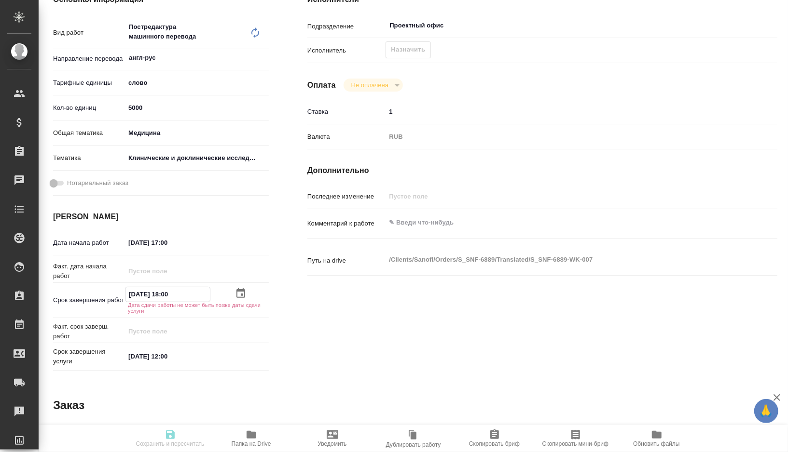
click at [168, 293] on input "15.09.2025 18:00" at bounding box center [167, 294] width 84 height 14
type textarea "x"
type input "15.09.2025 10:0_"
type textarea "x"
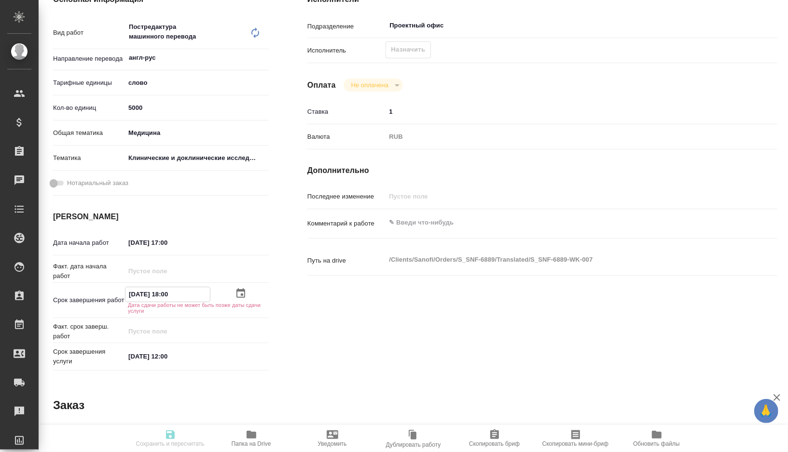
type textarea "x"
type input "15.09.2025 00:__"
type textarea "x"
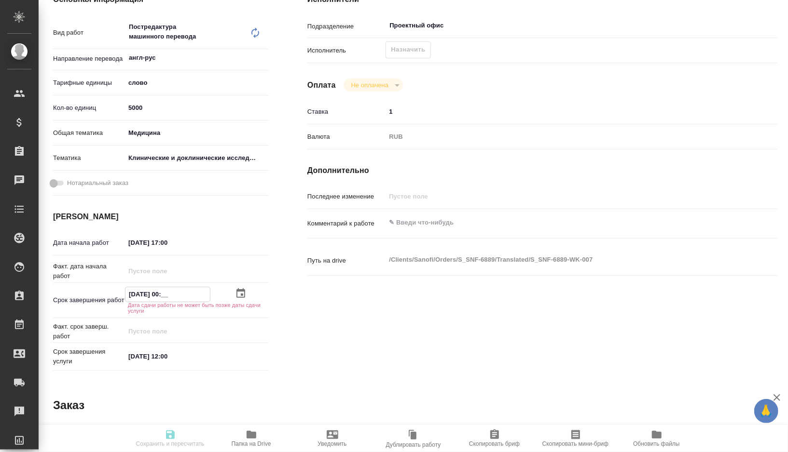
type textarea "x"
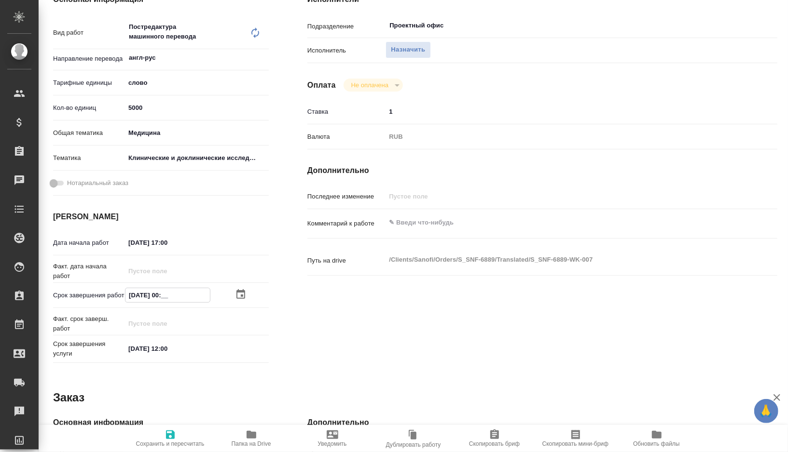
type textarea "x"
type input "15.09.2025 00:0_"
type textarea "x"
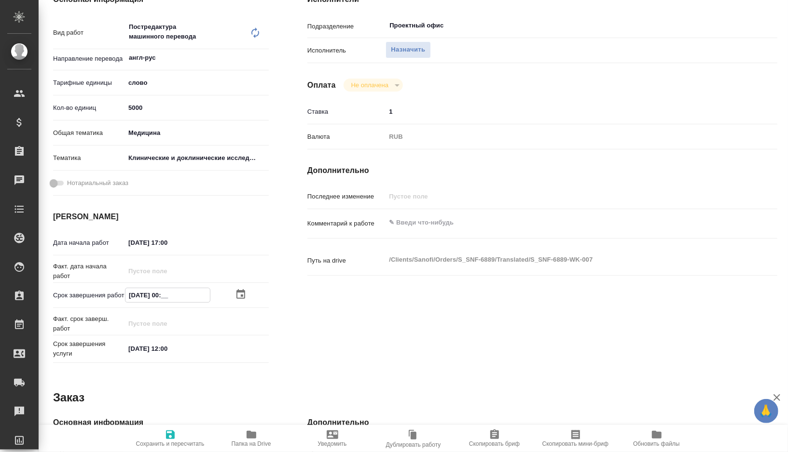
type textarea "x"
type input "15.09.2025 09:00"
type textarea "x"
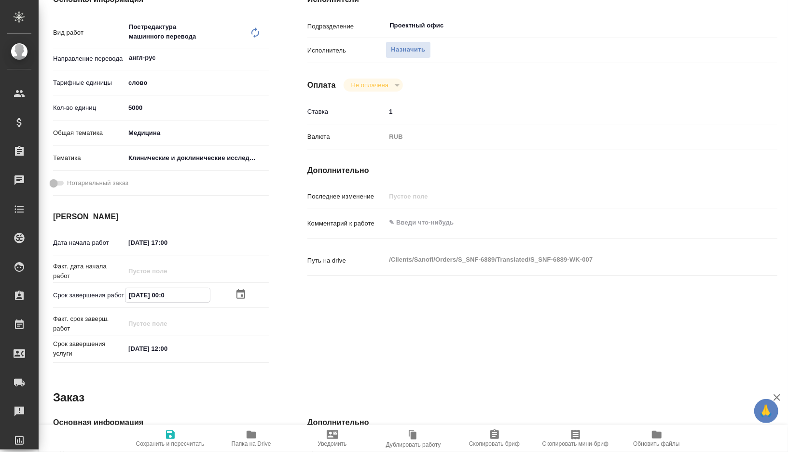
type textarea "x"
type input "15.09.2025 09:00"
click at [178, 433] on span "Сохранить и пересчитать" at bounding box center [170, 438] width 69 height 18
type textarea "x"
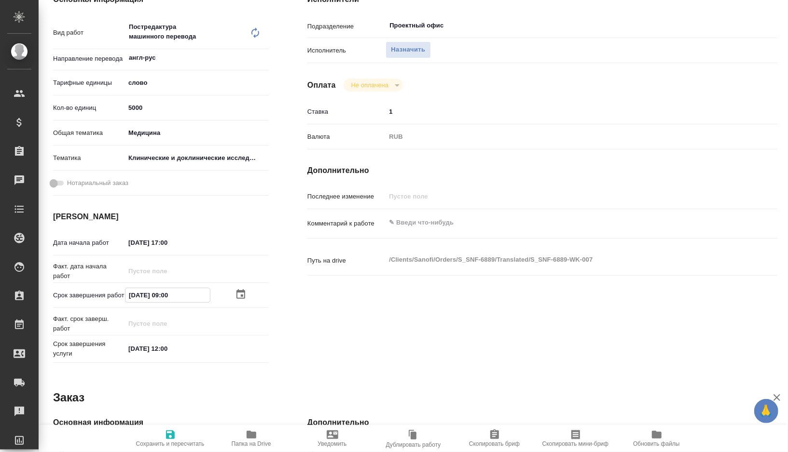
type textarea "x"
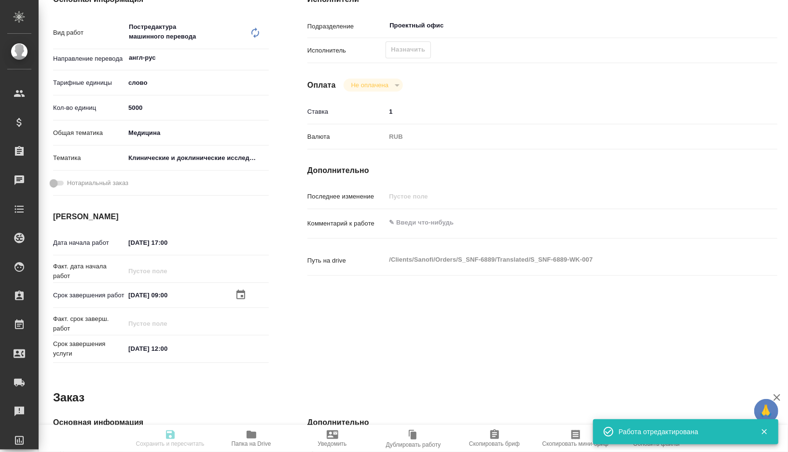
type textarea "x"
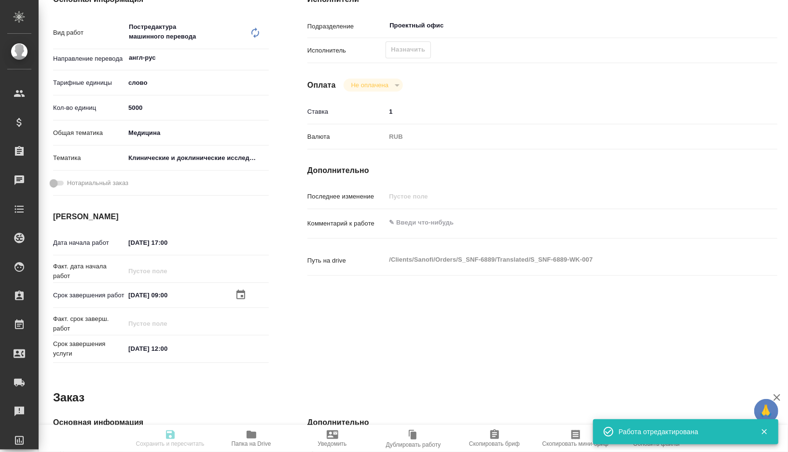
type input "created"
type textarea "Постредактура машинного перевода"
type textarea "x"
type input "англ-рус"
type input "5a8b1489cc6b4906c91bfd90"
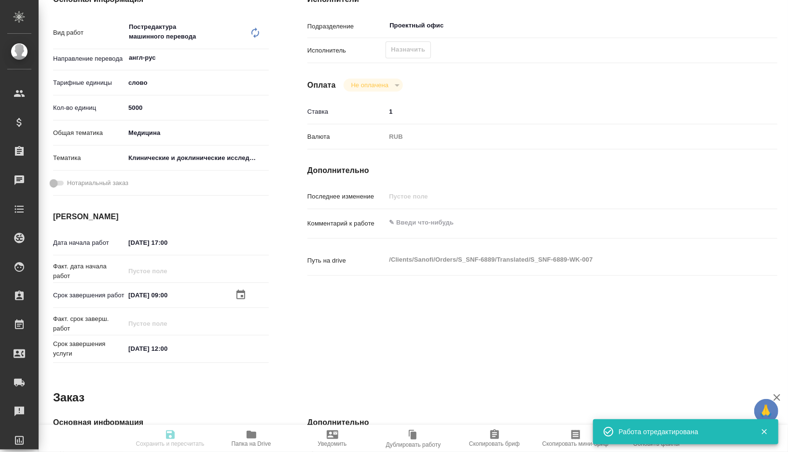
type input "5000"
type input "med"
type input "5a8b8b956a9677013d343d9e"
type input "12.09.2025 17:00"
type input "15.09.2025 09:00"
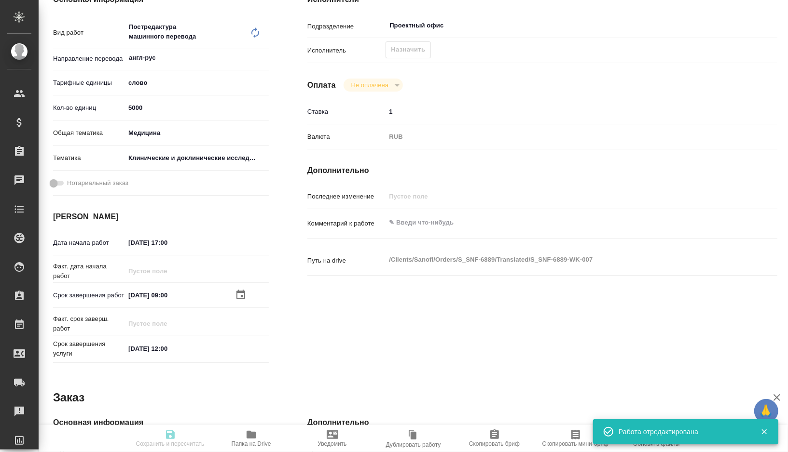
type input "15.09.2025 12:00"
type input "Проектный офис"
type input "notPayed"
type input "1"
type input "RUB"
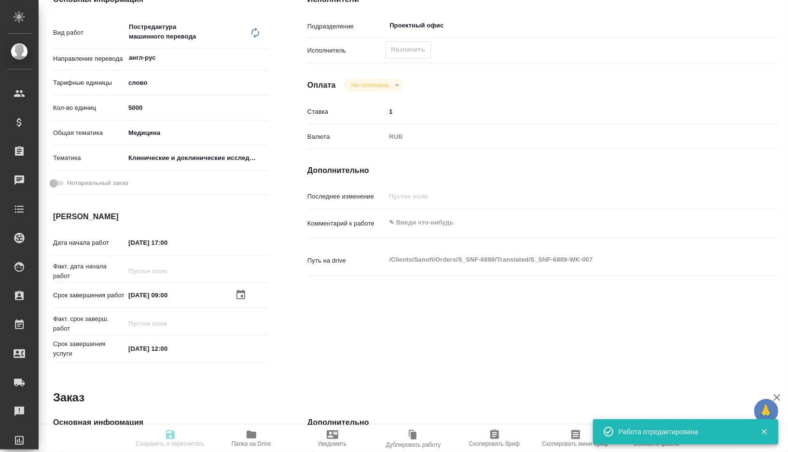
type input "[PERSON_NAME]"
type textarea "x"
type textarea "/Clients/Sanofi/Orders/S_SNF-6889/Translated/S_SNF-6889-WK-007"
type textarea "x"
type input "S_SNF-6889"
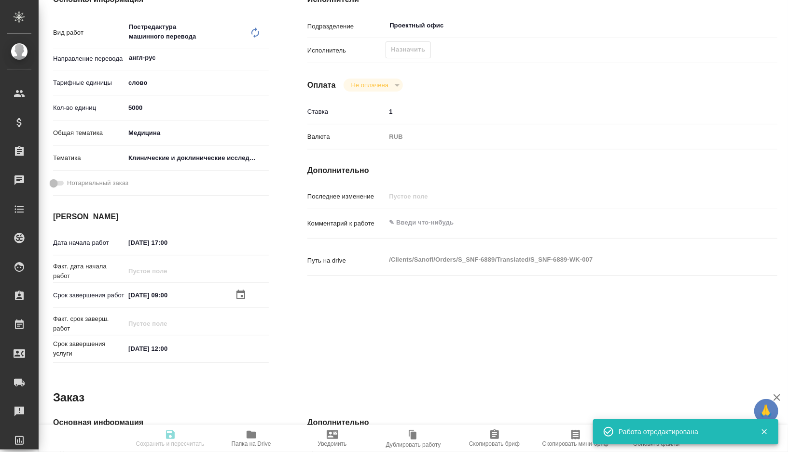
type input "E005852272"
type input "Business Translation 2.0"
type input "Постредактура машинного перевода, Корректура"
type input "[PERSON_NAME]"
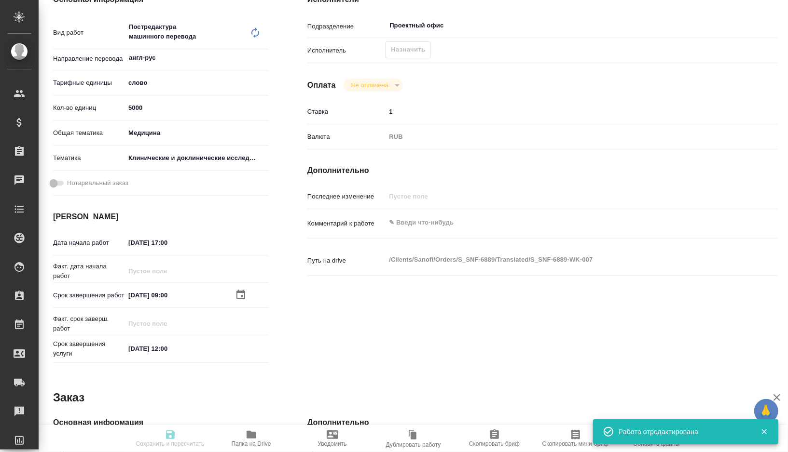
type input "/Clients/Sanofi/Orders/S_SNF-6889"
type textarea "x"
type textarea "Список литературы не надо переводить"
type textarea "x"
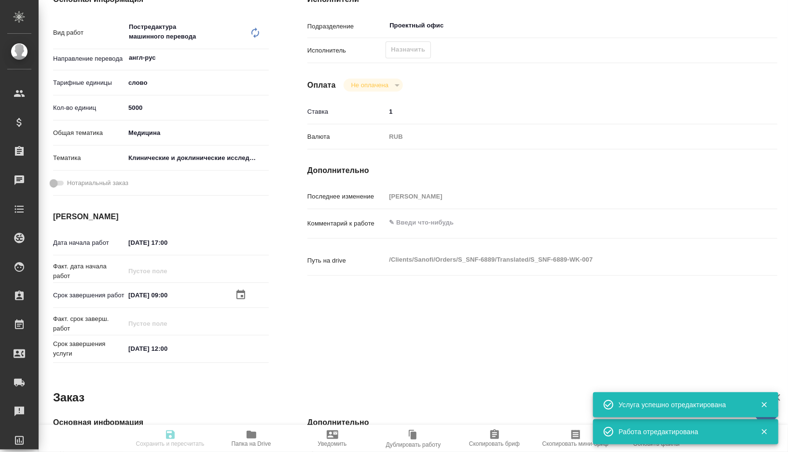
type textarea "x"
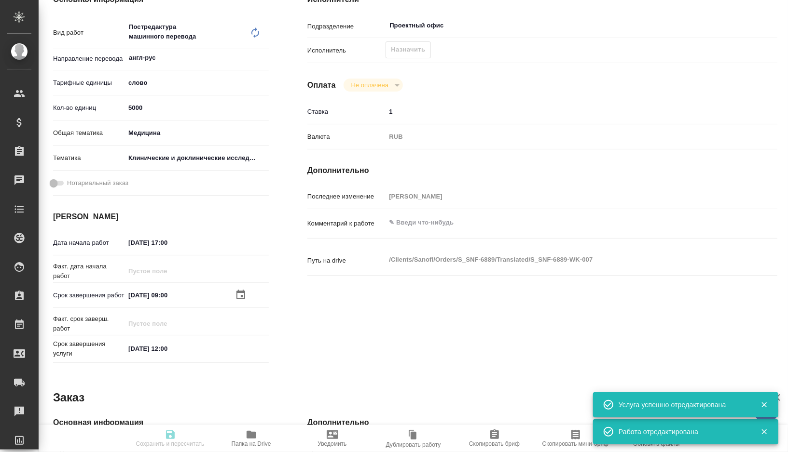
type textarea "x"
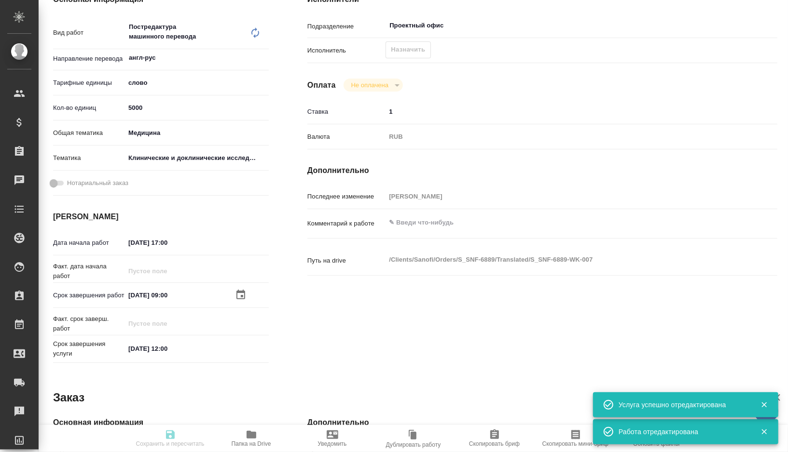
type textarea "x"
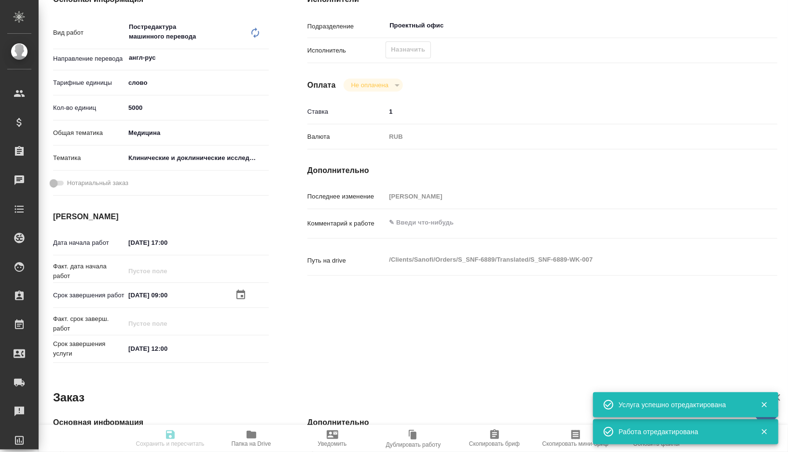
type textarea "x"
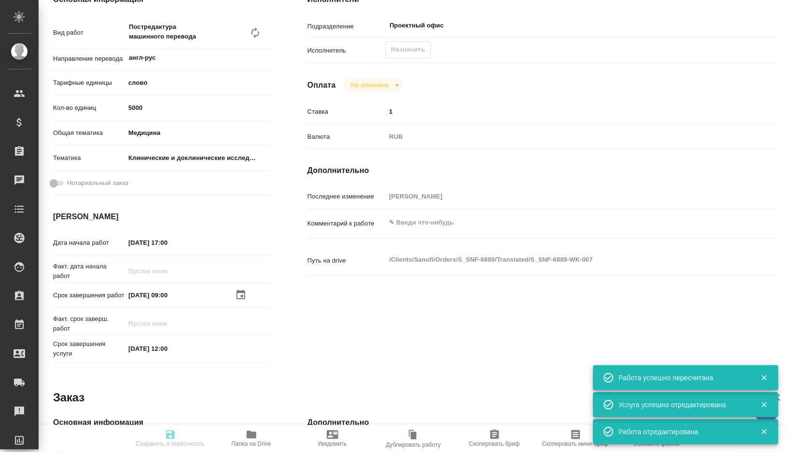
type textarea "x"
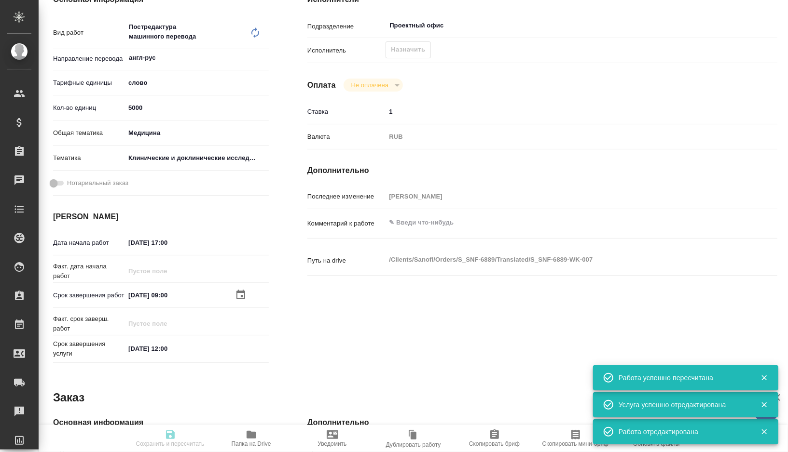
scroll to position [0, 0]
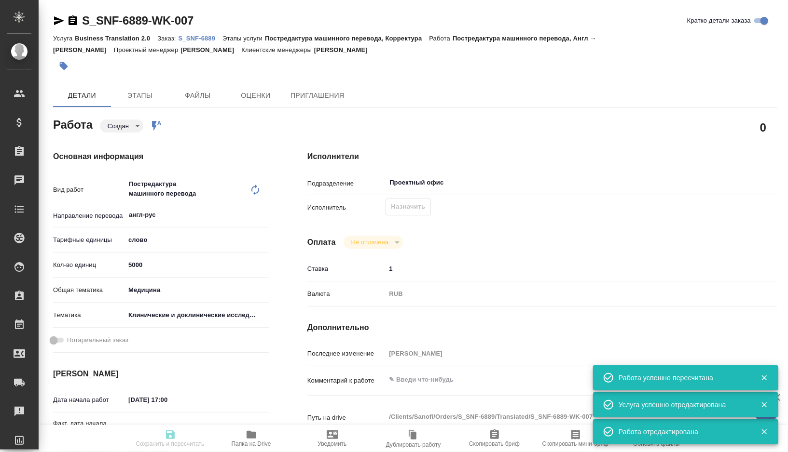
type input "created"
type textarea "Постредактура машинного перевода"
type textarea "x"
type input "англ-рус"
type input "5a8b1489cc6b4906c91bfd90"
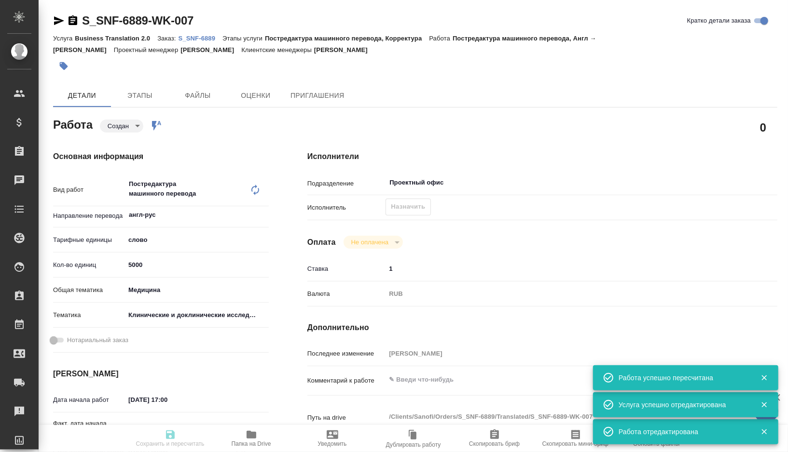
type input "5000"
type input "med"
type input "5a8b8b956a9677013d343d9e"
type input "12.09.2025 17:00"
type input "15.09.2025 09:00"
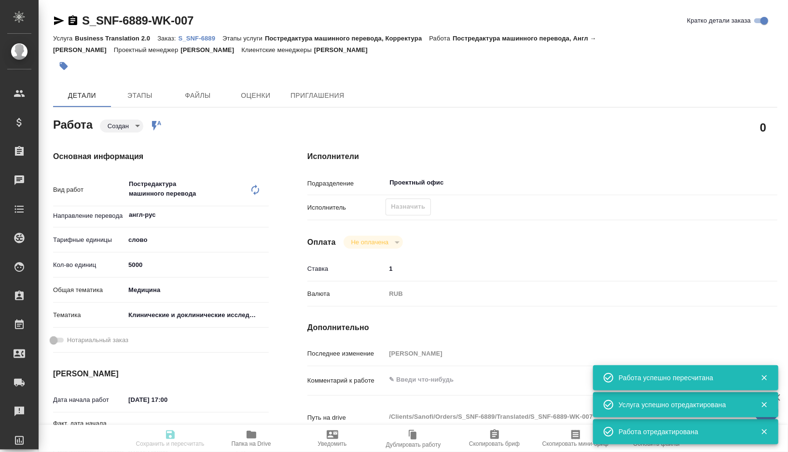
type input "15.09.2025 12:00"
type input "Проектный офис"
type input "notPayed"
type input "1"
type input "RUB"
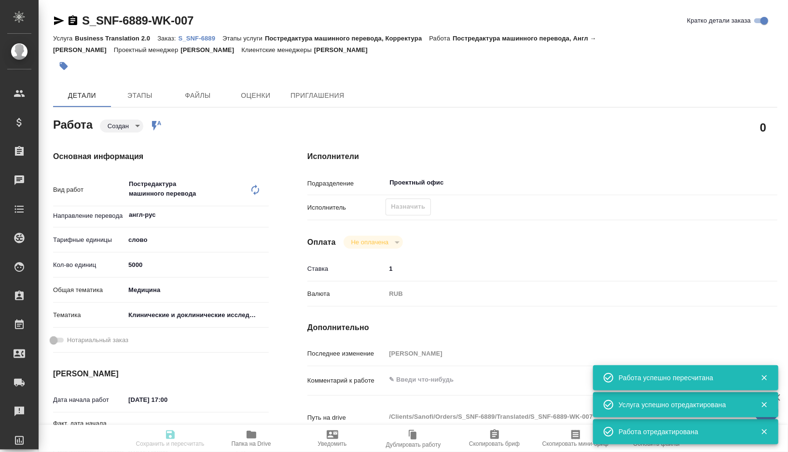
type input "[PERSON_NAME]"
type textarea "x"
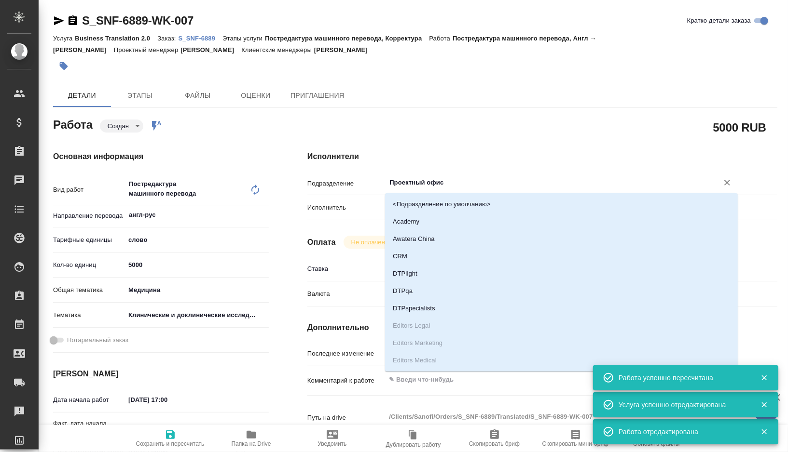
drag, startPoint x: 459, startPoint y: 182, endPoint x: 362, endPoint y: 182, distance: 96.5
click at [362, 182] on div "Подразделение Проектный офис ​" at bounding box center [542, 182] width 470 height 17
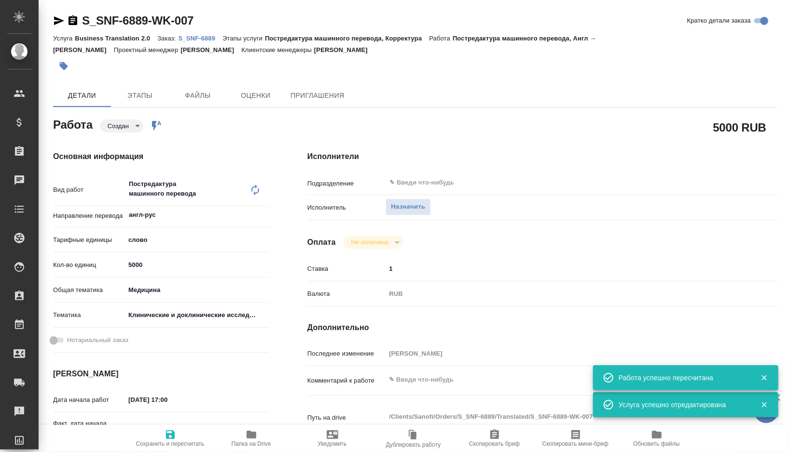
click at [366, 154] on h4 "Исполнители" at bounding box center [542, 157] width 470 height 12
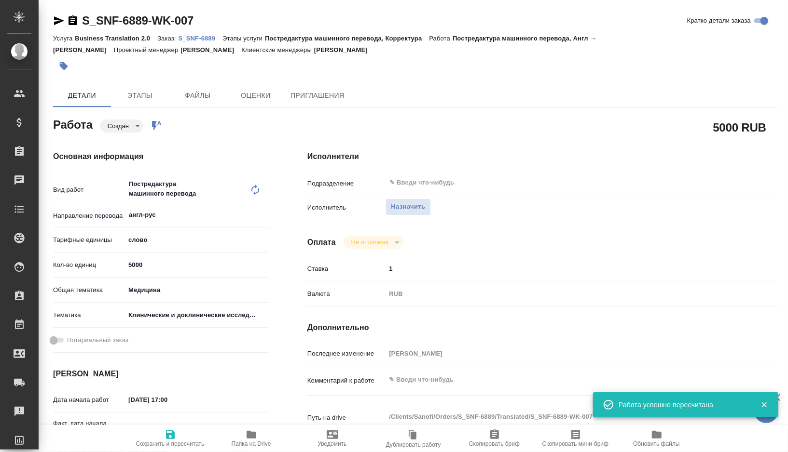
click at [405, 270] on input "1" at bounding box center [561, 269] width 353 height 14
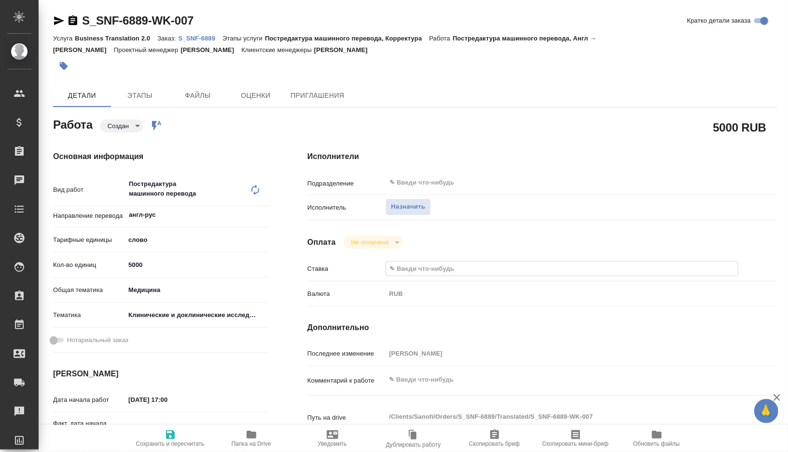
click at [173, 448] on span "Сохранить и пересчитать" at bounding box center [170, 444] width 68 height 7
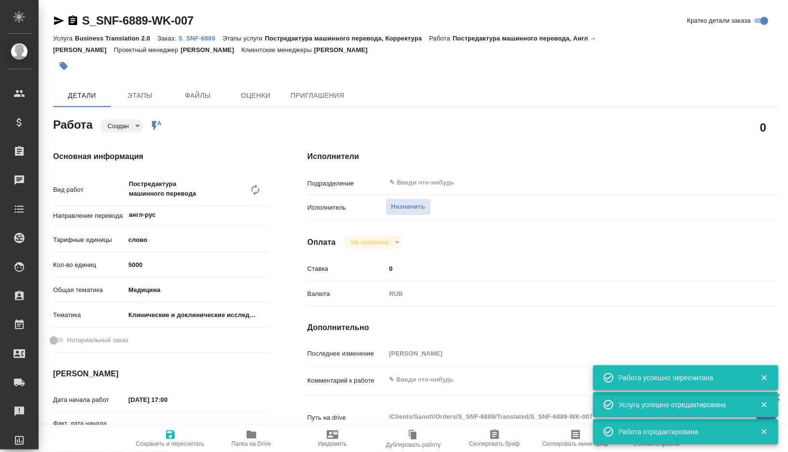
click at [136, 131] on body "🙏 .cls-1 fill:#fff; AWATERA Gorshkova Valentina Клиенты Спецификации Заказы 0 Ч…" at bounding box center [394, 226] width 788 height 452
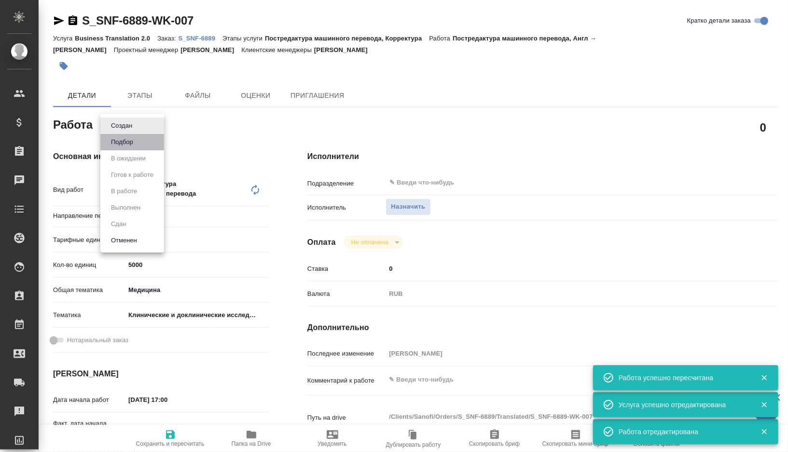
click at [131, 139] on button "Подбор" at bounding box center [122, 142] width 28 height 11
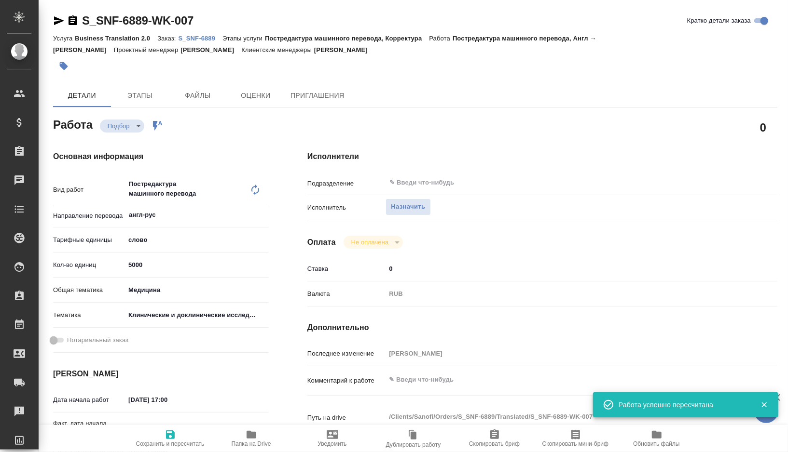
click at [419, 378] on textarea at bounding box center [561, 380] width 353 height 16
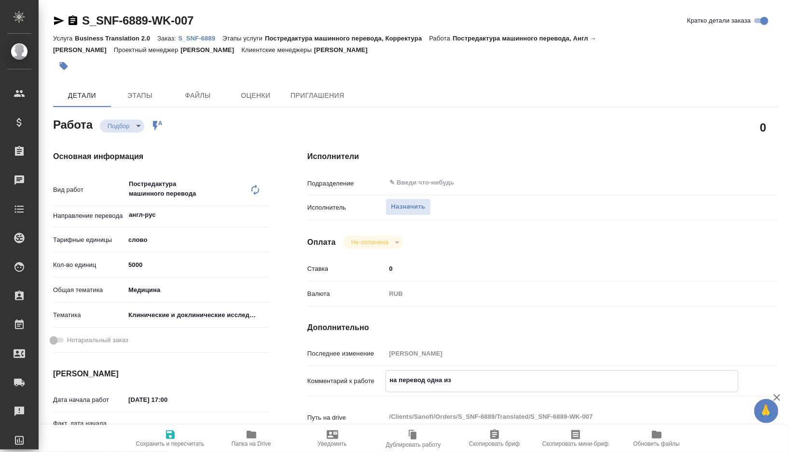
paste textarea "какую-нибудь из двух статей по 9999  1) 10. Sigurs N-2000 (5054.9 эфф, 5284 тот…"
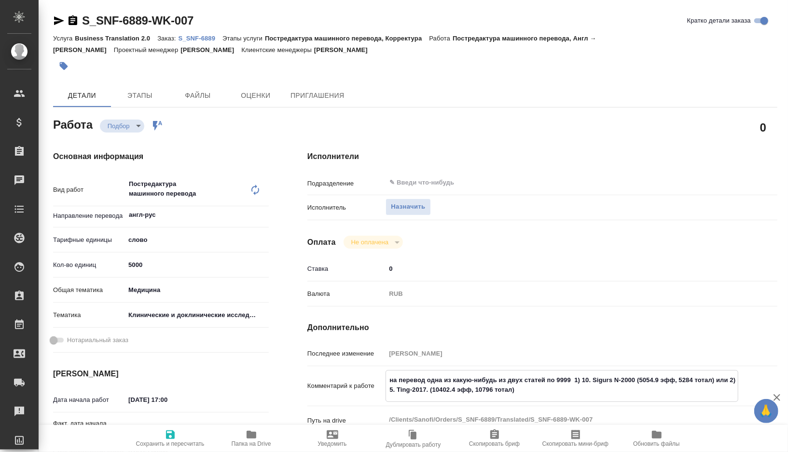
click at [502, 379] on textarea "на перевод одна из какую-нибудь из двух статей по 9999  1) 10. Sigurs N-2000 (5…" at bounding box center [562, 385] width 352 height 26
click at [512, 380] on textarea "на перевод одна из двух статей по 9999  1) 10. Sigurs N-2000 (5054.9 эфф, 5284 …" at bounding box center [562, 385] width 352 height 26
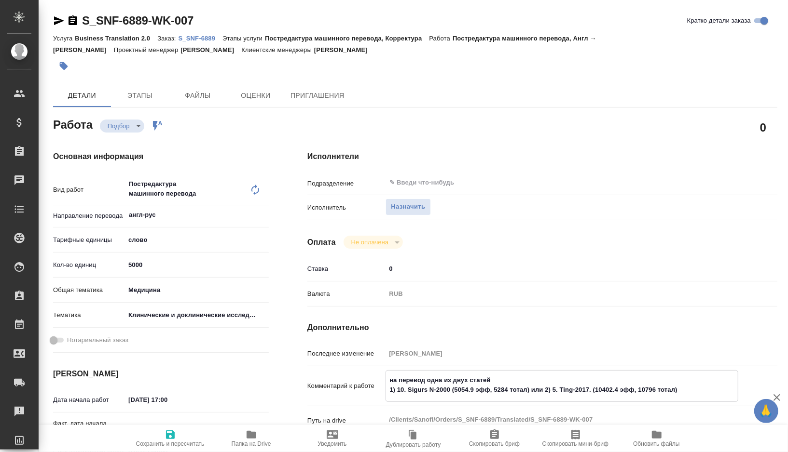
click at [506, 376] on textarea "на перевод одна из двух статей 1) 10. Sigurs N-2000 (5054.9 эфф, 5284 тотал) ил…" at bounding box center [562, 385] width 352 height 26
click at [547, 388] on textarea "на перевод одна из двух статей: 1) 10. Sigurs N-2000 (5054.9 эфф, 5284 тотал) и…" at bounding box center [562, 385] width 352 height 26
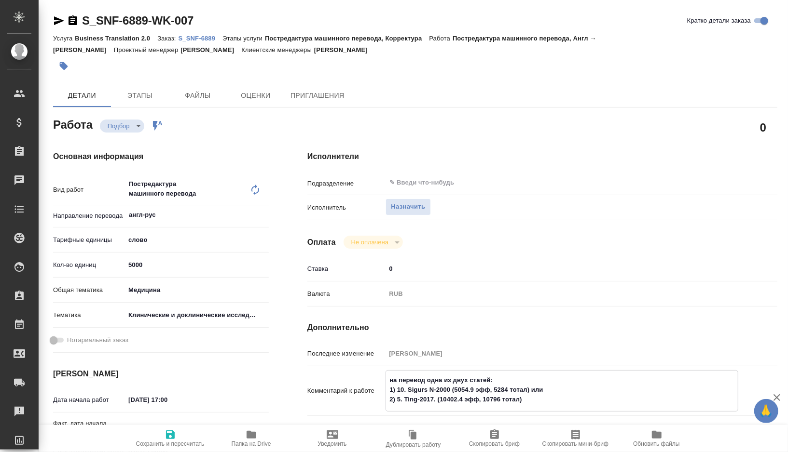
click at [532, 390] on textarea "на перевод одна из двух статей: 1) 10. Sigurs N-2000 (5054.9 эфф, 5284 тотал) и…" at bounding box center [562, 390] width 352 height 36
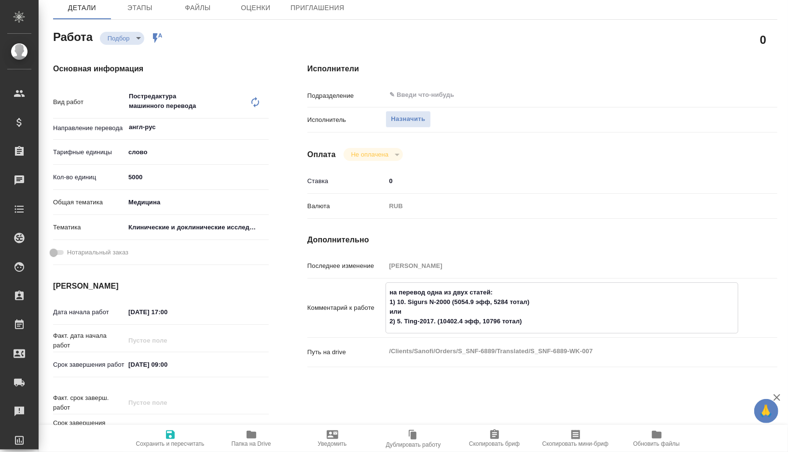
scroll to position [91, 0]
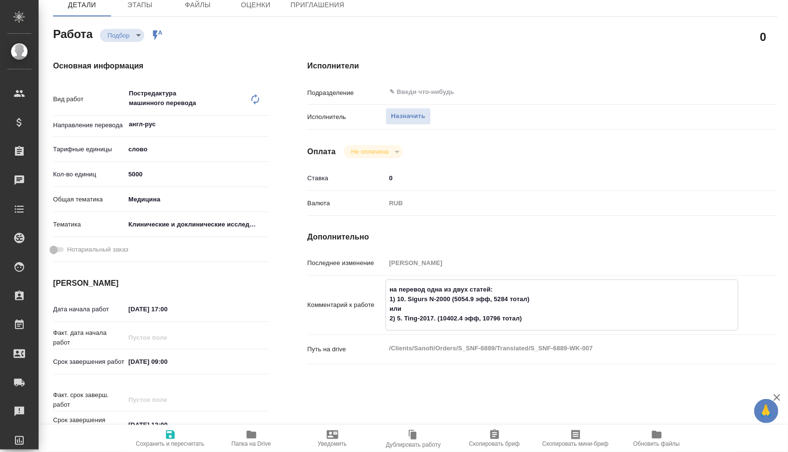
click at [172, 441] on span "Сохранить и пересчитать" at bounding box center [170, 444] width 68 height 7
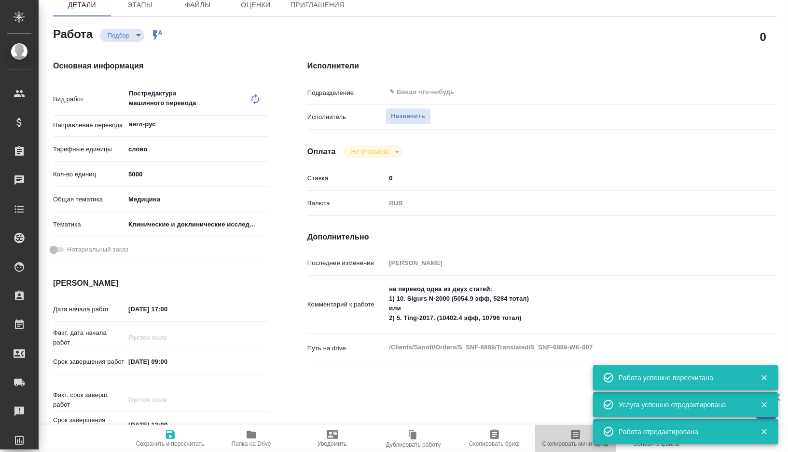
click at [565, 437] on span "Скопировать мини-бриф" at bounding box center [575, 438] width 69 height 18
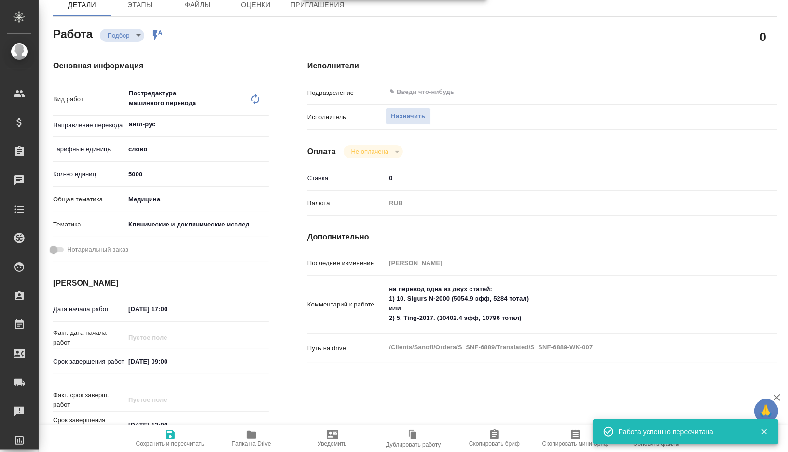
click at [575, 452] on button "Скопировать мини-бриф" at bounding box center [575, 438] width 81 height 27
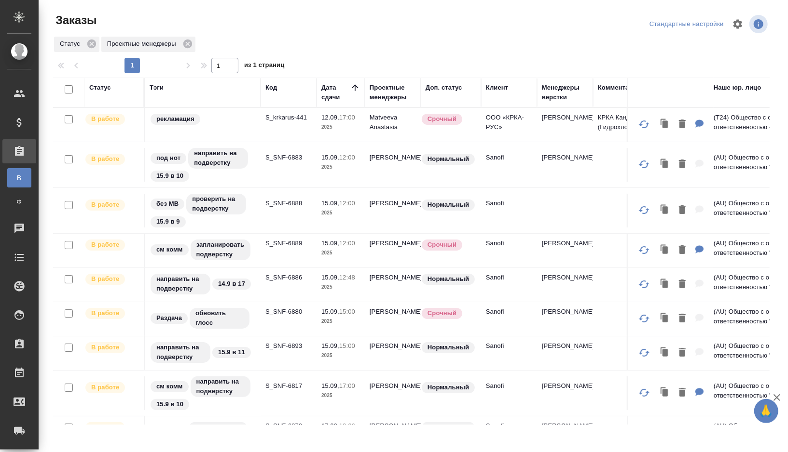
scroll to position [158, 0]
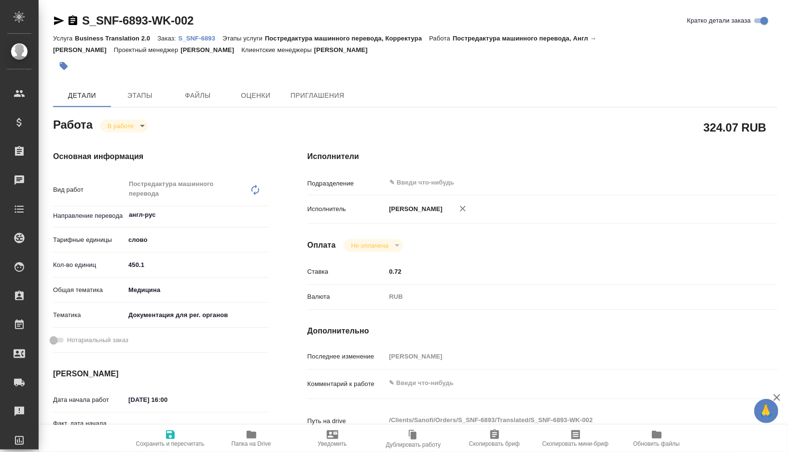
type textarea "x"
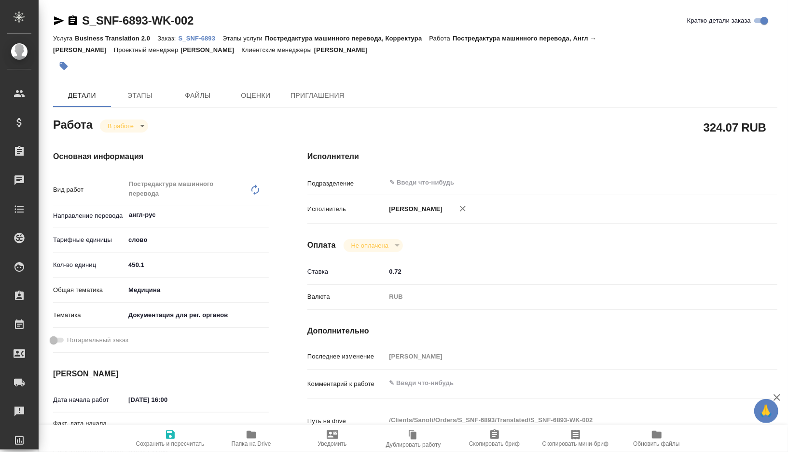
type textarea "x"
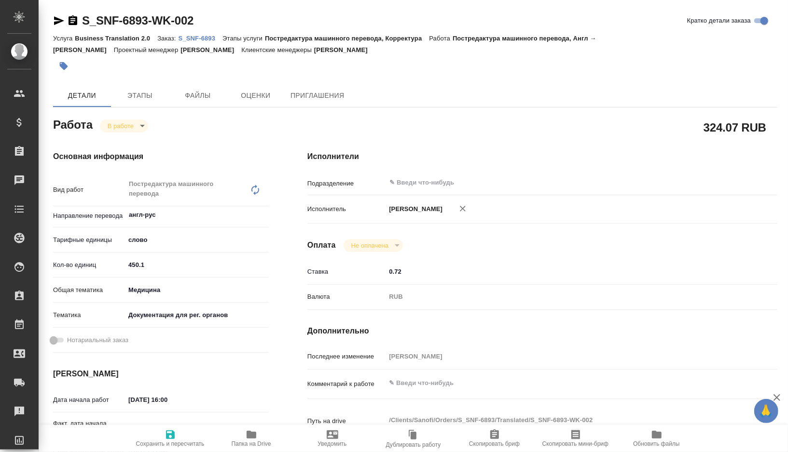
type textarea "x"
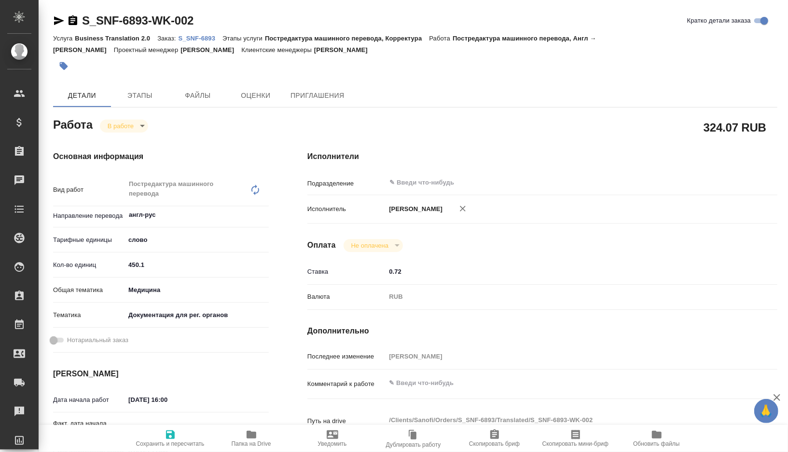
type textarea "x"
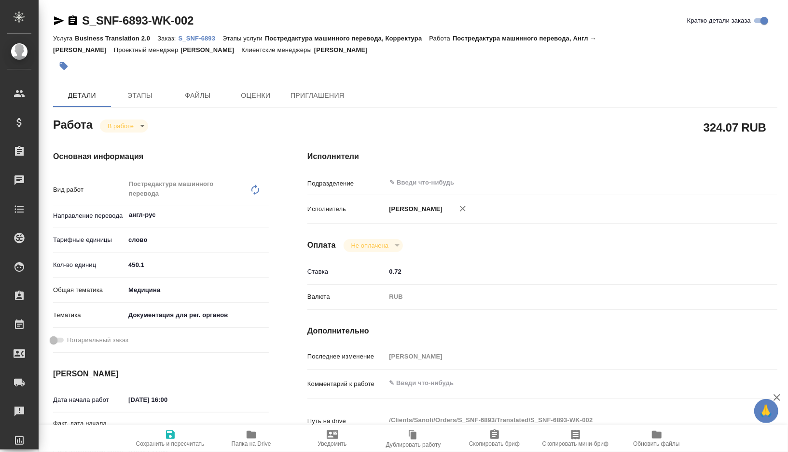
type textarea "x"
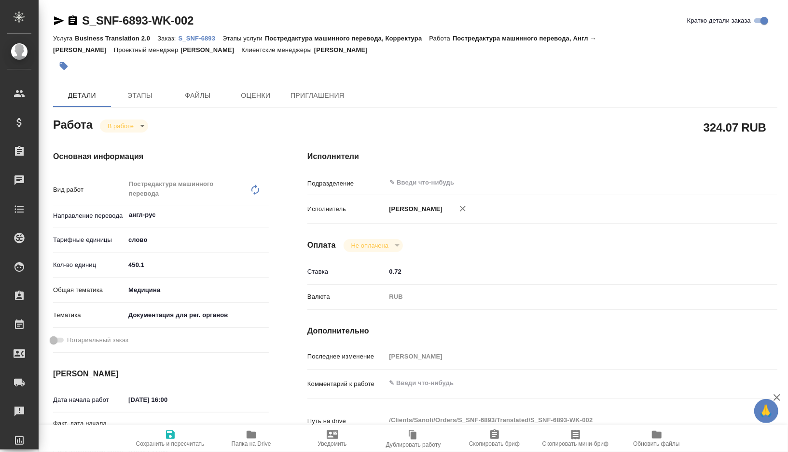
type textarea "x"
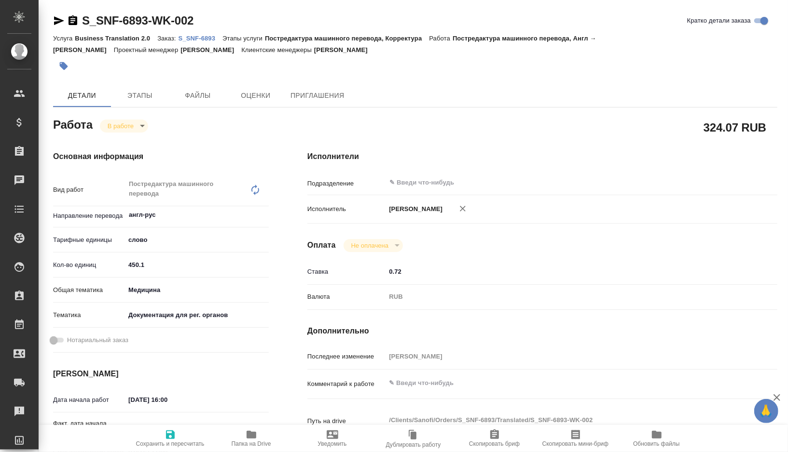
type textarea "x"
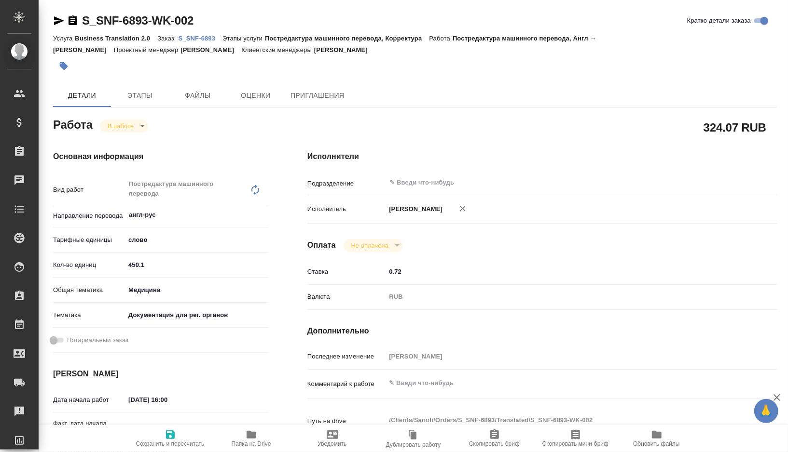
type textarea "x"
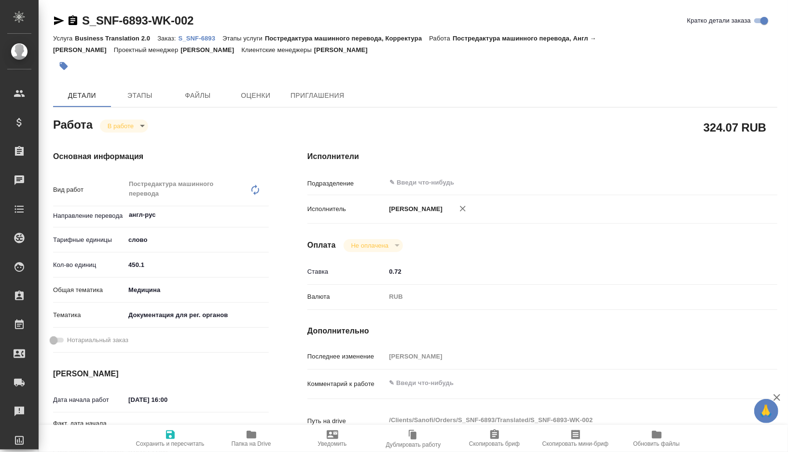
type textarea "x"
